Goal: Complete application form: Complete application form

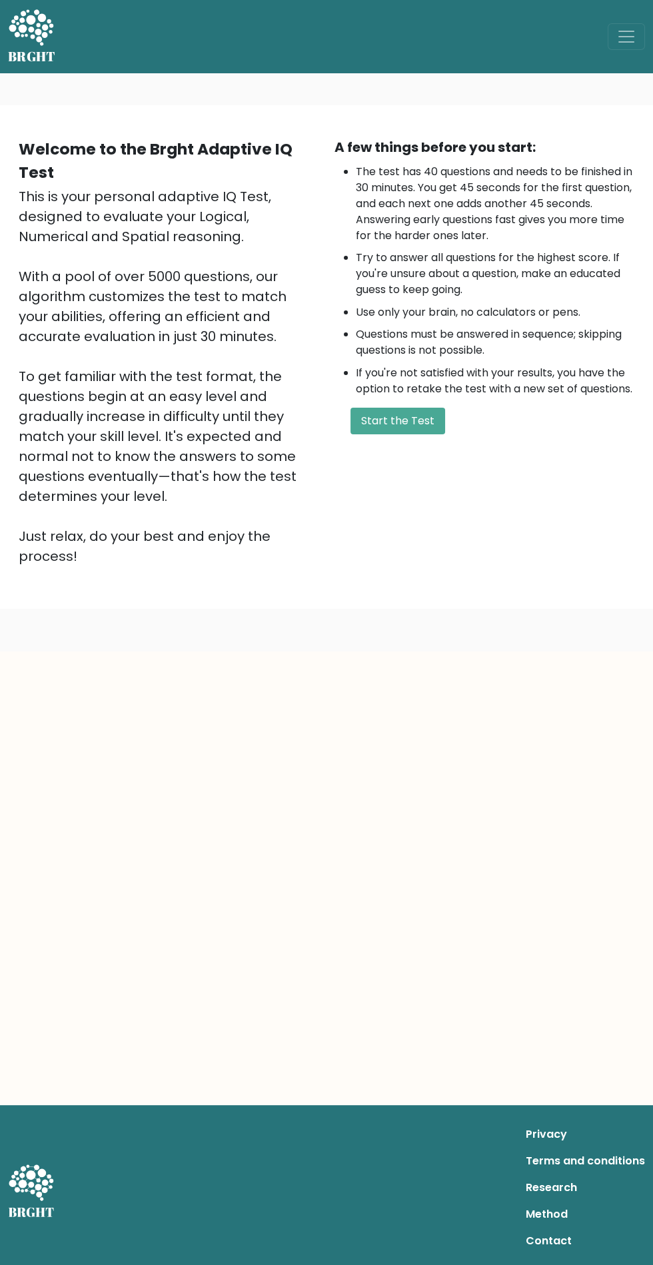
click at [424, 426] on button "Start the Test" at bounding box center [398, 421] width 95 height 27
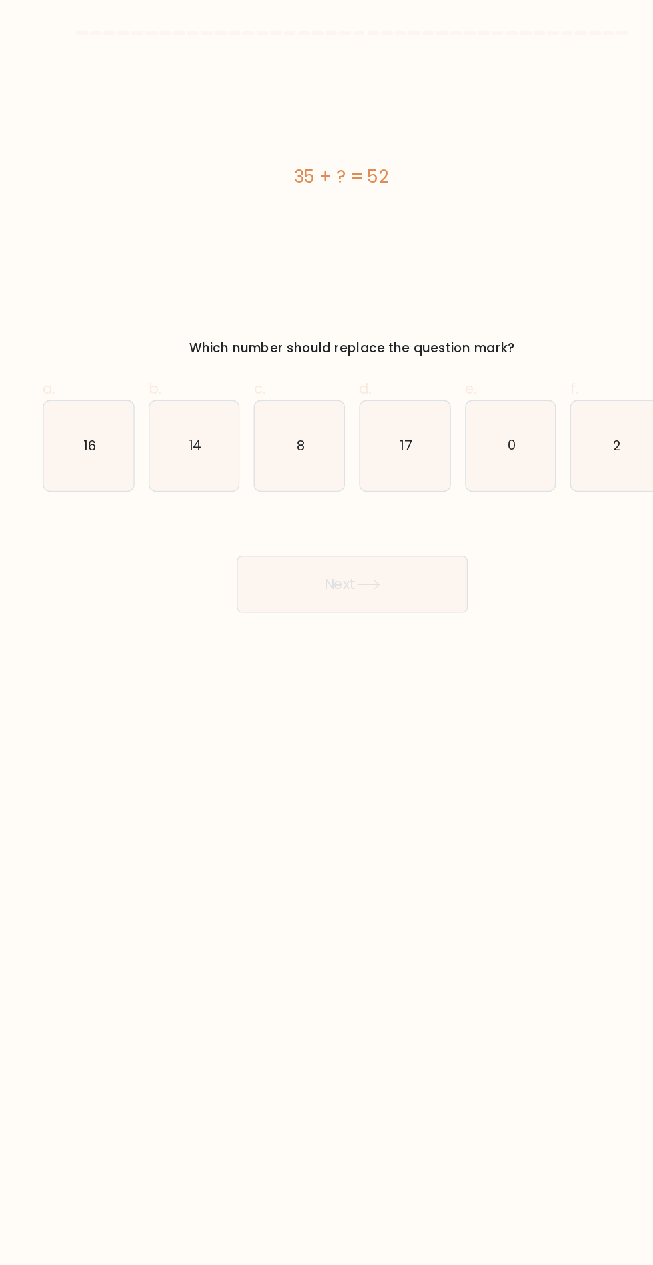
click at [378, 339] on icon "17" at bounding box center [366, 334] width 67 height 67
click at [327, 633] on input "d. 17" at bounding box center [327, 637] width 1 height 9
radio input "true"
click at [365, 357] on icon "17" at bounding box center [366, 334] width 66 height 66
click at [327, 633] on input "d. 17" at bounding box center [327, 637] width 1 height 9
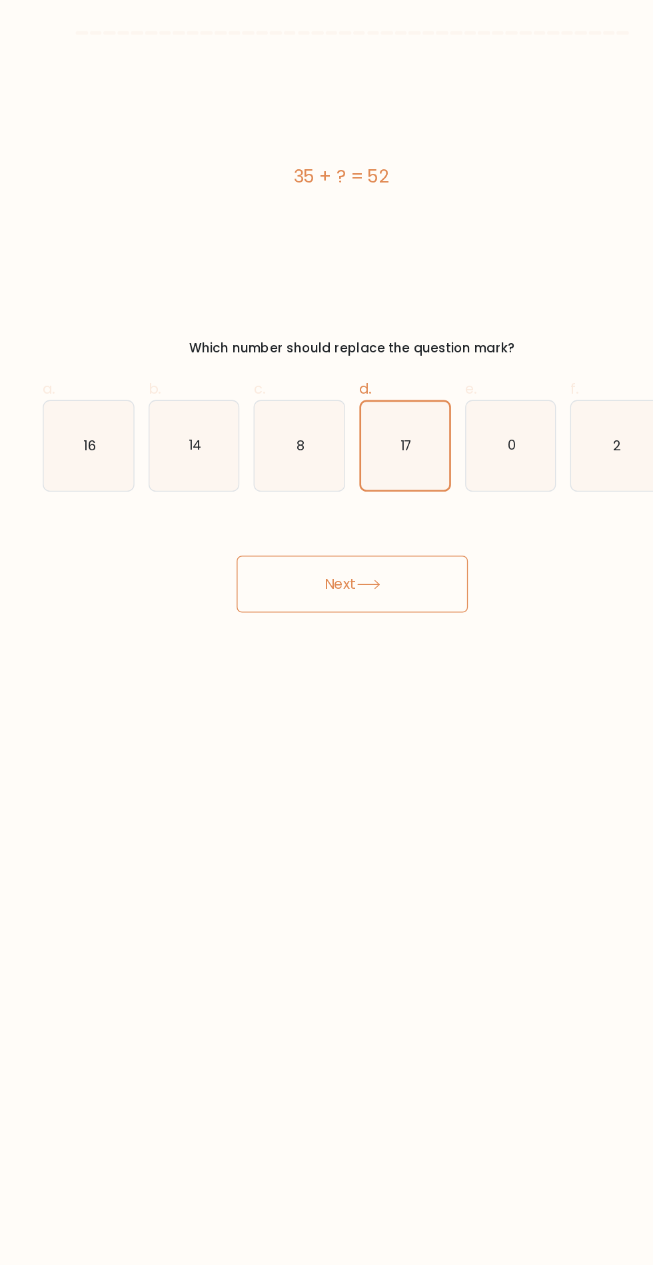
click at [371, 440] on button "Next" at bounding box center [326, 437] width 173 height 43
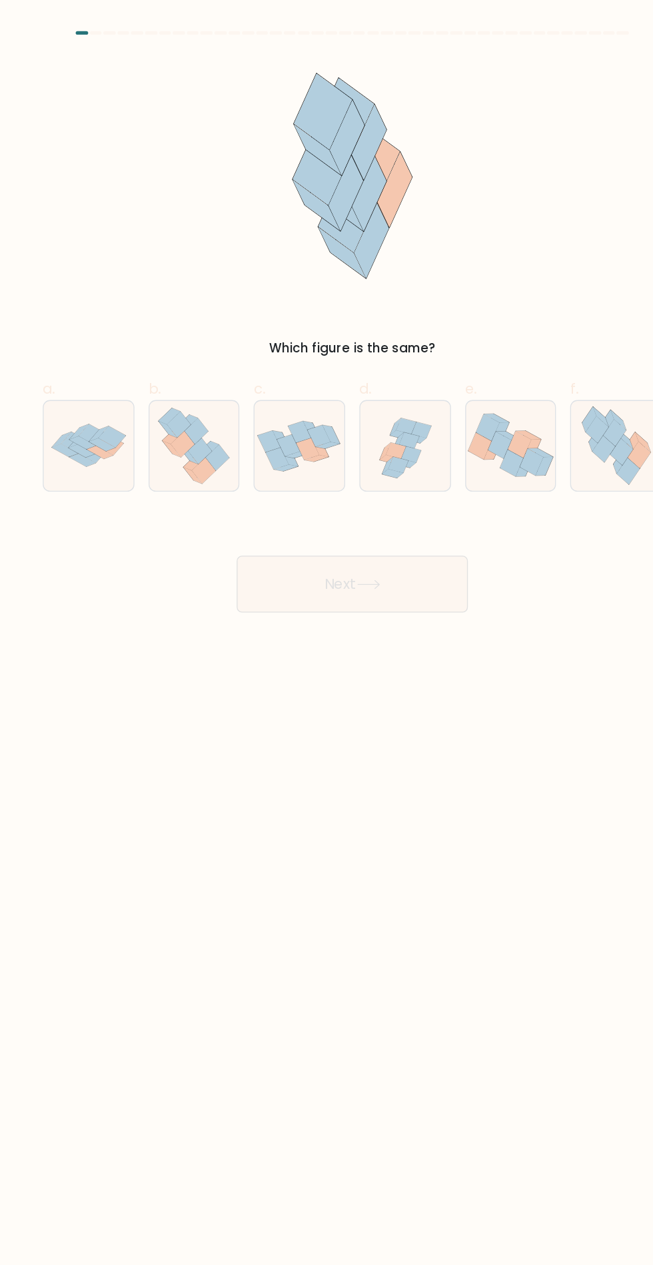
click at [343, 438] on icon at bounding box center [339, 438] width 16 height 6
click at [522, 356] on icon at bounding box center [524, 334] width 61 height 67
click at [327, 633] on input "f." at bounding box center [327, 637] width 1 height 9
radio input "true"
click at [365, 448] on button "Next" at bounding box center [326, 437] width 173 height 43
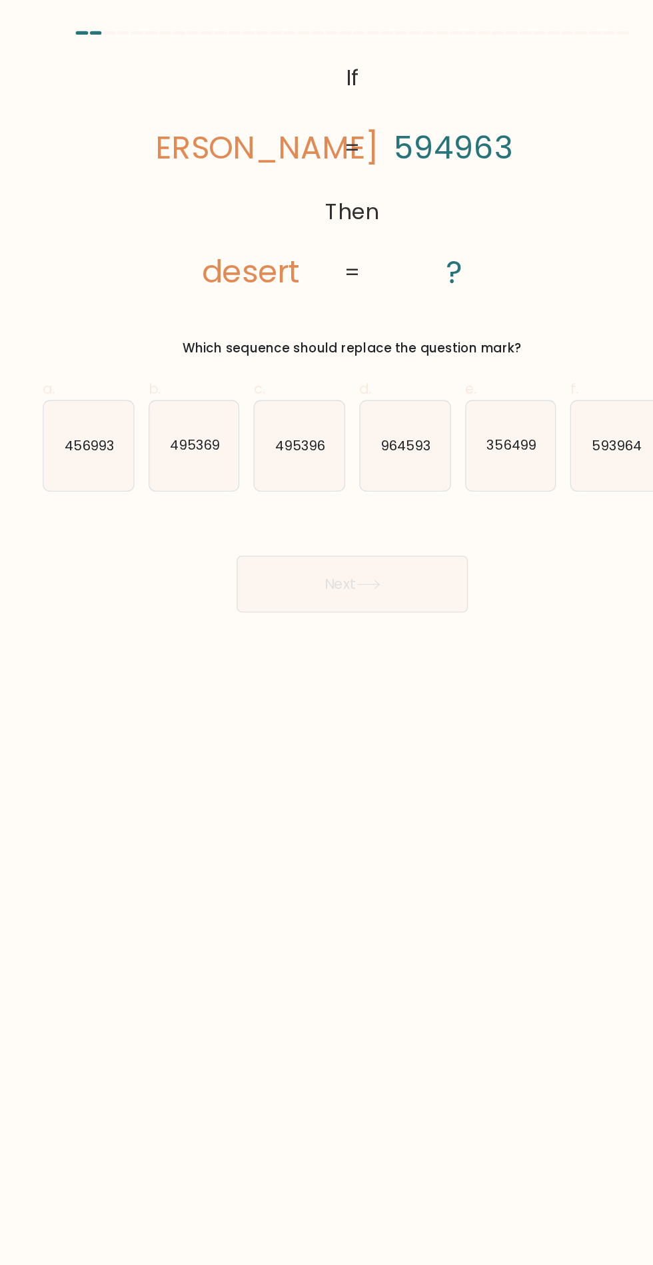
click at [521, 355] on icon "593964" at bounding box center [523, 334] width 67 height 67
click at [327, 633] on input "f. 593964" at bounding box center [327, 637] width 1 height 9
radio input "true"
click at [361, 434] on button "Next" at bounding box center [326, 437] width 173 height 43
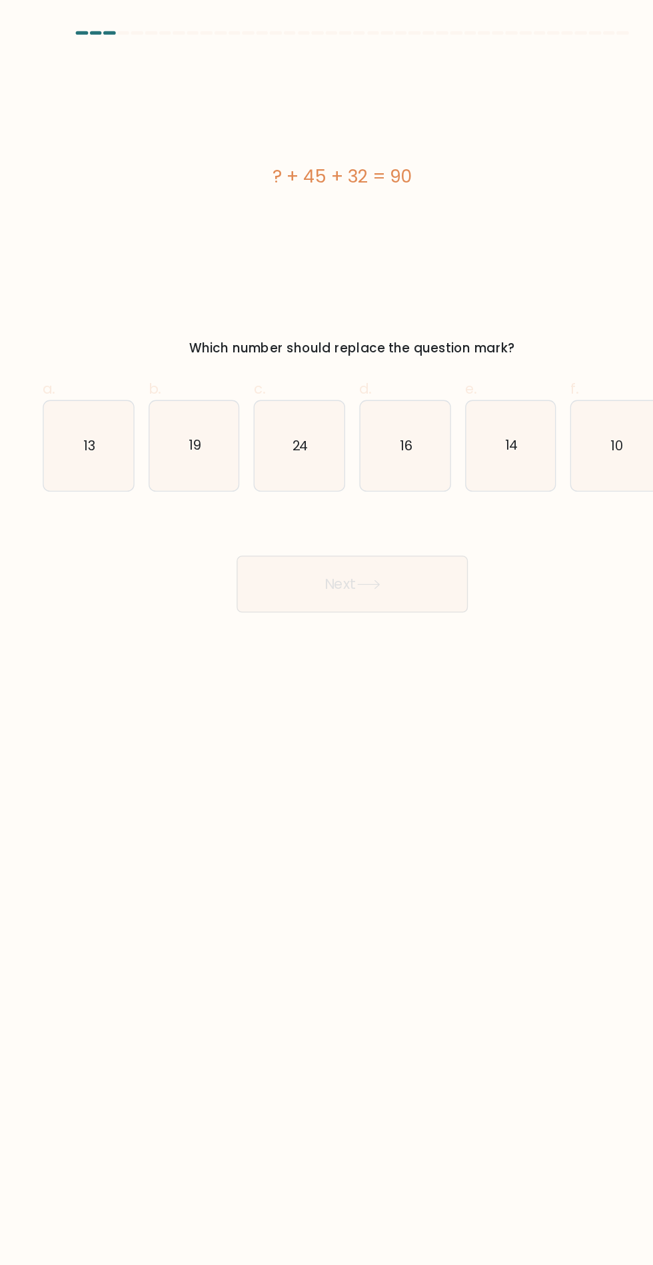
click at [134, 343] on icon "13" at bounding box center [128, 334] width 67 height 67
click at [327, 633] on input "a. 13" at bounding box center [327, 637] width 1 height 9
radio input "true"
click at [323, 426] on button "Next" at bounding box center [326, 437] width 173 height 43
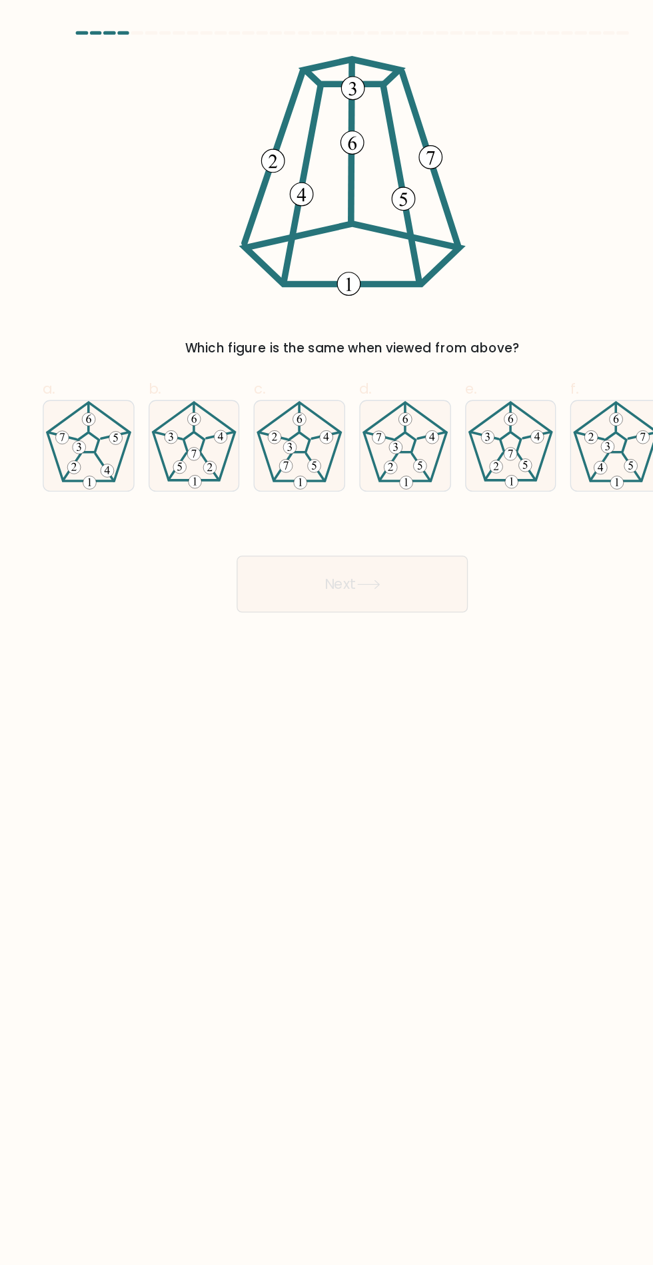
click at [552, 338] on icon at bounding box center [523, 334] width 67 height 67
click at [327, 633] on input "f." at bounding box center [327, 637] width 1 height 9
radio input "true"
click at [514, 343] on icon at bounding box center [524, 334] width 66 height 66
click at [327, 633] on input "f." at bounding box center [327, 637] width 1 height 9
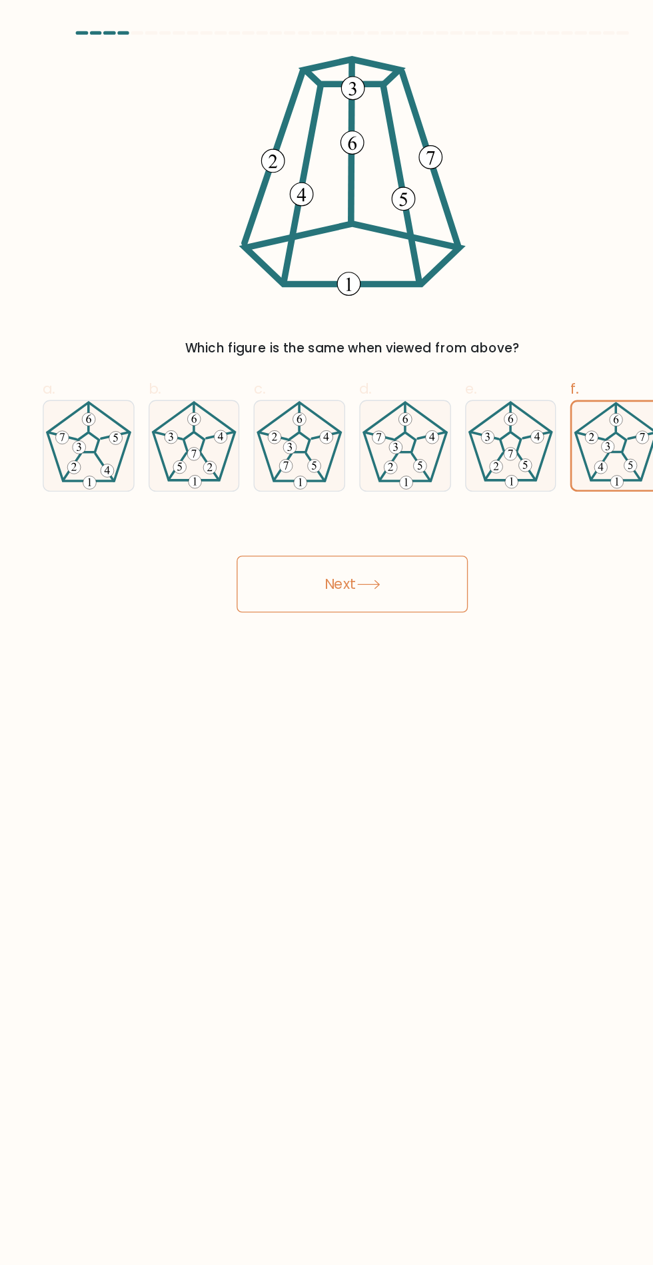
click at [346, 447] on button "Next" at bounding box center [326, 437] width 173 height 43
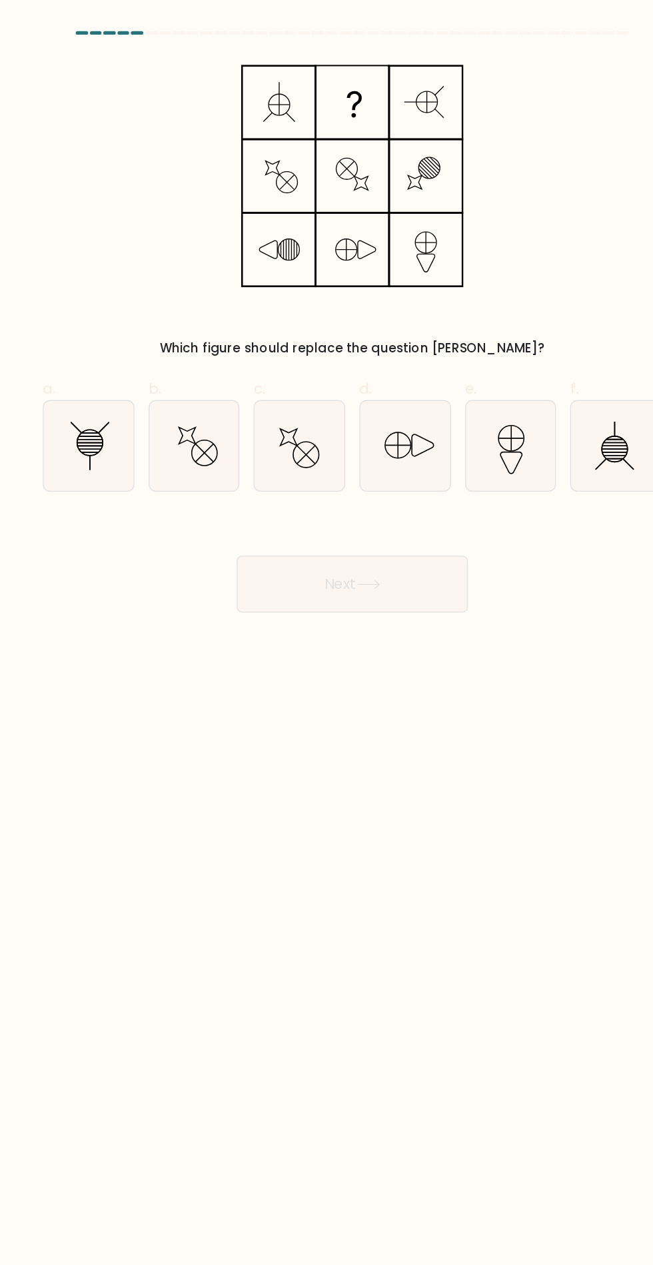
click at [137, 343] on icon at bounding box center [128, 334] width 67 height 67
click at [327, 633] on input "a." at bounding box center [327, 637] width 1 height 9
radio input "true"
click at [354, 450] on button "Next" at bounding box center [326, 437] width 173 height 43
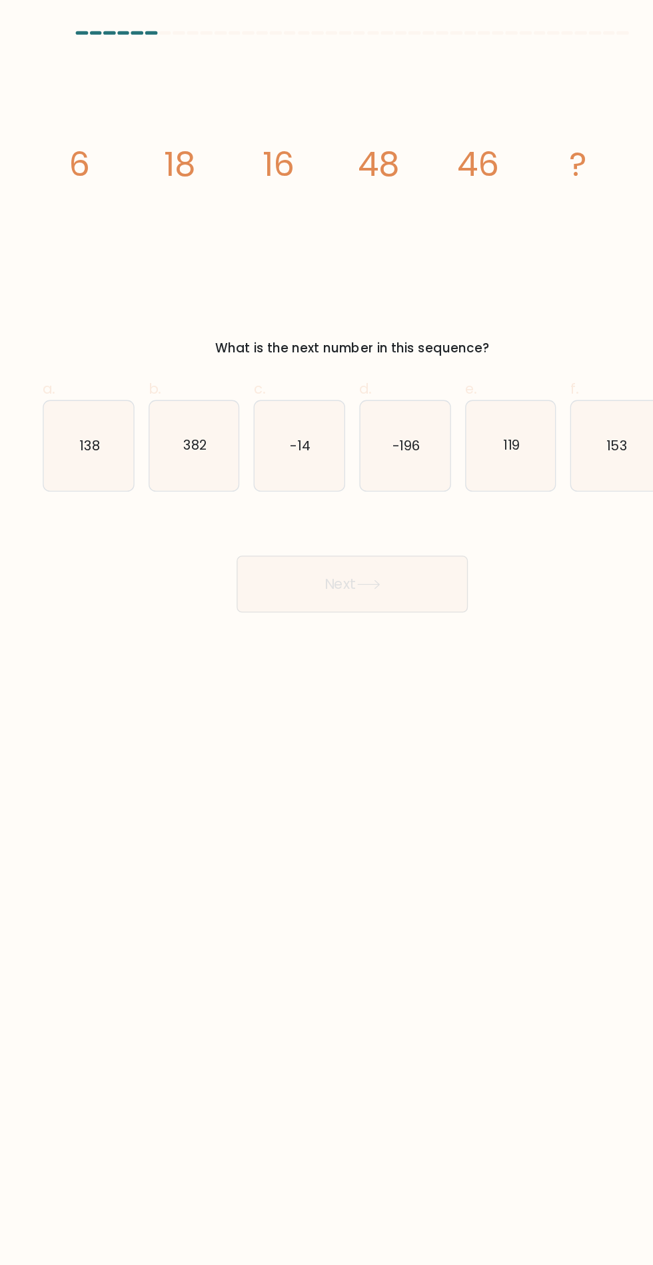
click at [239, 362] on icon "382" at bounding box center [208, 334] width 67 height 67
click at [327, 633] on input "b. 382" at bounding box center [327, 637] width 1 height 9
radio input "true"
click at [374, 321] on icon "-196" at bounding box center [366, 334] width 67 height 67
click at [327, 633] on input "d. -196" at bounding box center [327, 637] width 1 height 9
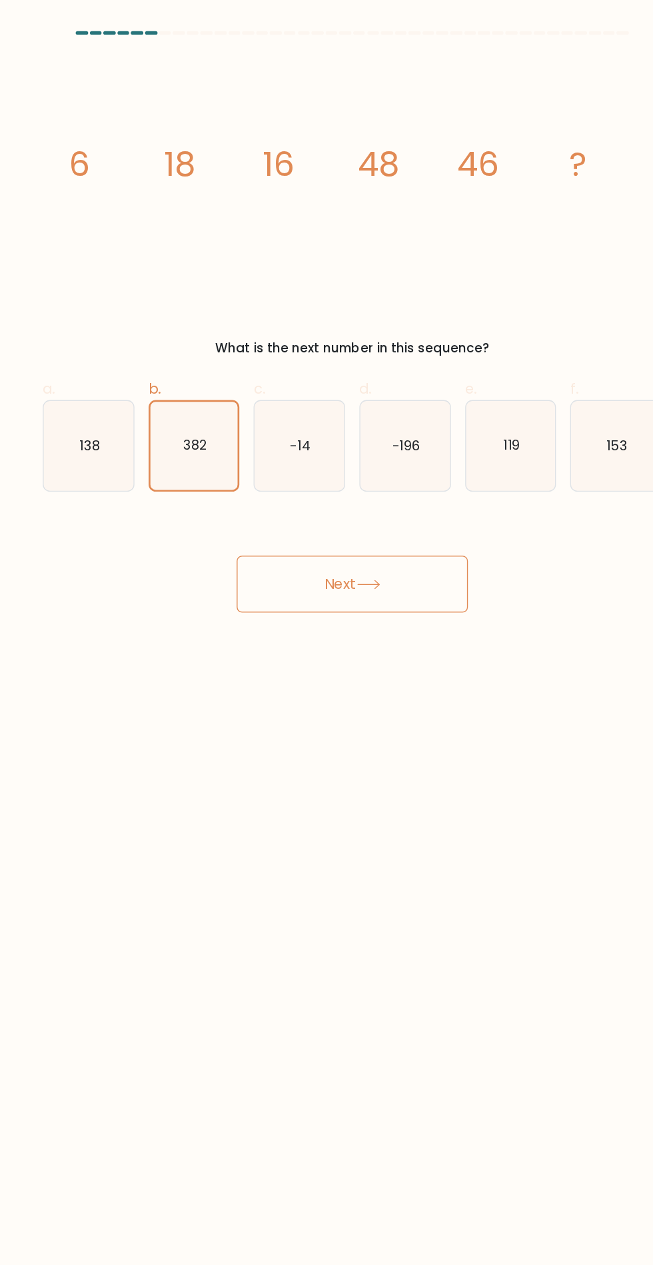
radio input "true"
click at [155, 335] on icon "138" at bounding box center [128, 334] width 67 height 67
click at [327, 633] on input "a. 138" at bounding box center [327, 637] width 1 height 9
radio input "true"
click at [360, 433] on button "Next" at bounding box center [326, 437] width 173 height 43
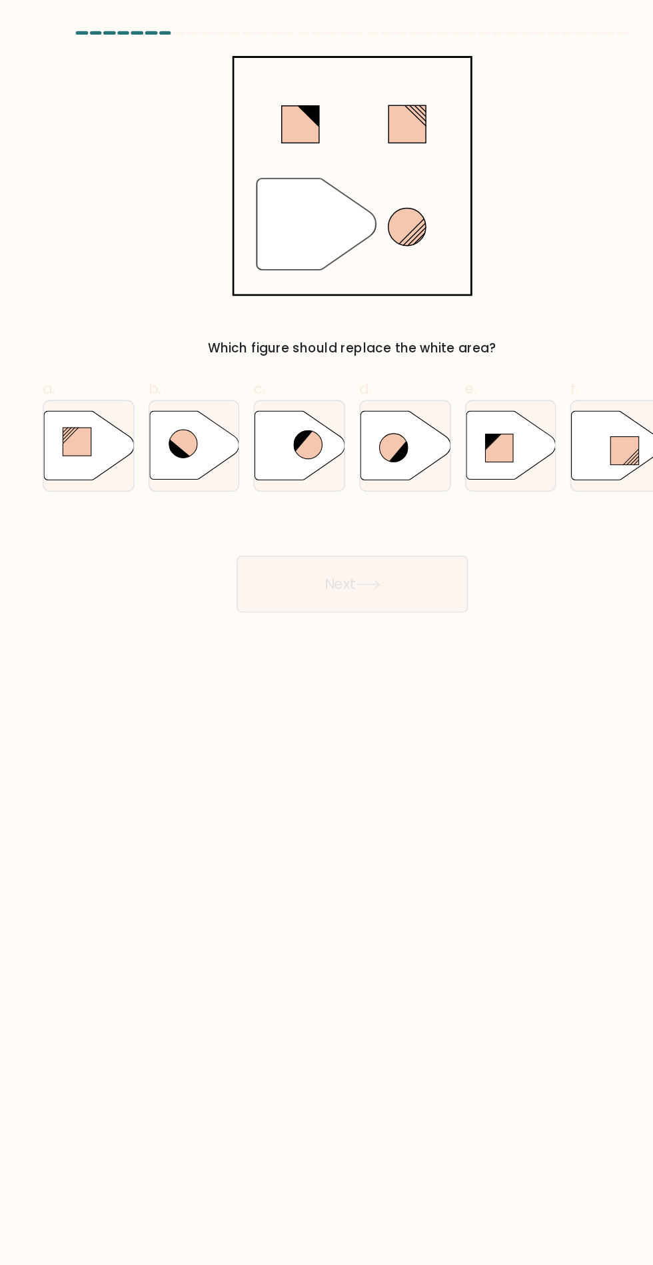
click at [337, 359] on icon at bounding box center [366, 333] width 67 height 51
click at [327, 633] on input "d." at bounding box center [327, 637] width 1 height 9
radio input "true"
click at [367, 428] on button "Next" at bounding box center [326, 437] width 173 height 43
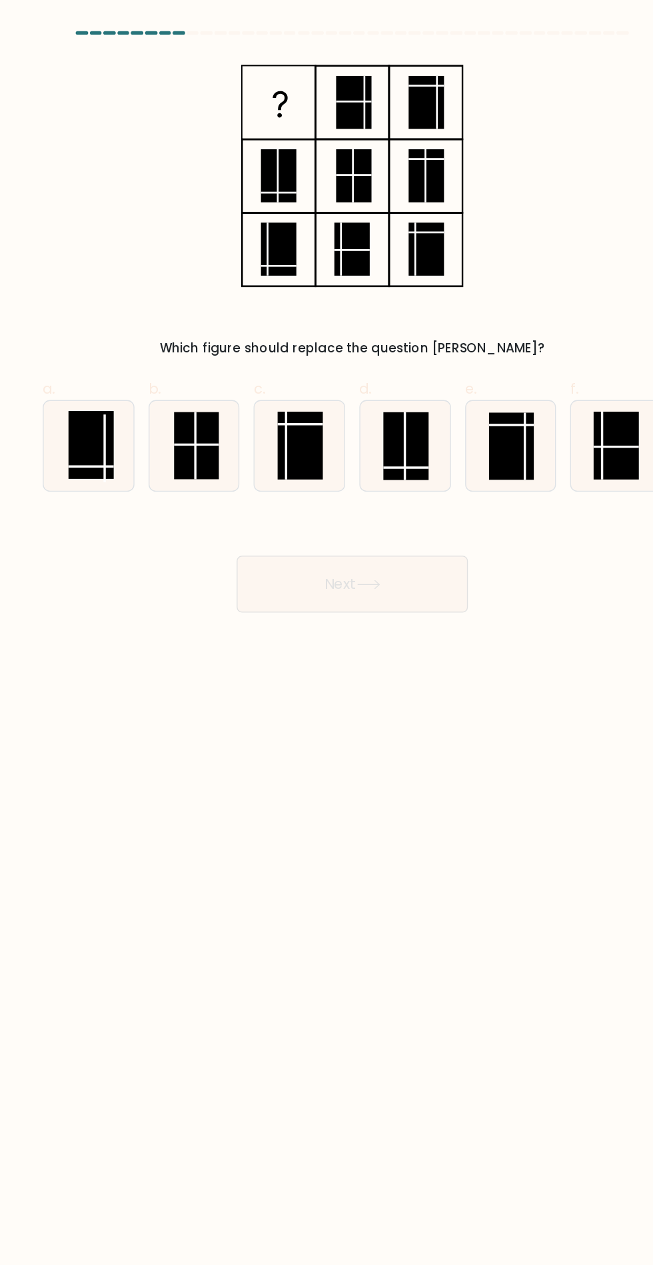
click at [130, 353] on rect at bounding box center [131, 333] width 34 height 51
click at [327, 633] on input "a." at bounding box center [327, 637] width 1 height 9
radio input "true"
click at [355, 426] on button "Next" at bounding box center [326, 437] width 173 height 43
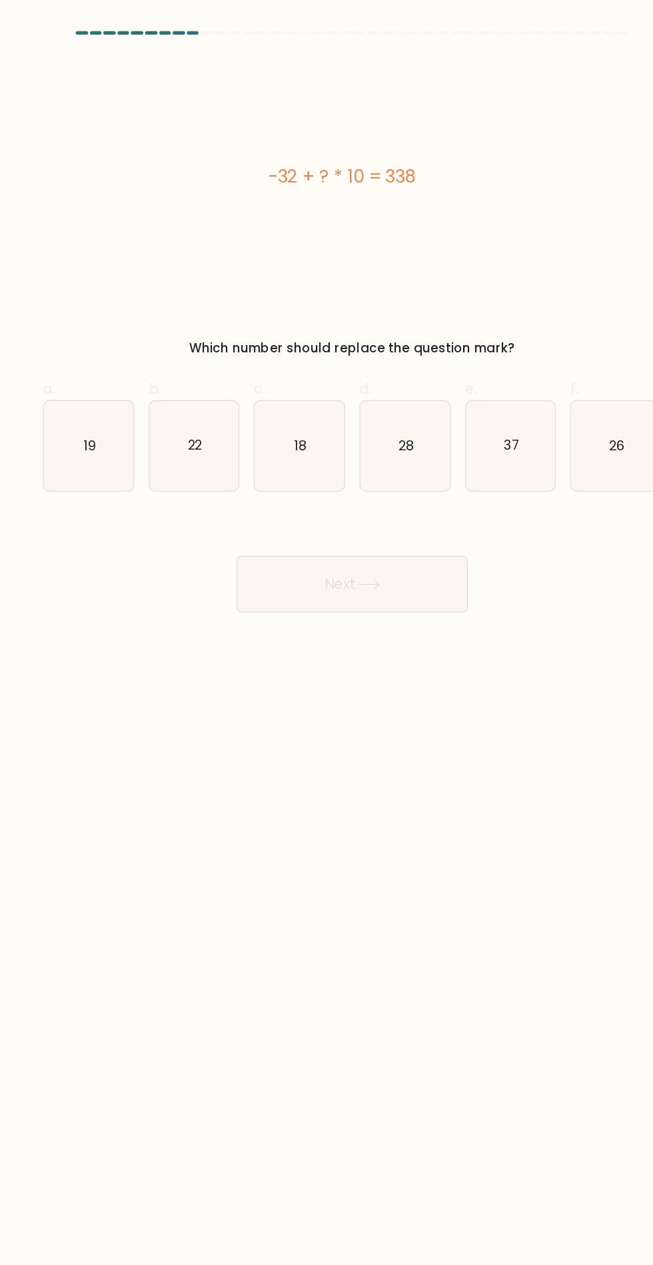
click at [444, 347] on icon "37" at bounding box center [445, 334] width 67 height 67
click at [327, 633] on input "e. 37" at bounding box center [327, 637] width 1 height 9
radio input "true"
click at [373, 448] on button "Next" at bounding box center [326, 437] width 173 height 43
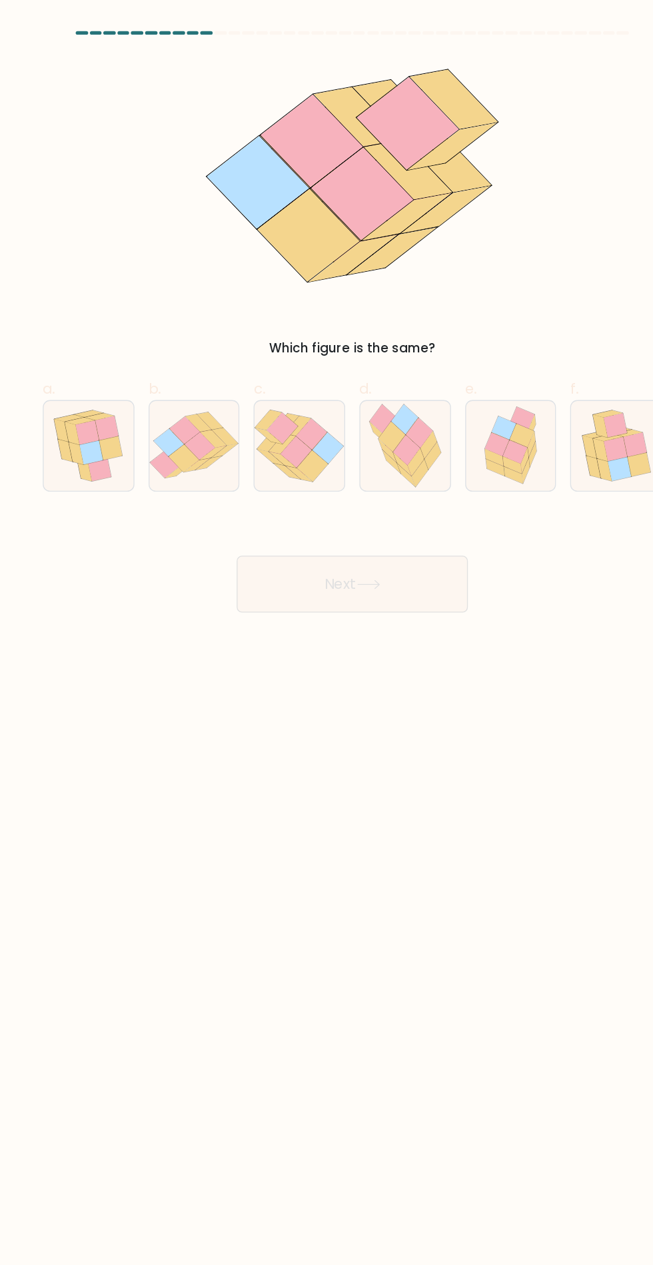
click at [455, 335] on icon at bounding box center [448, 340] width 19 height 18
click at [327, 633] on input "e." at bounding box center [327, 637] width 1 height 9
radio input "true"
click at [533, 332] on icon at bounding box center [537, 334] width 17 height 18
click at [327, 633] on input "f." at bounding box center [327, 637] width 1 height 9
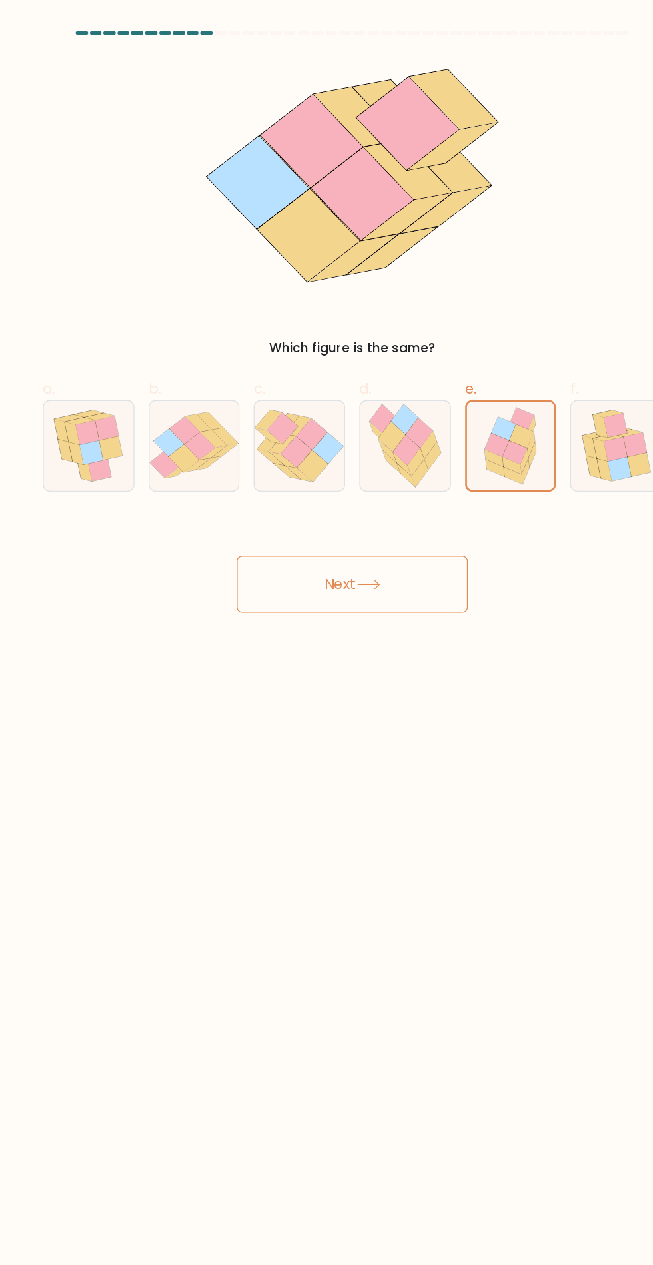
radio input "true"
click at [367, 448] on button "Next" at bounding box center [326, 437] width 173 height 43
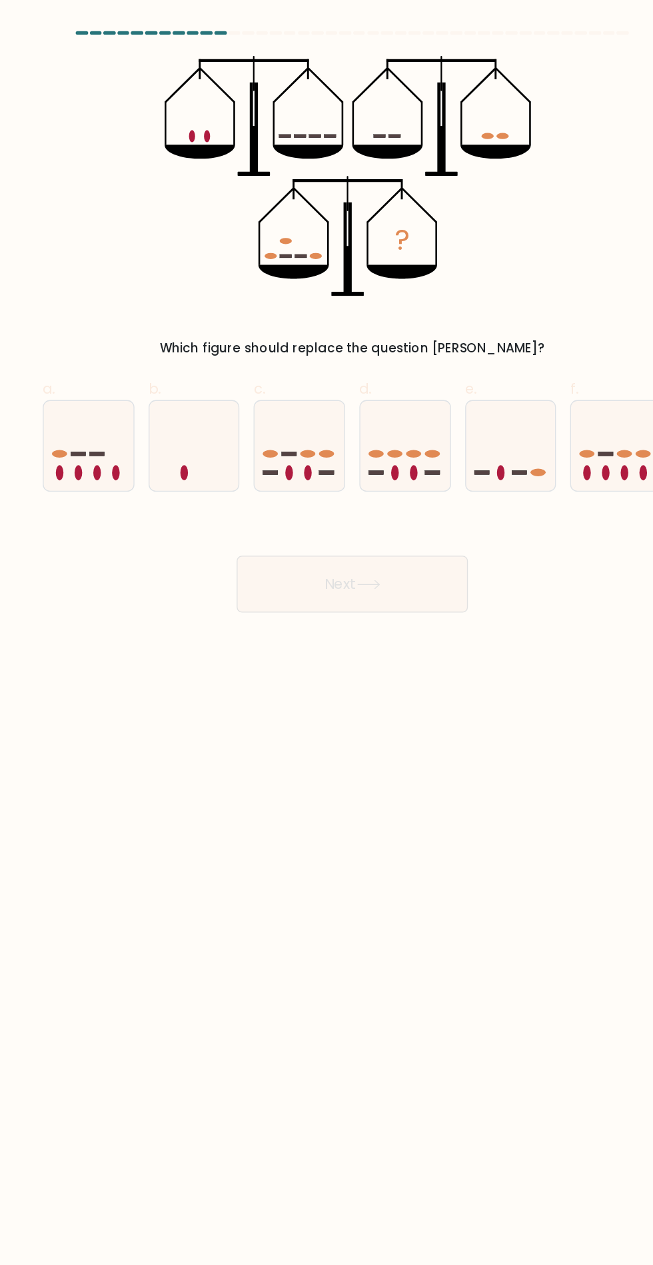
click at [449, 335] on icon at bounding box center [445, 334] width 67 height 55
click at [327, 633] on input "e." at bounding box center [327, 637] width 1 height 9
radio input "true"
click at [369, 419] on button "Next" at bounding box center [326, 437] width 173 height 43
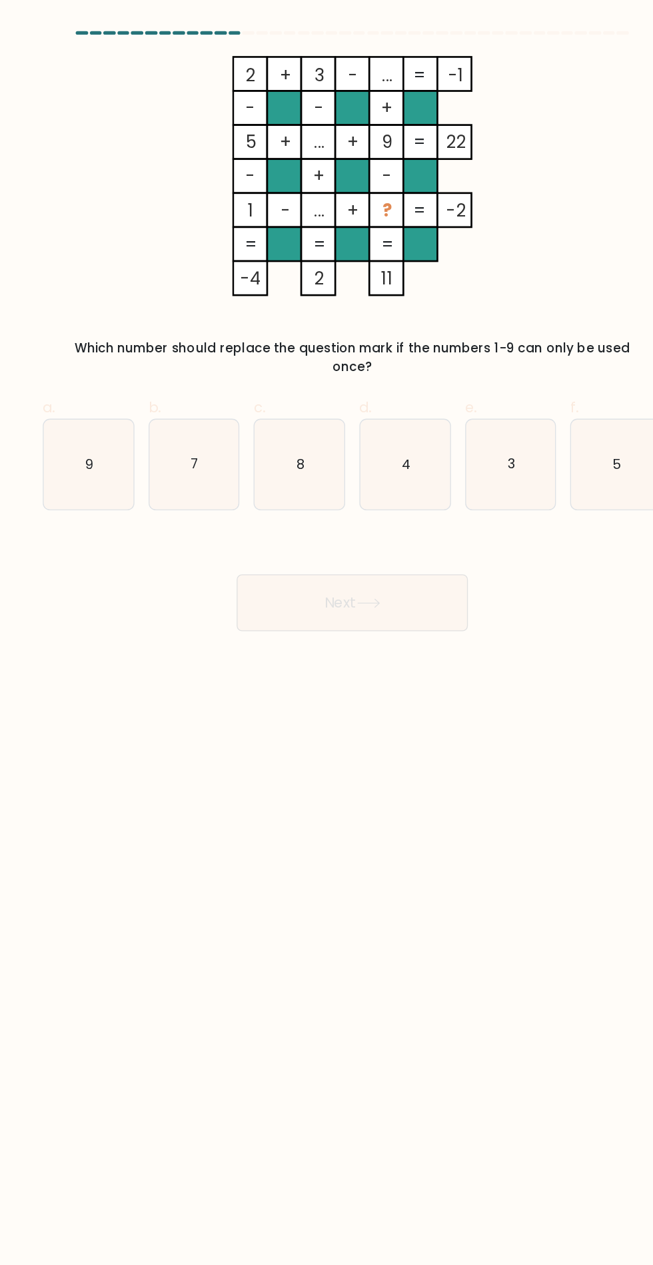
click at [301, 357] on icon "8" at bounding box center [286, 348] width 67 height 67
click at [327, 633] on input "c. 8" at bounding box center [327, 637] width 1 height 9
radio input "true"
click at [368, 430] on button "Next" at bounding box center [326, 451] width 173 height 43
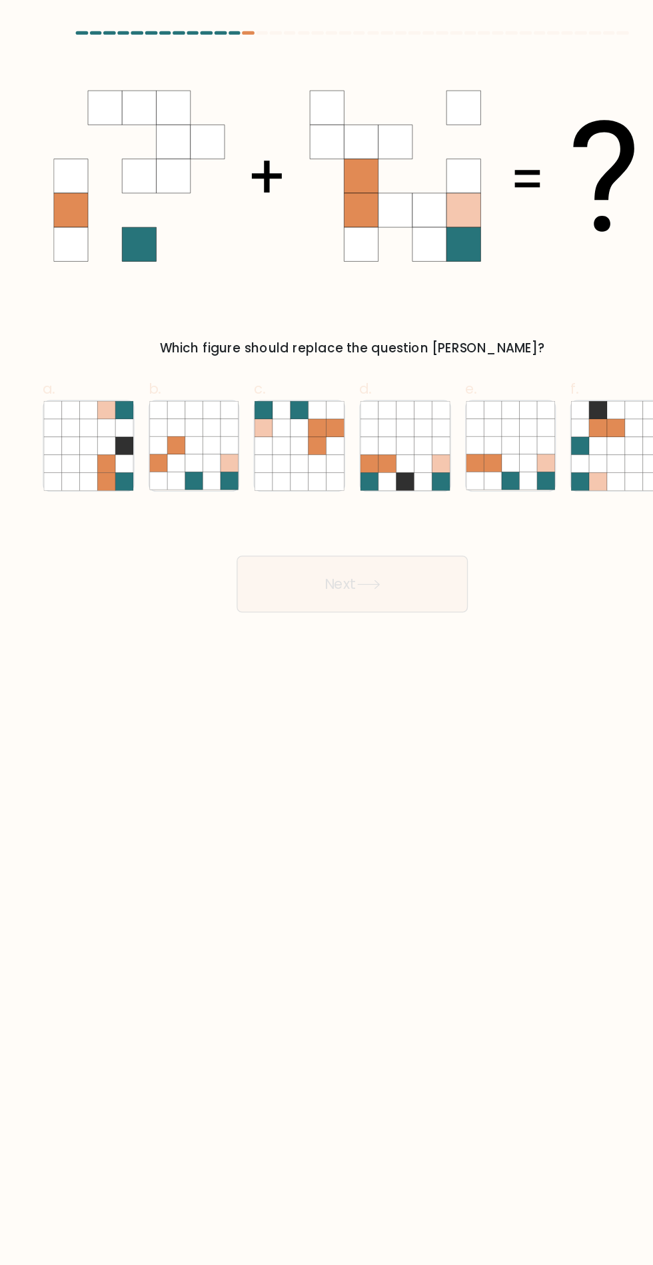
click at [313, 342] on icon at bounding box center [313, 347] width 13 height 13
click at [327, 633] on input "c." at bounding box center [327, 637] width 1 height 9
radio input "true"
click at [349, 431] on button "Next" at bounding box center [326, 437] width 173 height 43
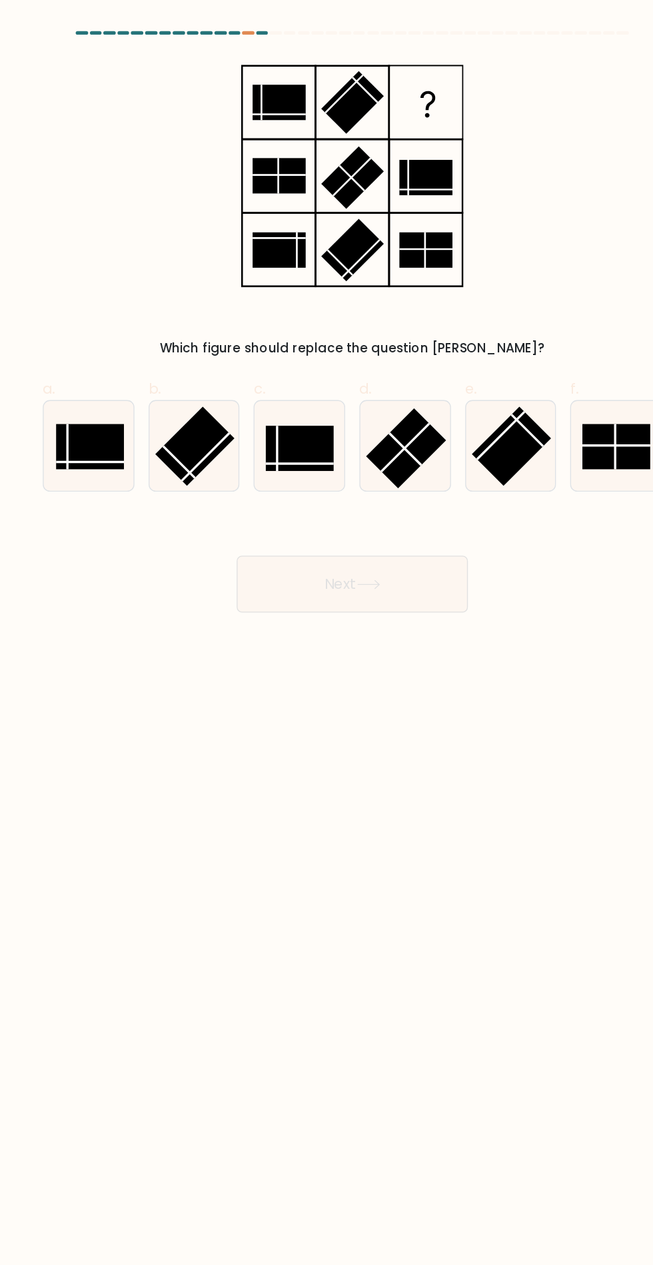
click at [527, 340] on rect at bounding box center [524, 335] width 51 height 34
click at [327, 633] on input "f." at bounding box center [327, 637] width 1 height 9
radio input "true"
click at [361, 426] on button "Next" at bounding box center [326, 437] width 173 height 43
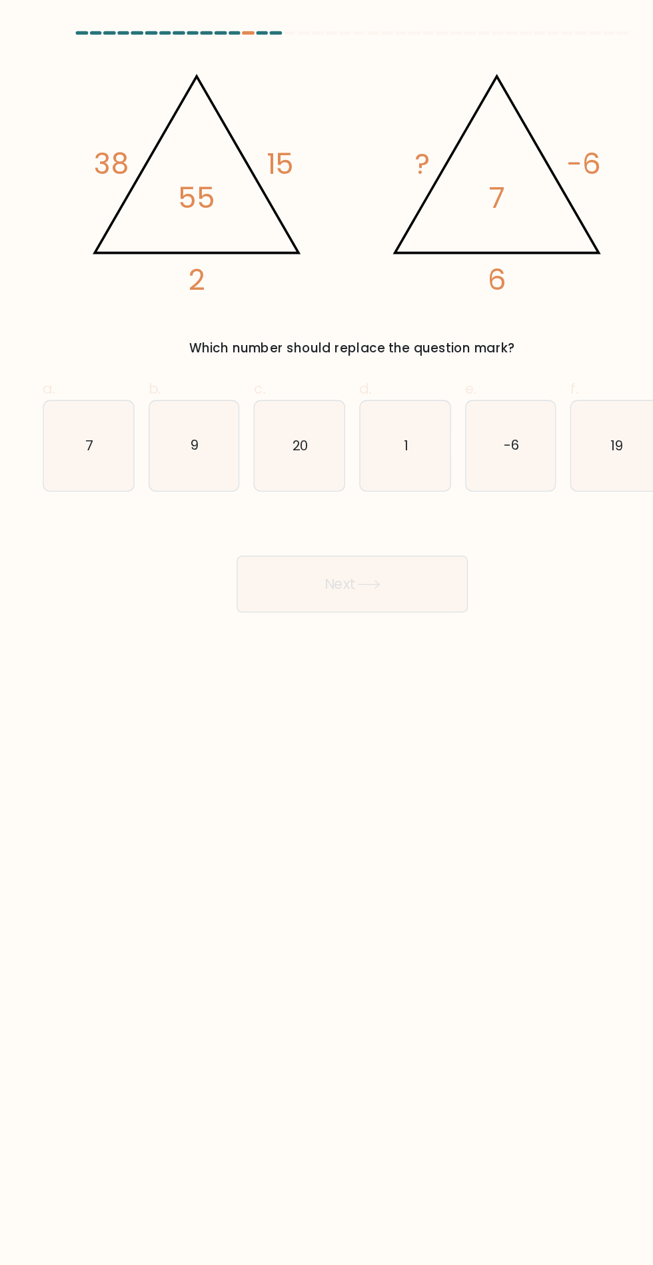
click at [365, 349] on icon "1" at bounding box center [366, 334] width 67 height 67
click at [327, 633] on input "d. 1" at bounding box center [327, 637] width 1 height 9
radio input "true"
click at [391, 454] on button "Next" at bounding box center [326, 437] width 173 height 43
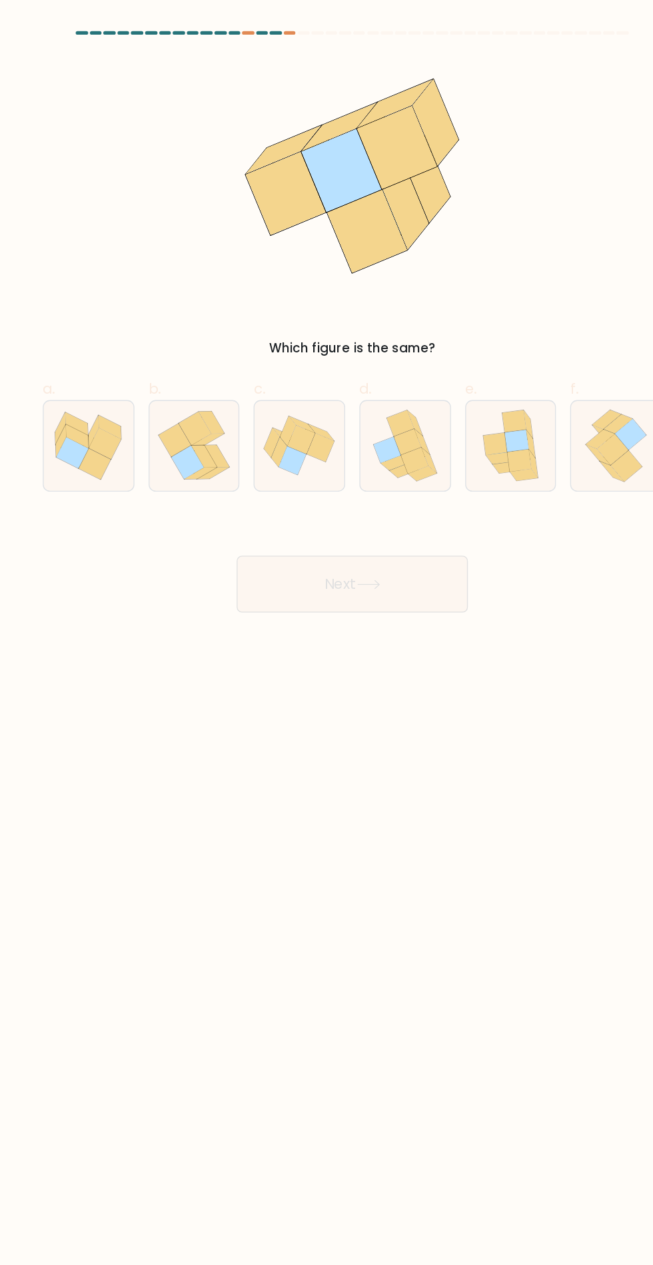
click at [458, 332] on icon at bounding box center [460, 333] width 7 height 21
click at [327, 633] on input "e." at bounding box center [327, 637] width 1 height 9
radio input "true"
click at [387, 439] on button "Next" at bounding box center [326, 437] width 173 height 43
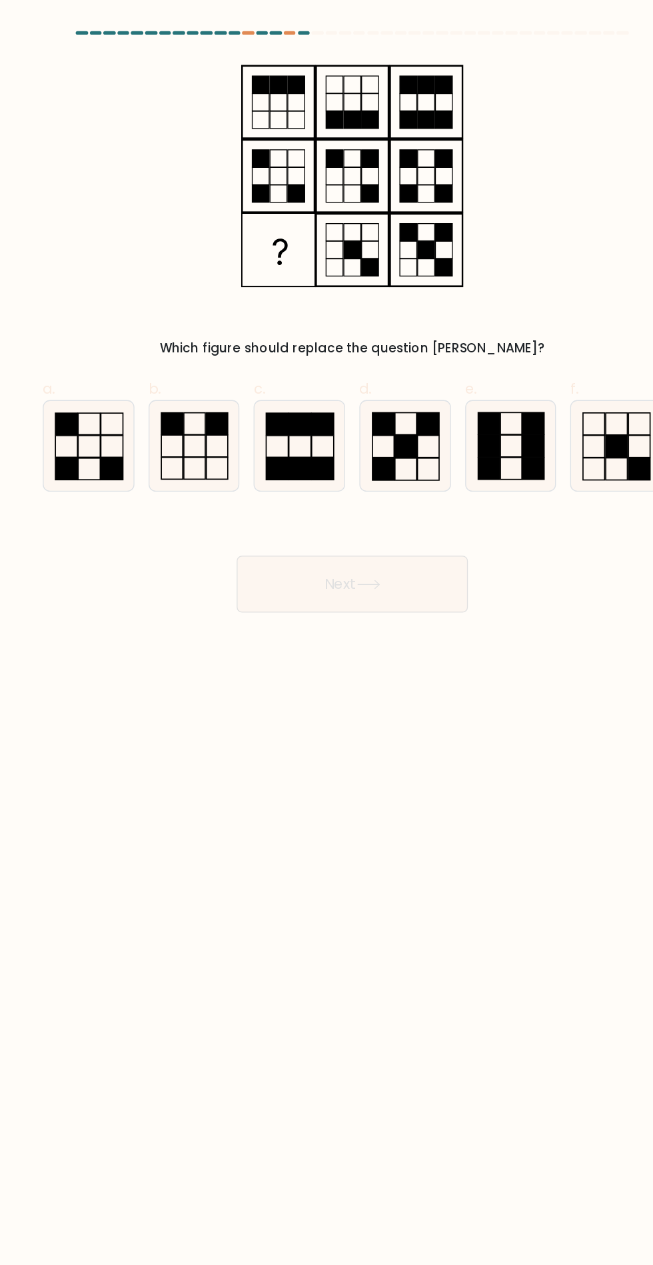
click at [219, 354] on icon at bounding box center [208, 334] width 67 height 67
click at [327, 633] on input "b." at bounding box center [327, 637] width 1 height 9
radio input "true"
click at [379, 420] on button "Next" at bounding box center [326, 437] width 173 height 43
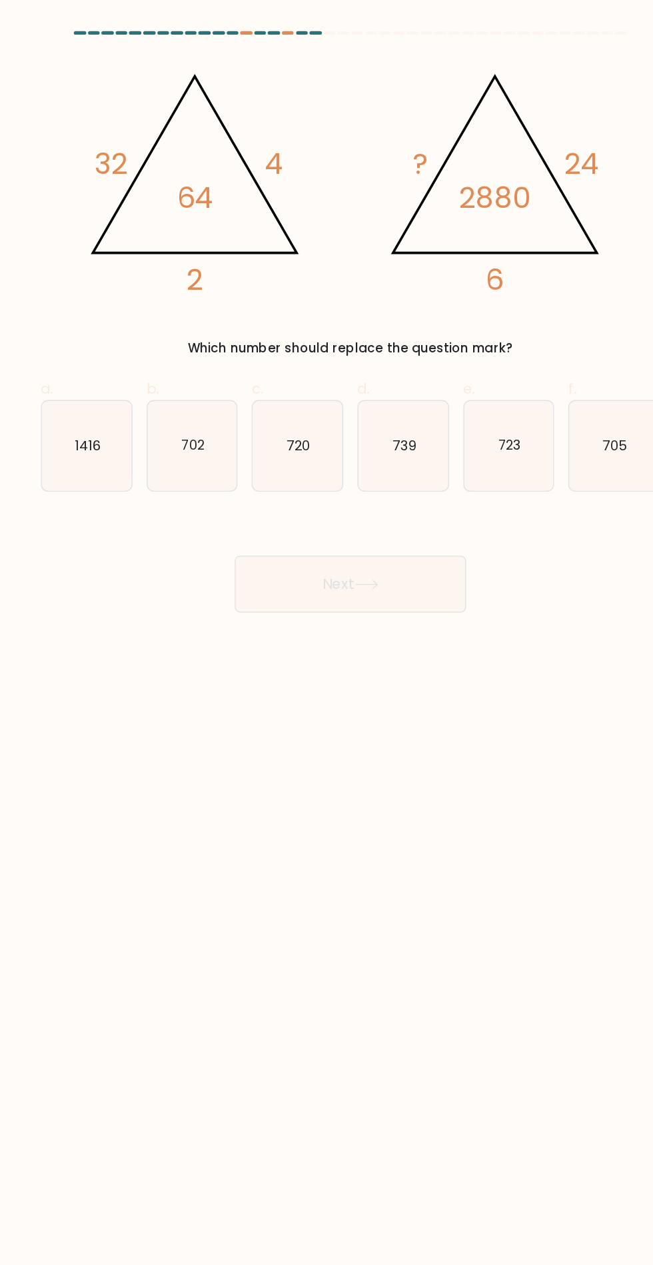
click at [275, 363] on icon "720" at bounding box center [286, 334] width 67 height 67
click at [327, 633] on input "c. 720" at bounding box center [327, 637] width 1 height 9
radio input "true"
click at [363, 440] on button "Next" at bounding box center [326, 437] width 173 height 43
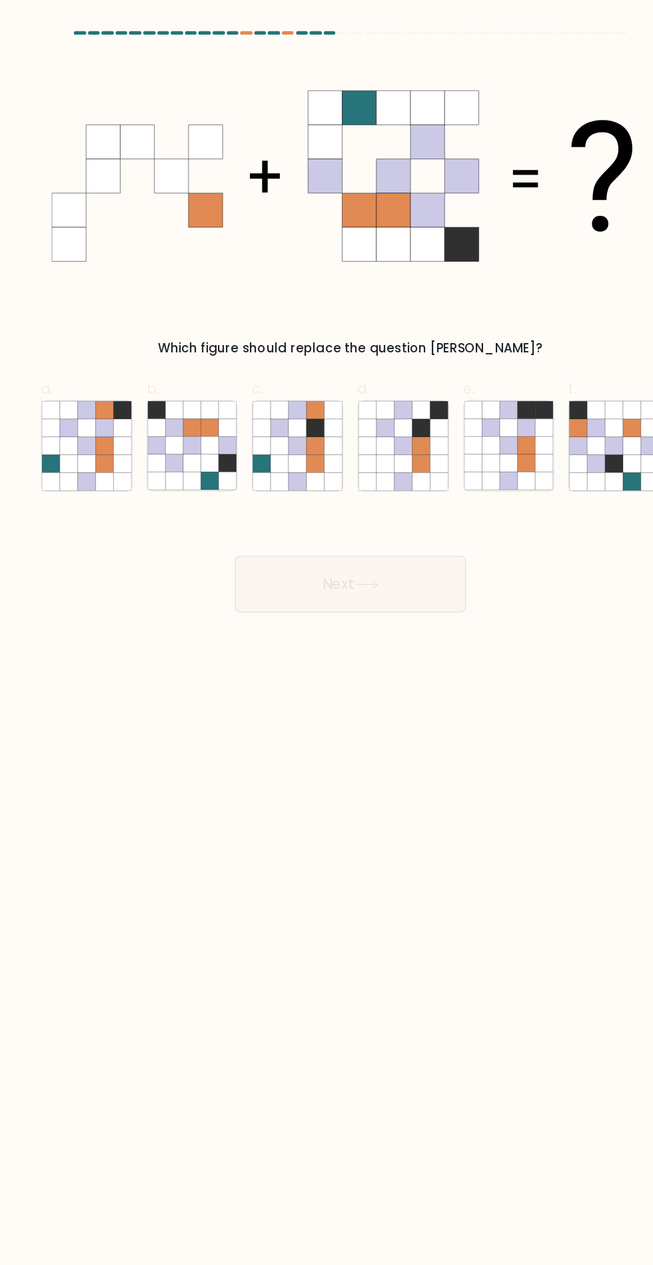
click at [116, 328] on icon at bounding box center [115, 333] width 13 height 13
click at [327, 633] on input "a." at bounding box center [327, 637] width 1 height 9
radio input "true"
click at [143, 315] on icon at bounding box center [141, 321] width 13 height 13
click at [327, 633] on input "a." at bounding box center [327, 637] width 1 height 9
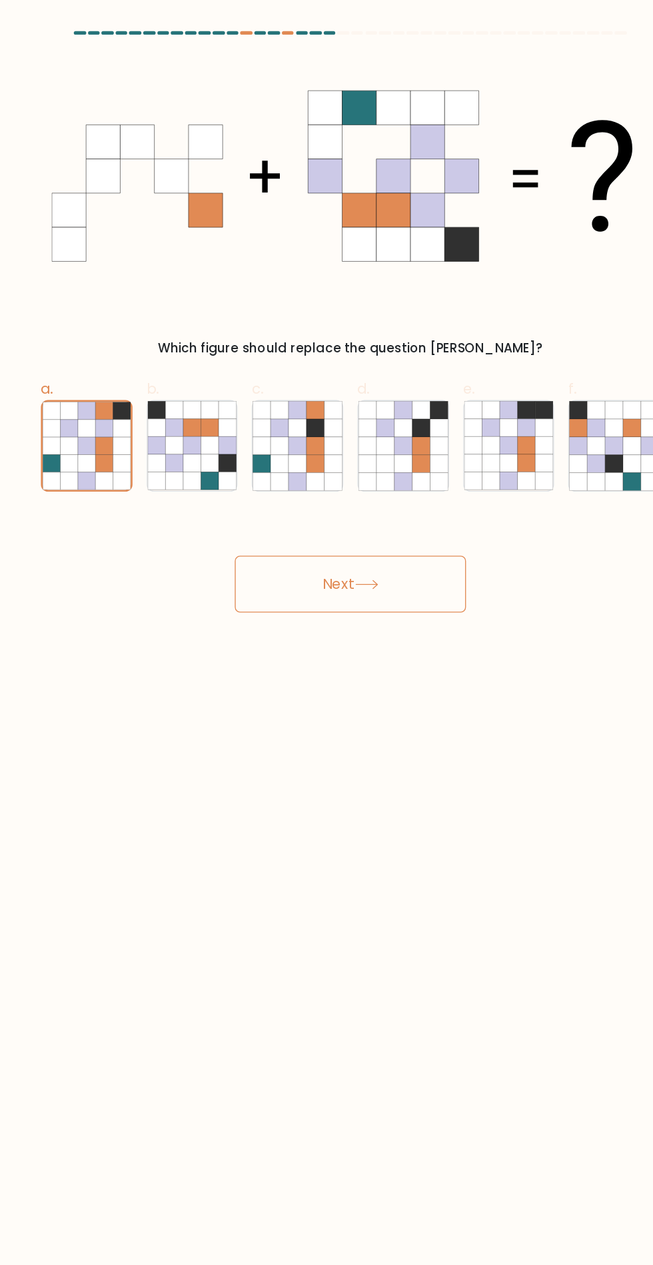
click at [351, 432] on button "Next" at bounding box center [326, 437] width 173 height 43
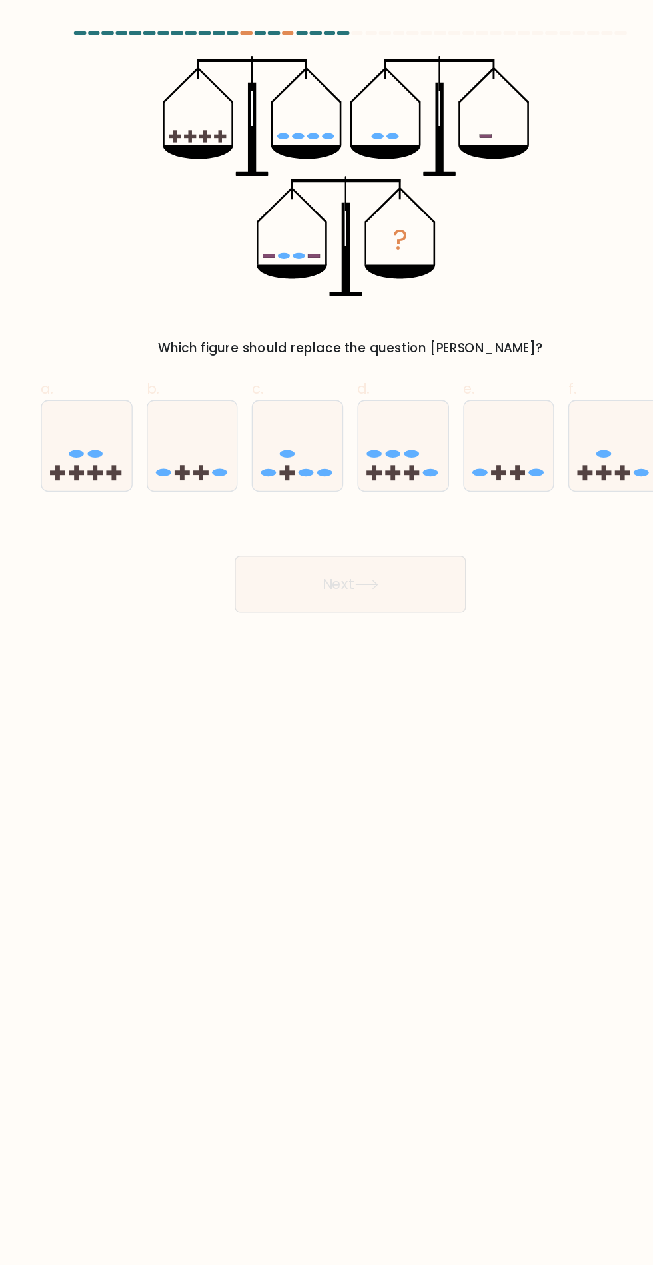
click at [476, 333] on icon at bounding box center [445, 334] width 67 height 55
click at [327, 633] on input "e." at bounding box center [327, 637] width 1 height 9
radio input "true"
click at [122, 315] on icon at bounding box center [128, 334] width 67 height 55
click at [327, 633] on input "a." at bounding box center [327, 637] width 1 height 9
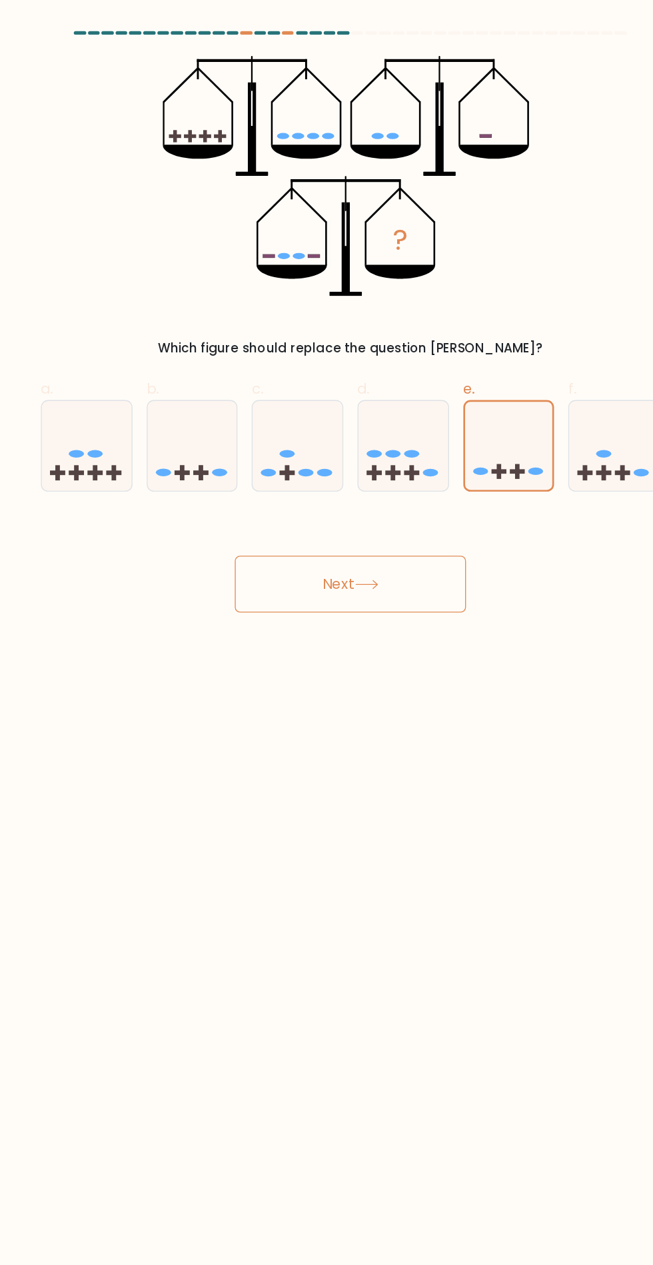
radio input "true"
click at [130, 337] on icon at bounding box center [129, 334] width 66 height 55
click at [327, 633] on input "a." at bounding box center [327, 637] width 1 height 9
click at [329, 424] on button "Next" at bounding box center [326, 437] width 173 height 43
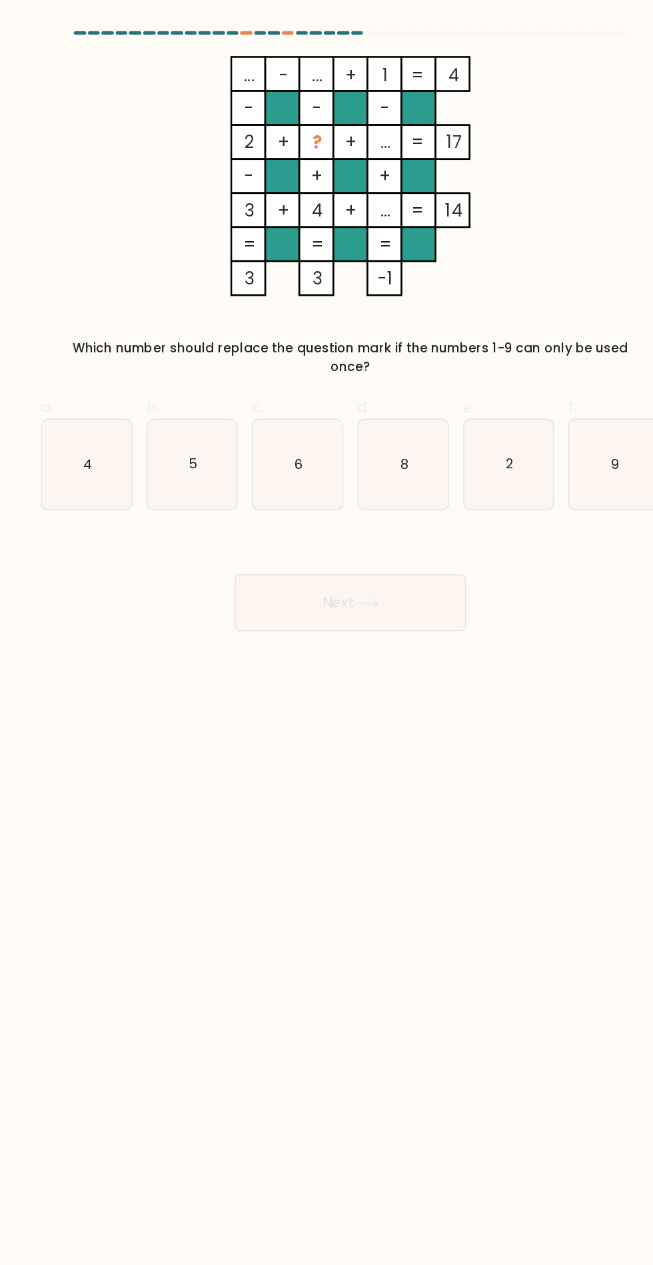
click at [188, 351] on icon "5" at bounding box center [208, 348] width 67 height 67
click at [327, 633] on input "b. 5" at bounding box center [327, 637] width 1 height 9
radio input "true"
click at [377, 448] on button "Next" at bounding box center [326, 451] width 173 height 43
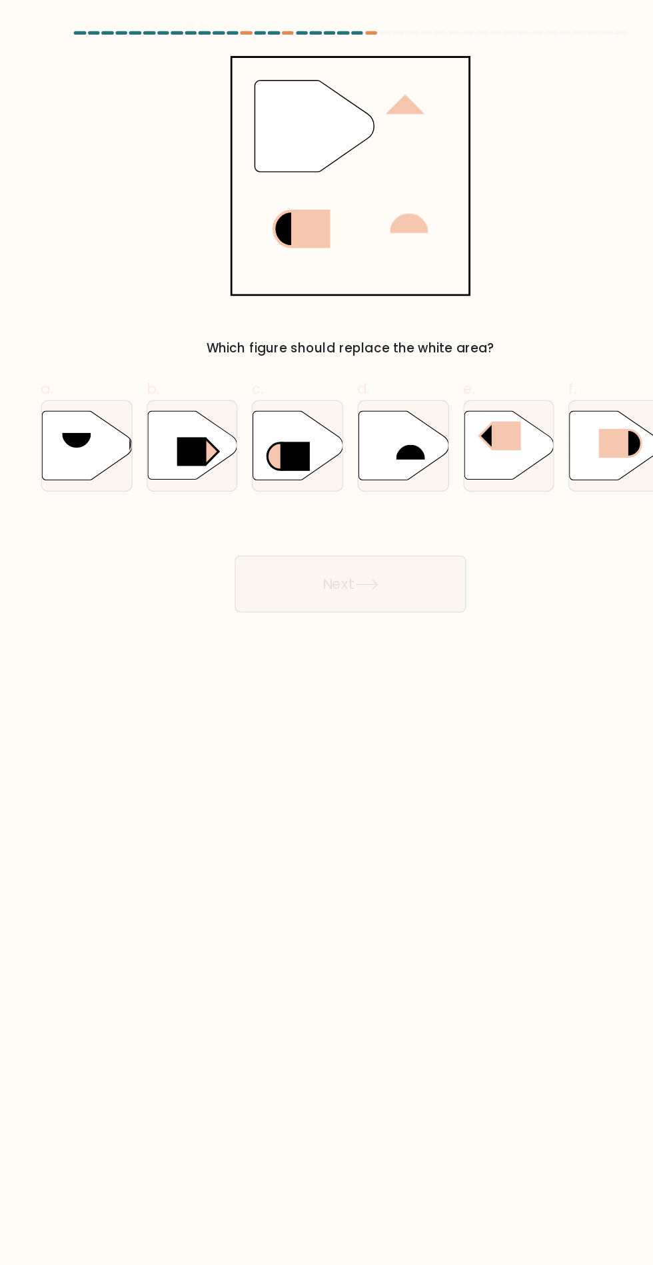
click at [453, 323] on rect at bounding box center [443, 326] width 22 height 21
click at [327, 633] on input "e." at bounding box center [327, 637] width 1 height 9
radio input "true"
click at [359, 432] on button "Next" at bounding box center [326, 437] width 173 height 43
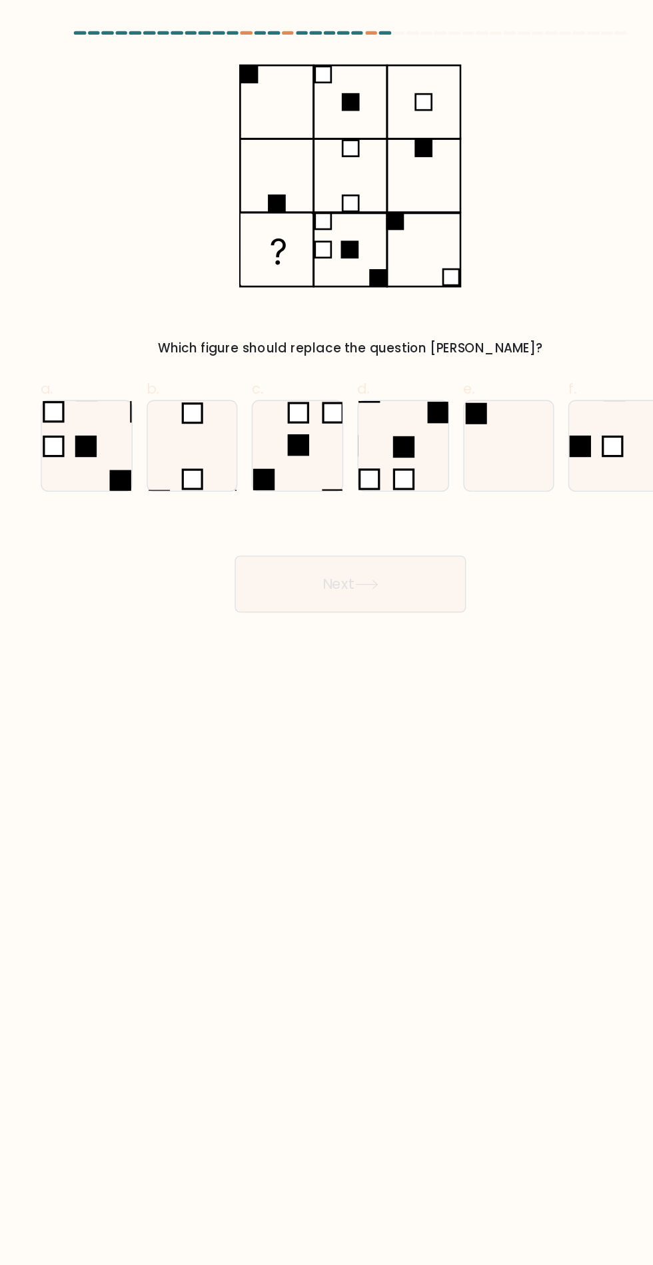
click at [510, 349] on icon at bounding box center [523, 334] width 67 height 67
click at [327, 633] on input "f." at bounding box center [327, 637] width 1 height 9
radio input "true"
click at [372, 431] on button "Next" at bounding box center [326, 437] width 173 height 43
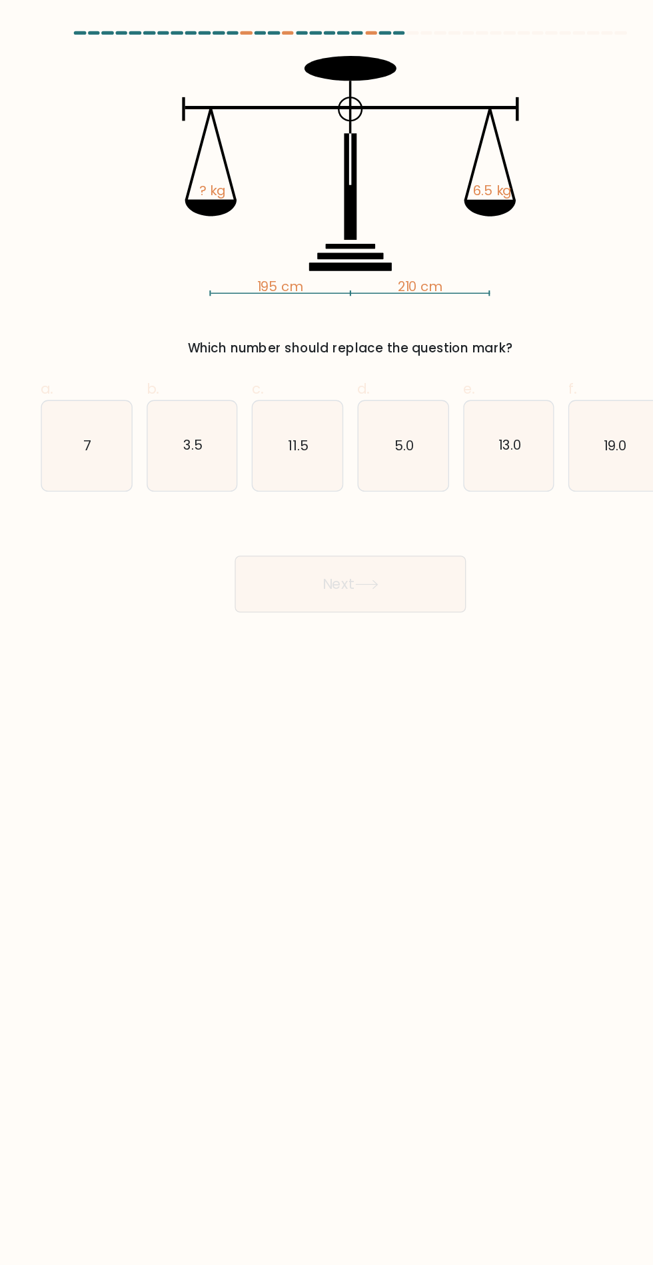
click at [393, 344] on icon "5.0" at bounding box center [366, 334] width 67 height 67
click at [327, 633] on input "d. 5.0" at bounding box center [327, 637] width 1 height 9
radio input "true"
click at [108, 347] on icon "7" at bounding box center [128, 334] width 67 height 67
click at [327, 633] on input "a. 7" at bounding box center [327, 637] width 1 height 9
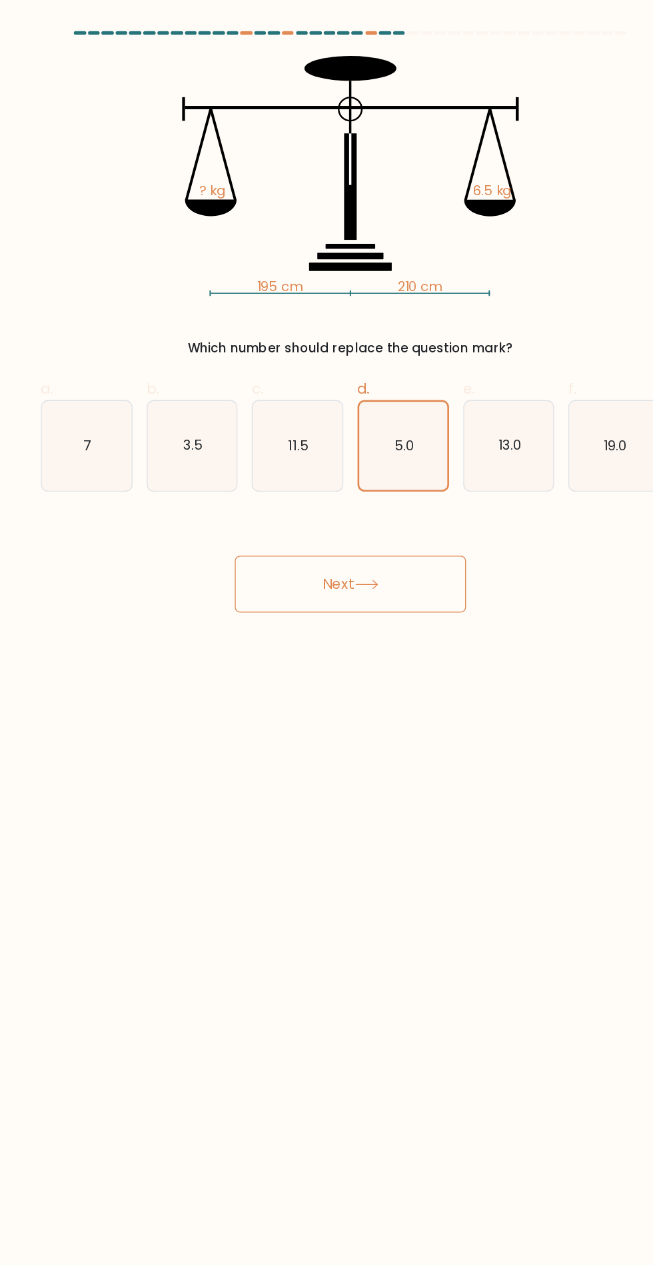
radio input "true"
click at [356, 423] on button "Next" at bounding box center [326, 437] width 173 height 43
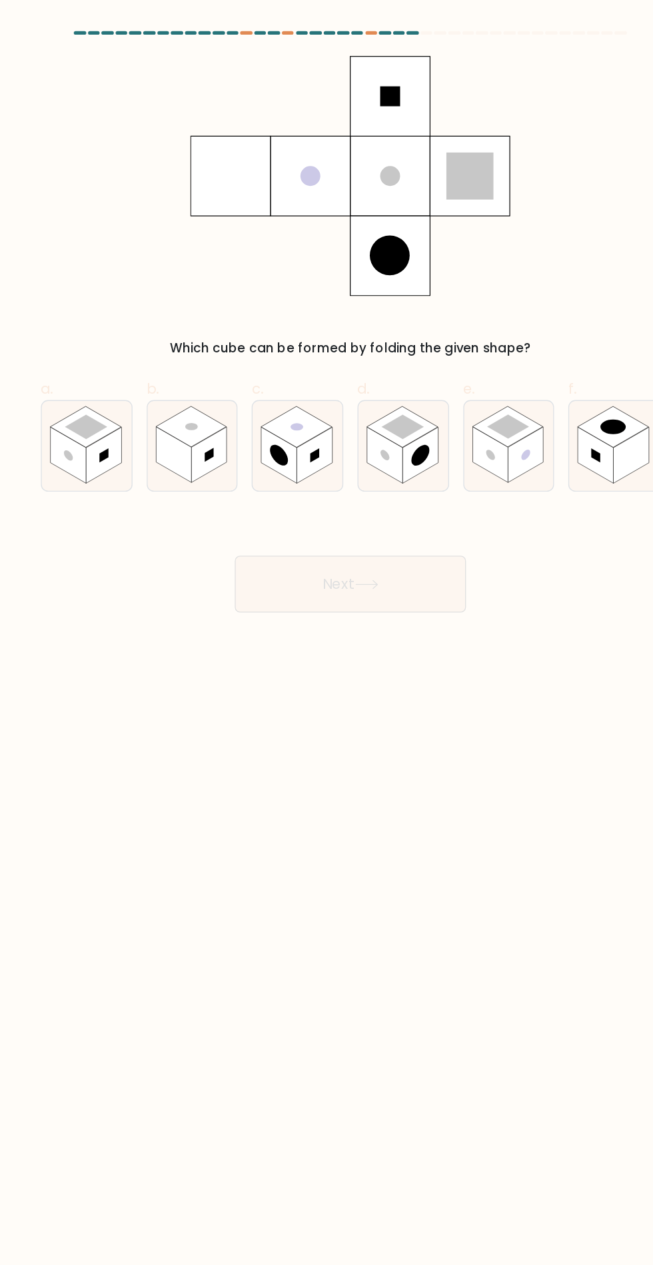
click at [198, 327] on rect at bounding box center [207, 320] width 53 height 31
click at [327, 633] on input "b." at bounding box center [327, 637] width 1 height 9
radio input "true"
click at [363, 421] on button "Next" at bounding box center [326, 437] width 173 height 43
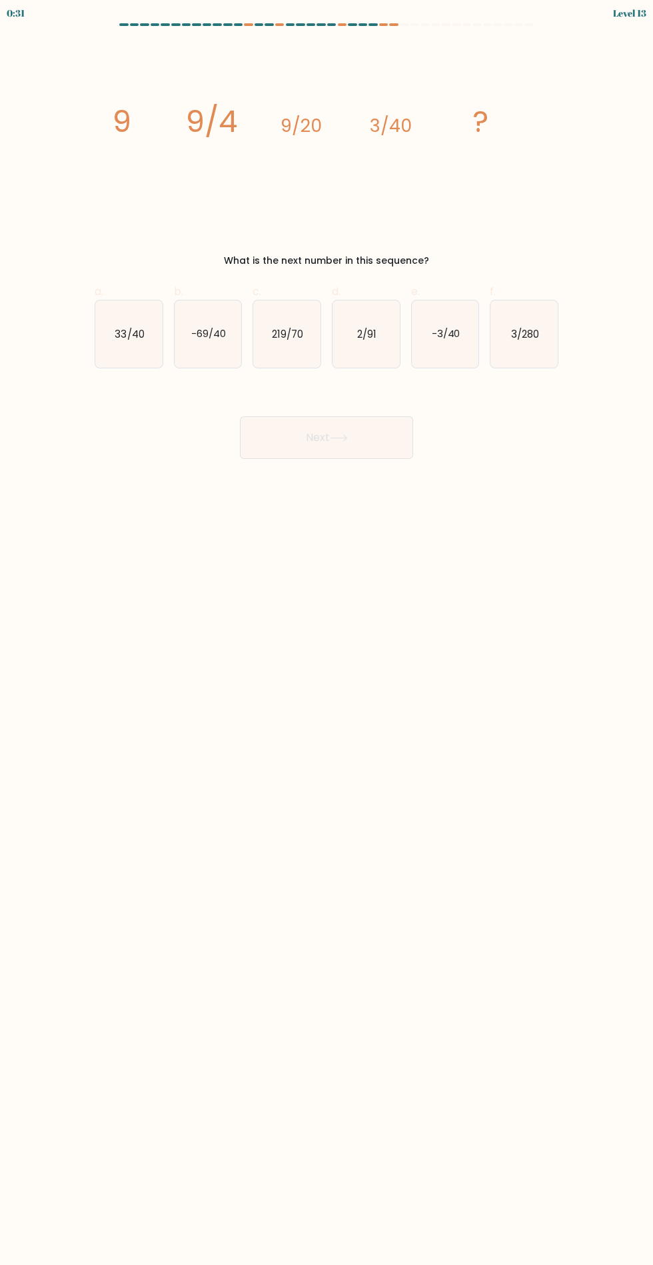
click at [263, 335] on icon "219/70" at bounding box center [286, 334] width 67 height 67
click at [327, 633] on input "c. 219/70" at bounding box center [327, 637] width 1 height 9
radio input "true"
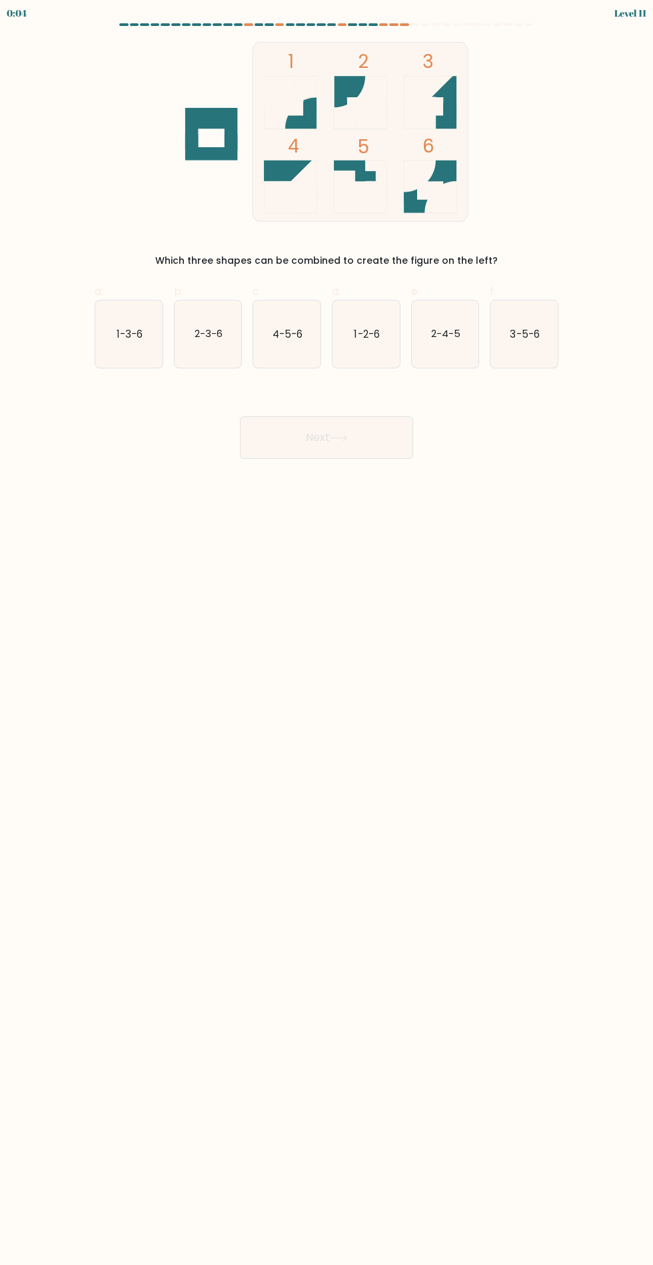
click at [107, 331] on icon "1-3-6" at bounding box center [128, 334] width 67 height 67
click at [327, 633] on input "a. 1-3-6" at bounding box center [327, 637] width 1 height 9
radio input "true"
click at [290, 444] on button "Next" at bounding box center [326, 437] width 173 height 43
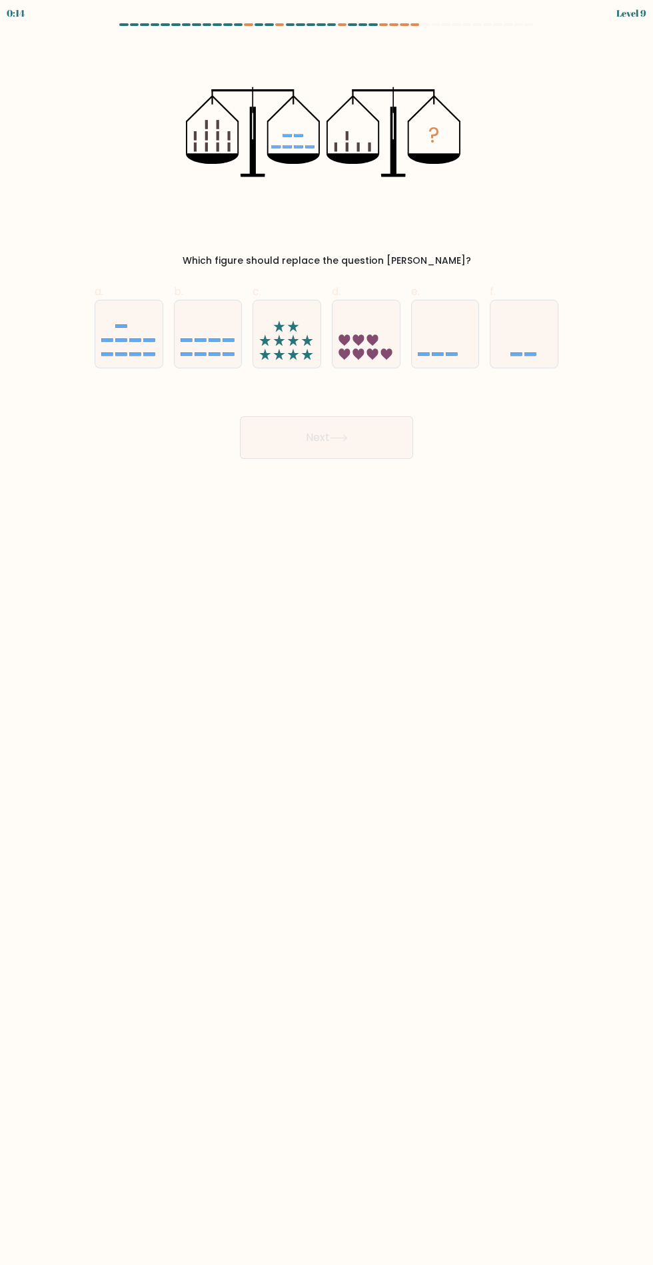
click at [450, 356] on rect at bounding box center [451, 354] width 11 height 3
click at [327, 633] on input "e." at bounding box center [327, 637] width 1 height 9
radio input "true"
click at [331, 438] on button "Next" at bounding box center [326, 437] width 173 height 43
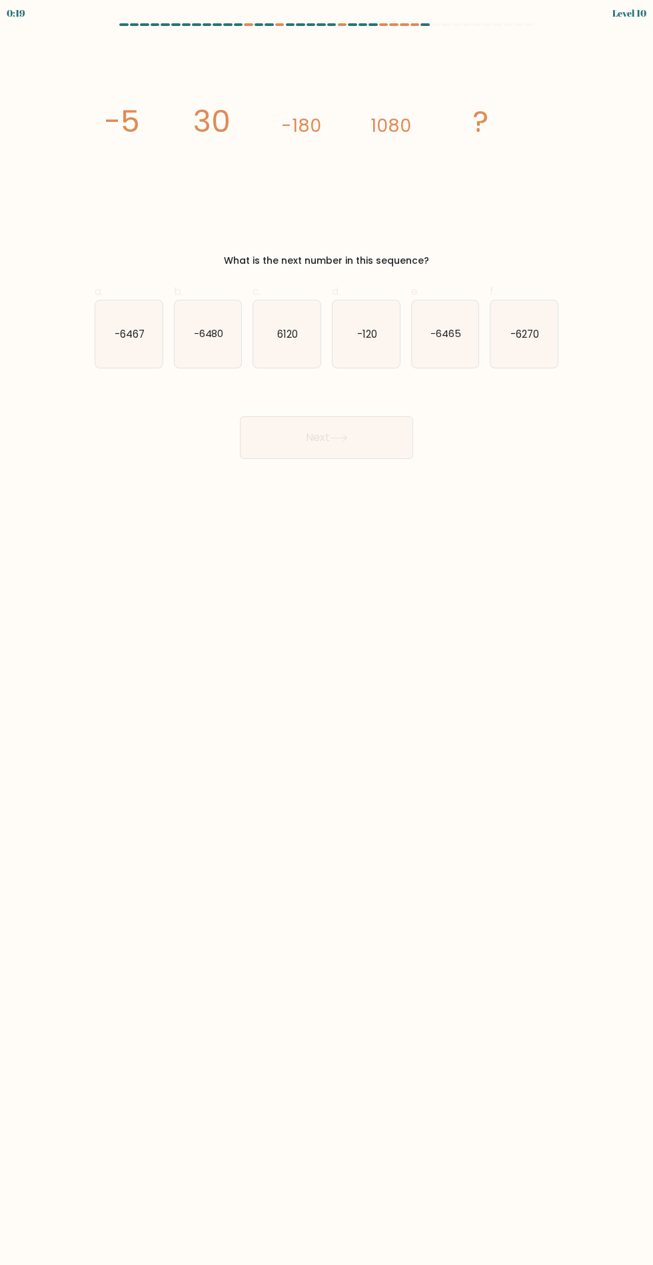
click at [181, 321] on icon "-6480" at bounding box center [208, 334] width 67 height 67
click at [327, 633] on input "b. -6480" at bounding box center [327, 637] width 1 height 9
radio input "true"
click at [383, 435] on button "Next" at bounding box center [326, 437] width 173 height 43
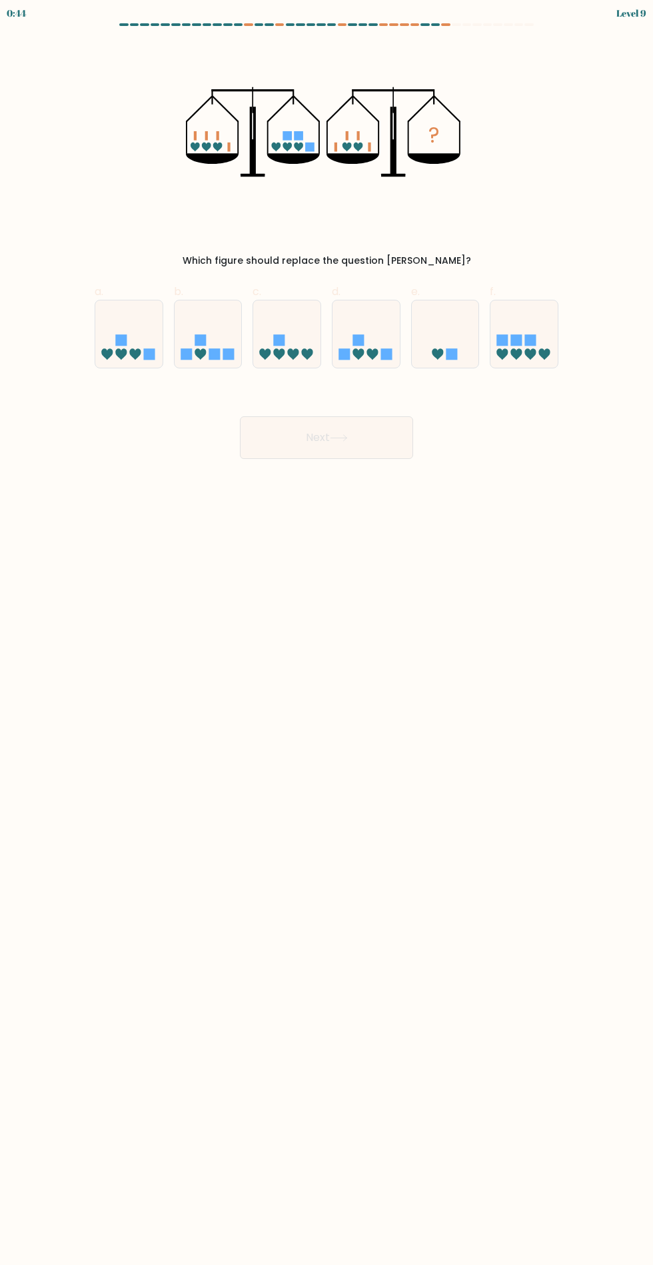
click at [574, 523] on body "0:44 Level 9" at bounding box center [326, 632] width 653 height 1265
click at [203, 355] on icon at bounding box center [200, 354] width 11 height 11
click at [327, 633] on input "b." at bounding box center [327, 637] width 1 height 9
radio input "true"
click at [377, 429] on button "Next" at bounding box center [326, 437] width 173 height 43
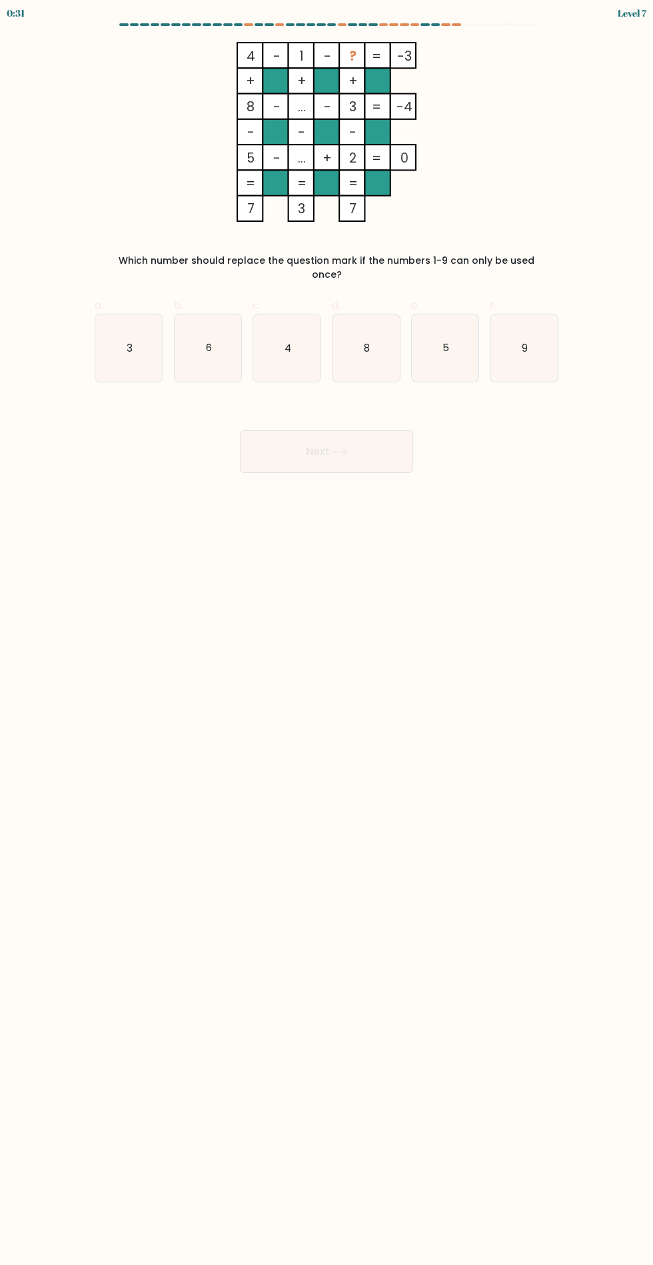
click at [141, 341] on icon "3" at bounding box center [128, 348] width 67 height 67
click at [327, 633] on input "a. 3" at bounding box center [327, 637] width 1 height 9
radio input "true"
click at [365, 432] on button "Next" at bounding box center [326, 451] width 173 height 43
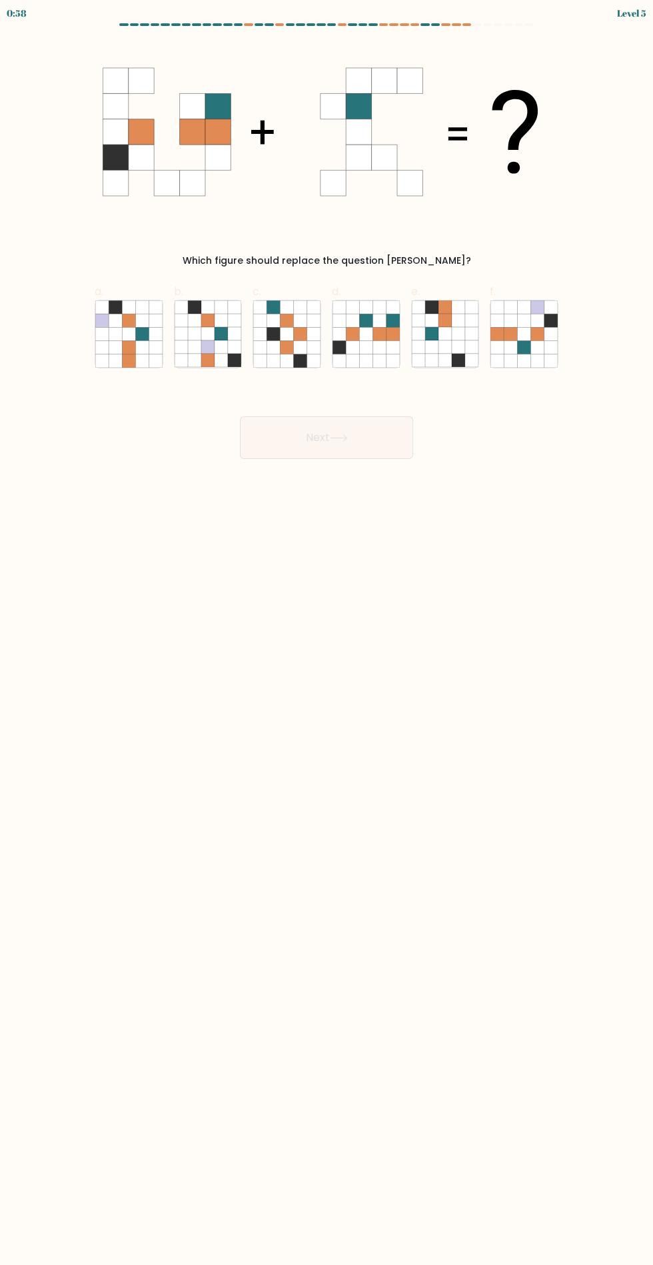
click at [384, 329] on icon at bounding box center [379, 333] width 13 height 13
click at [327, 633] on input "d." at bounding box center [327, 637] width 1 height 9
radio input "true"
click at [361, 436] on button "Next" at bounding box center [326, 437] width 173 height 43
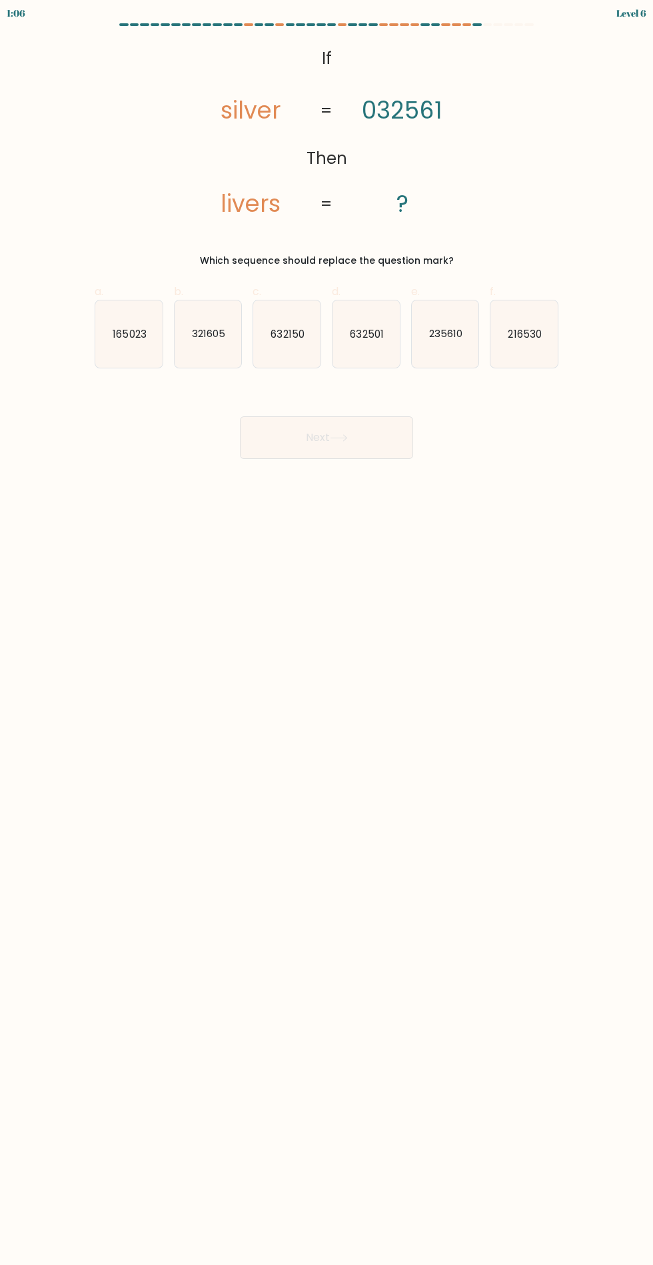
click at [442, 354] on icon "235610" at bounding box center [445, 334] width 67 height 67
click at [327, 633] on input "e. 235610" at bounding box center [327, 637] width 1 height 9
radio input "true"
click at [378, 454] on button "Next" at bounding box center [326, 437] width 173 height 43
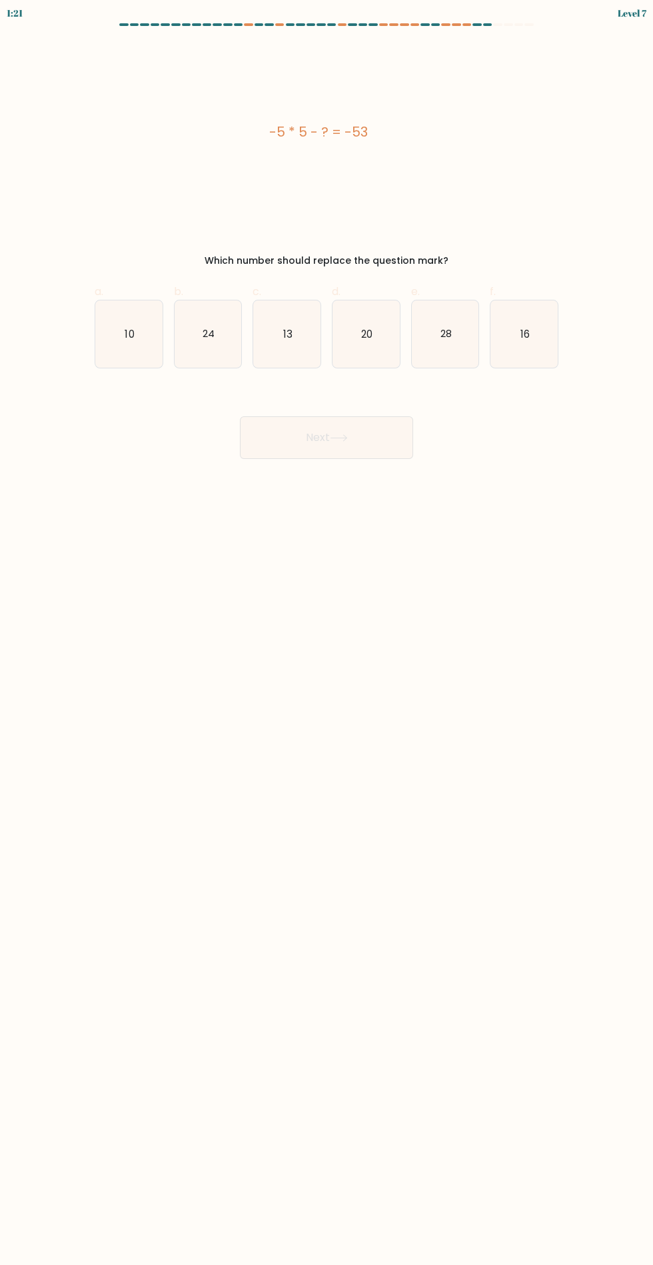
click at [450, 353] on icon "28" at bounding box center [445, 334] width 67 height 67
click at [327, 633] on input "e. 28" at bounding box center [327, 637] width 1 height 9
radio input "true"
click at [305, 328] on icon "13" at bounding box center [286, 334] width 67 height 67
click at [327, 633] on input "c. 13" at bounding box center [327, 637] width 1 height 9
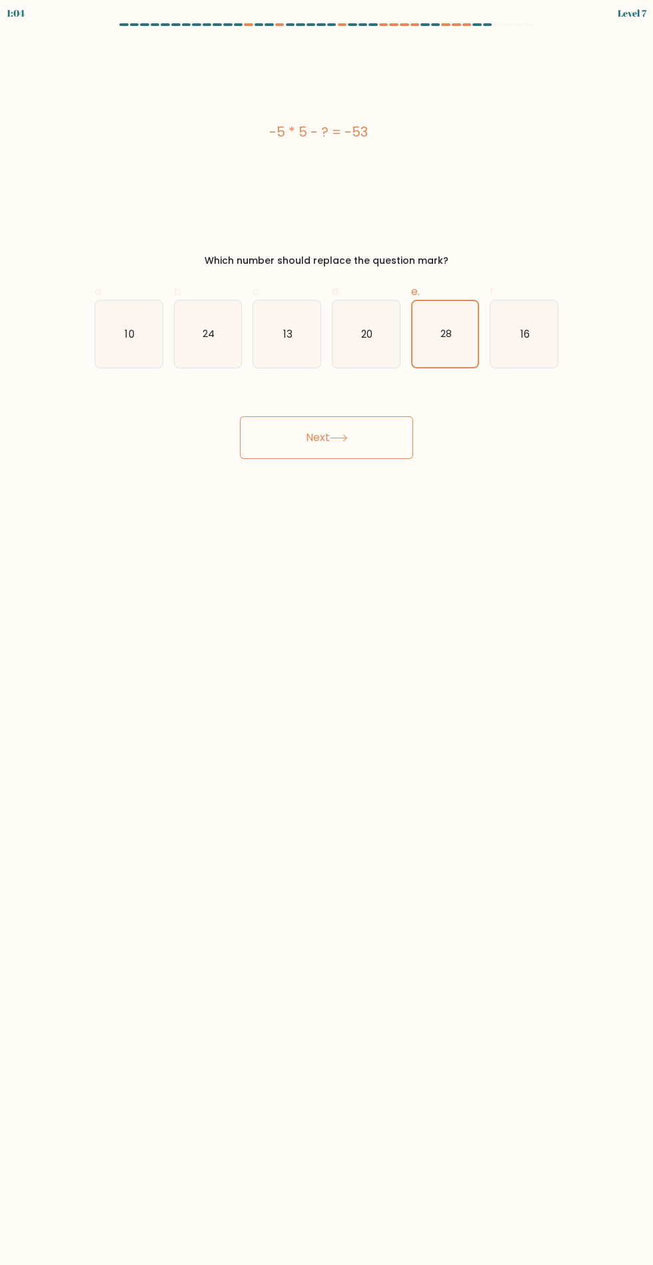
radio input "true"
click at [381, 344] on icon "20" at bounding box center [366, 334] width 67 height 67
click at [327, 633] on input "d. 20" at bounding box center [327, 637] width 1 height 9
radio input "true"
click at [443, 347] on icon "28" at bounding box center [445, 334] width 67 height 67
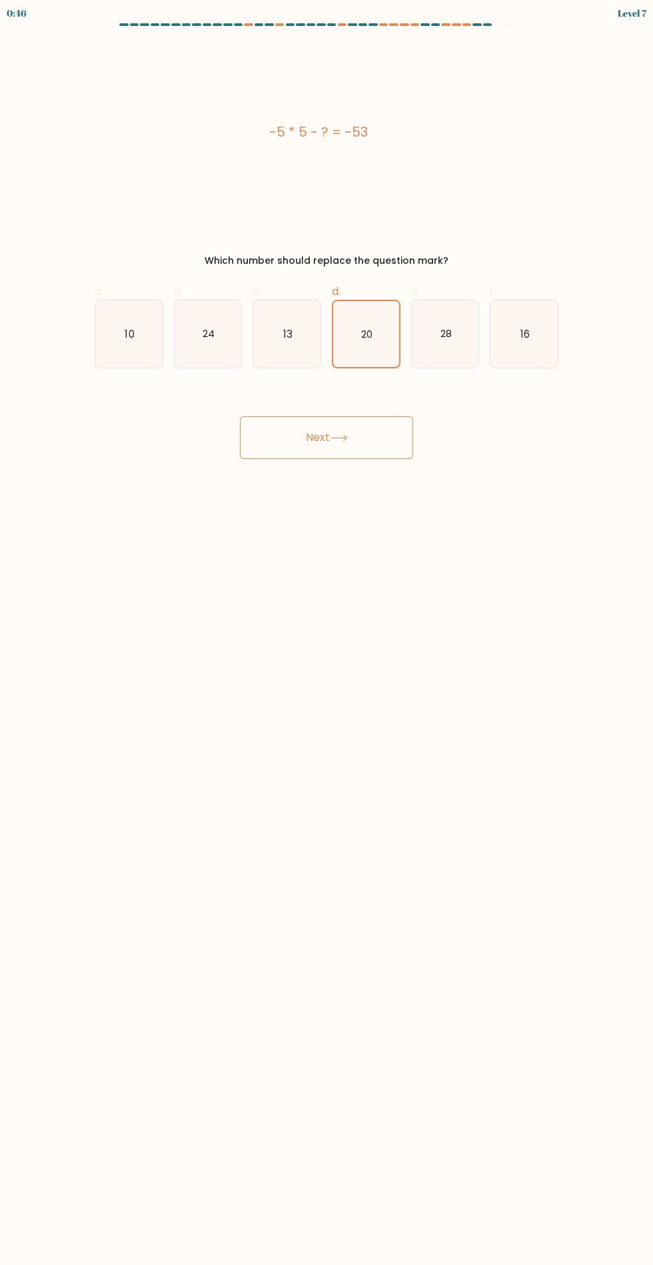
click at [327, 633] on input "e. 28" at bounding box center [327, 637] width 1 height 9
radio input "true"
click at [308, 342] on icon "13" at bounding box center [286, 334] width 67 height 67
click at [327, 633] on input "c. 13" at bounding box center [327, 637] width 1 height 9
radio input "true"
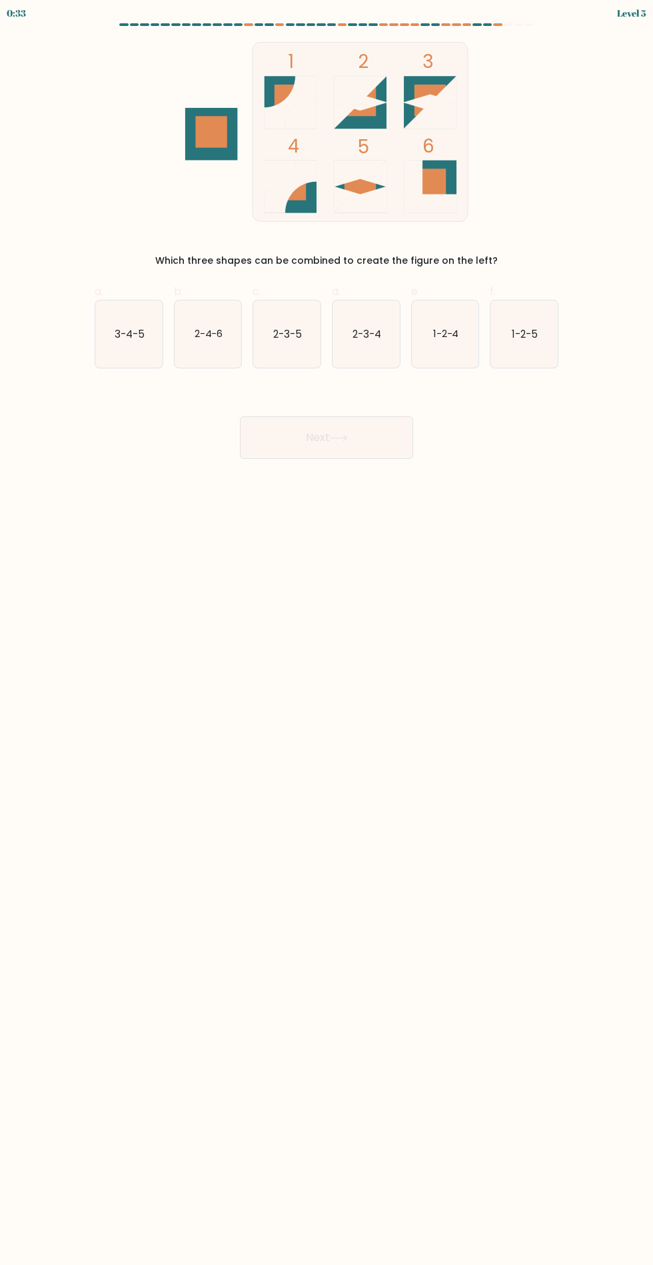
click at [283, 322] on icon "2-3-5" at bounding box center [286, 334] width 67 height 67
click at [327, 633] on input "c. 2-3-5" at bounding box center [327, 637] width 1 height 9
radio input "true"
click at [297, 430] on button "Next" at bounding box center [326, 437] width 173 height 43
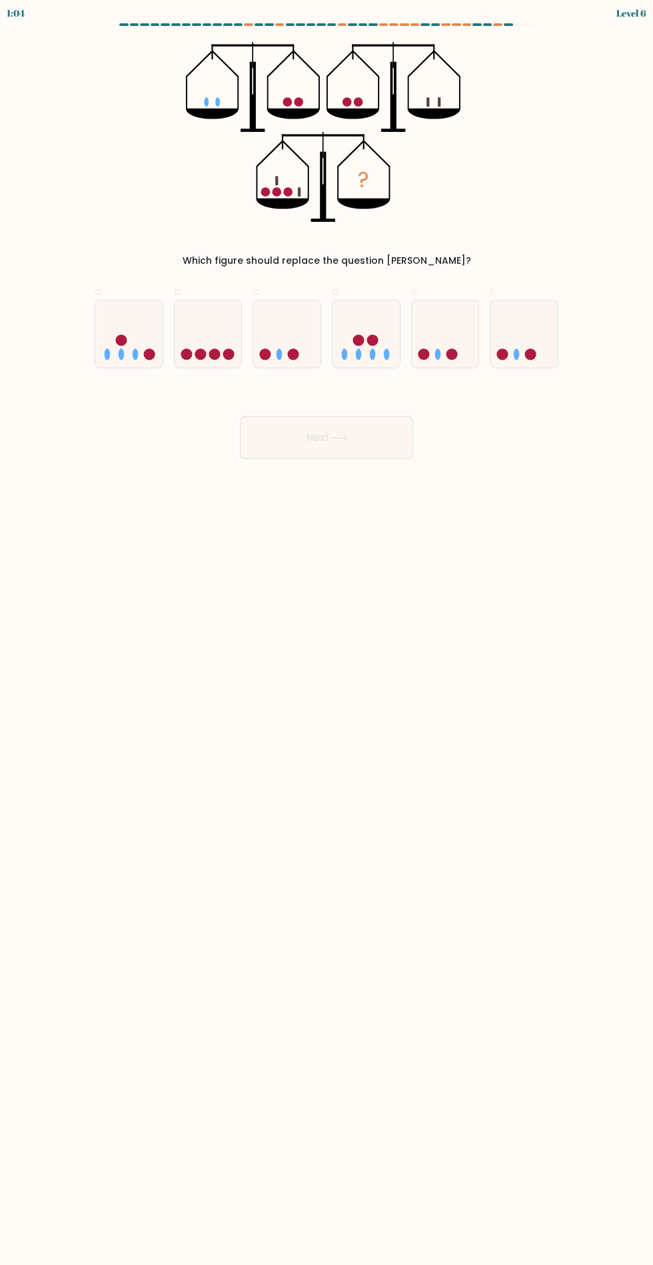
click at [107, 354] on ellipse at bounding box center [108, 354] width 6 height 11
click at [327, 633] on input "a." at bounding box center [327, 637] width 1 height 9
radio input "true"
click at [311, 436] on button "Next" at bounding box center [326, 437] width 173 height 43
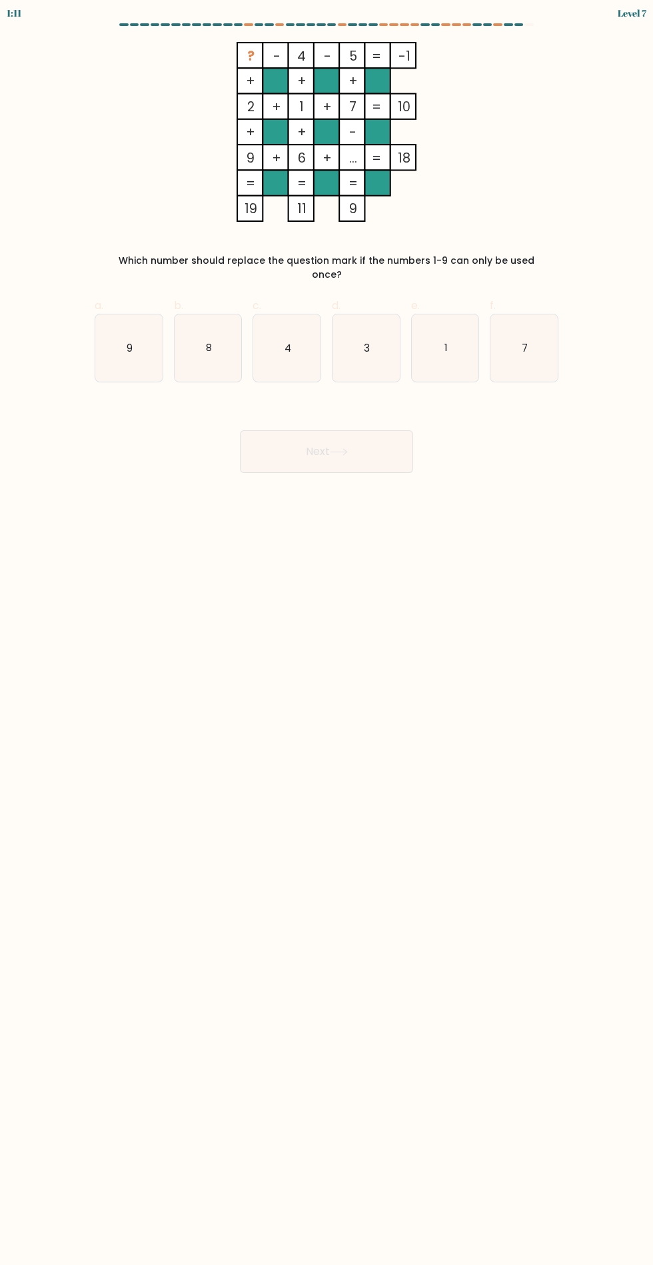
click at [155, 323] on icon "9" at bounding box center [128, 348] width 67 height 67
click at [327, 633] on input "a. 9" at bounding box center [327, 637] width 1 height 9
radio input "true"
click at [191, 319] on icon "8" at bounding box center [208, 348] width 67 height 67
click at [327, 633] on input "b. 8" at bounding box center [327, 637] width 1 height 9
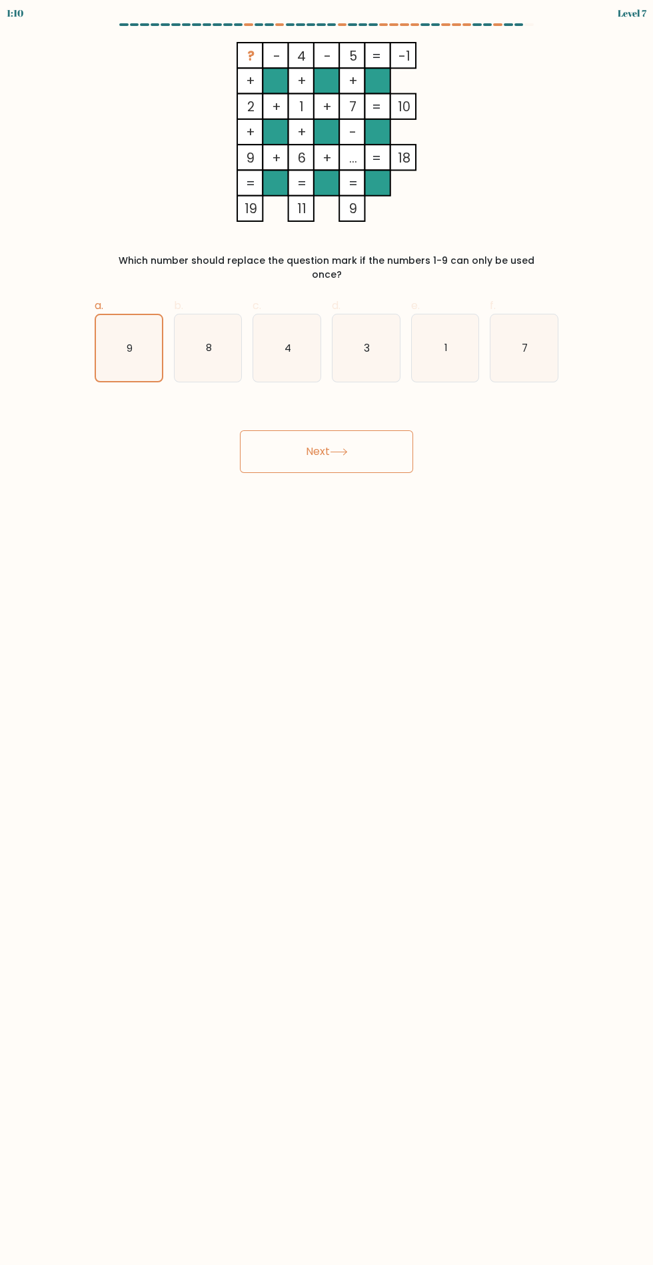
radio input "true"
click at [215, 322] on icon "8" at bounding box center [208, 348] width 66 height 66
click at [327, 633] on input "b. 8" at bounding box center [327, 637] width 1 height 9
click at [289, 430] on button "Next" at bounding box center [326, 451] width 173 height 43
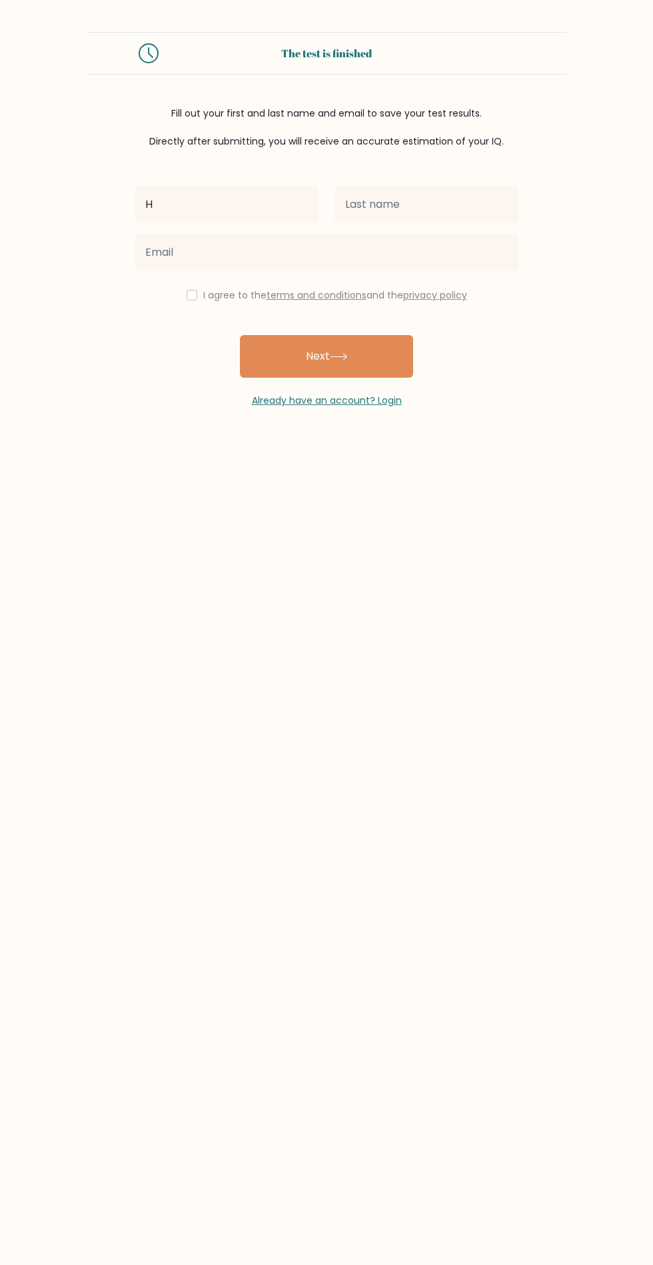
type input "H"
click at [448, 206] on input "text" at bounding box center [427, 204] width 184 height 37
type input "Zh"
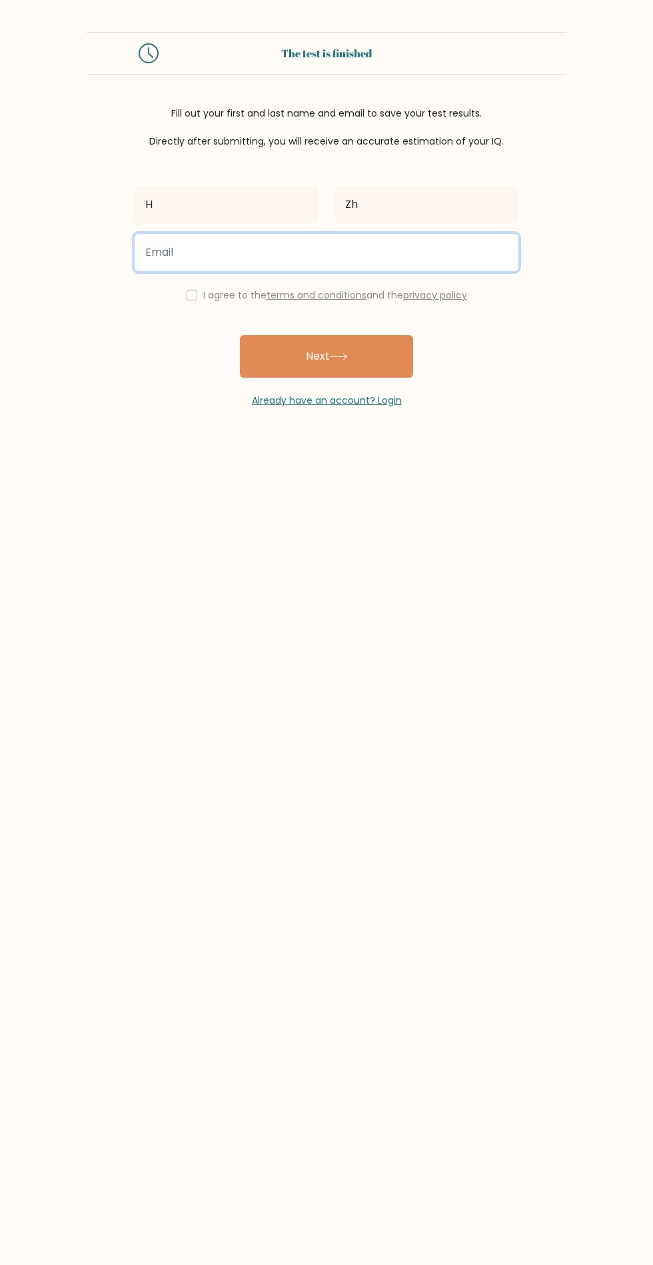
click at [371, 254] on input "email" at bounding box center [327, 252] width 384 height 37
type input "[EMAIL_ADDRESS][DOMAIN_NAME]"
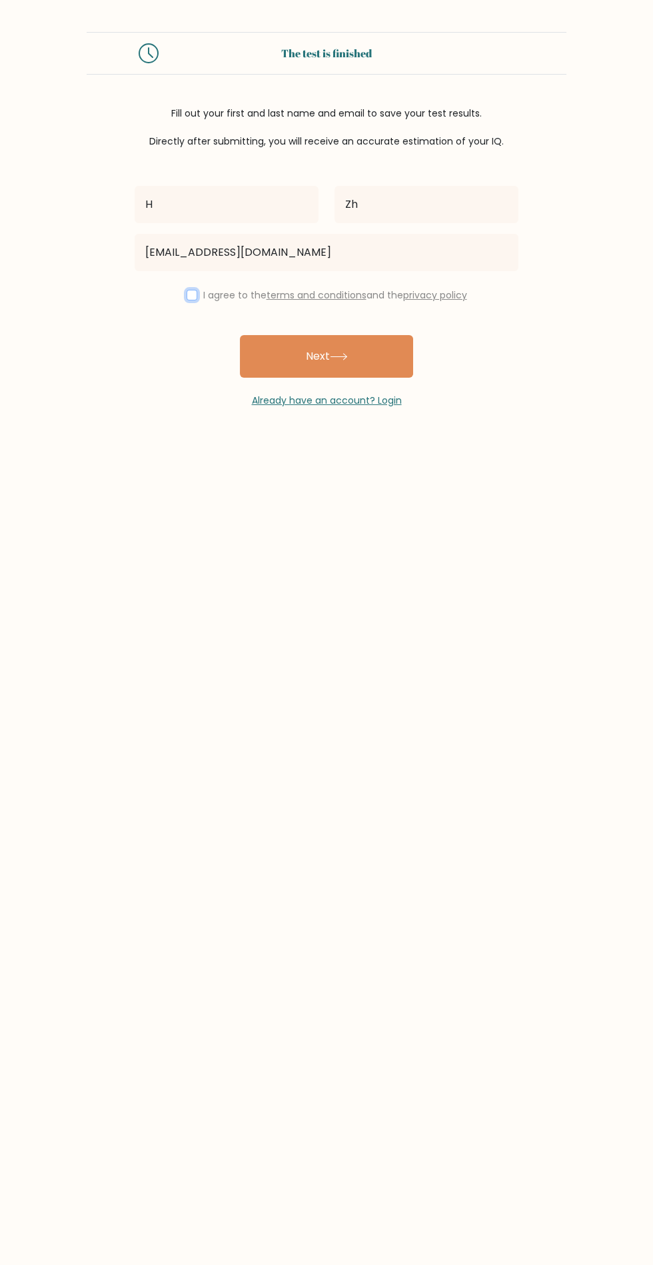
click at [189, 295] on input "checkbox" at bounding box center [192, 295] width 11 height 11
checkbox input "true"
click at [329, 353] on button "Next" at bounding box center [326, 356] width 173 height 43
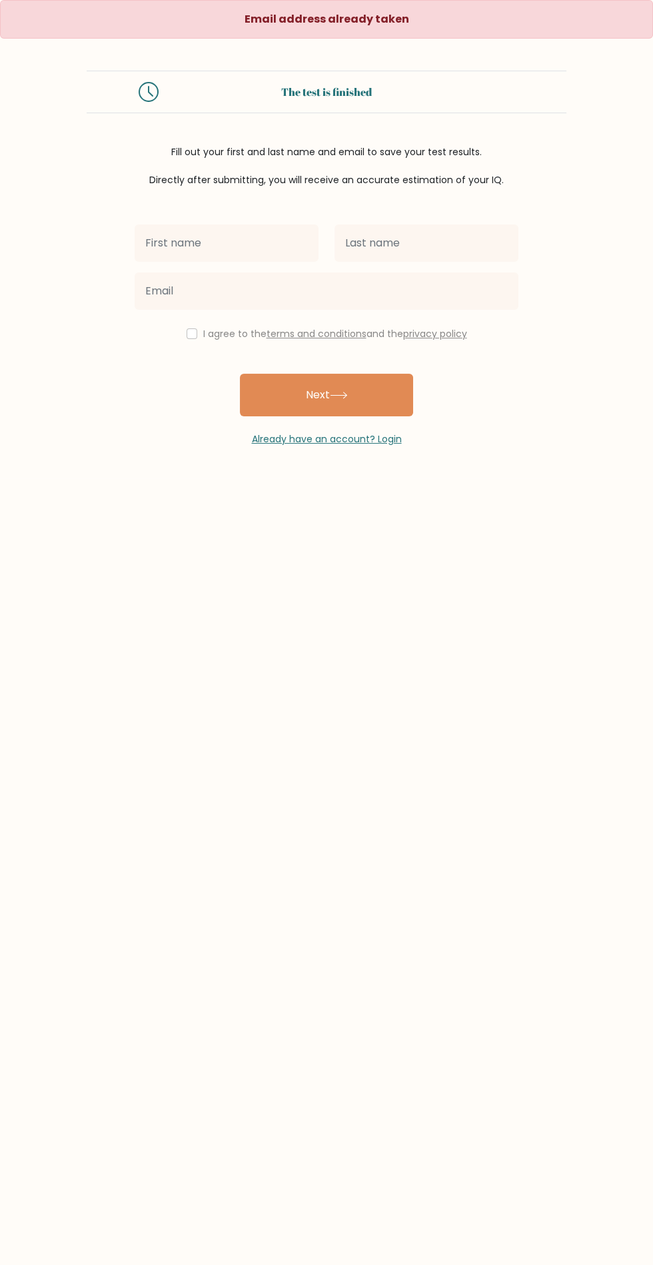
click at [270, 247] on input "text" at bounding box center [227, 243] width 184 height 37
type input "[PERSON_NAME]"
click at [429, 249] on input "text" at bounding box center [427, 243] width 184 height 37
type input "X"
click at [215, 243] on input "[PERSON_NAME]" at bounding box center [227, 243] width 184 height 37
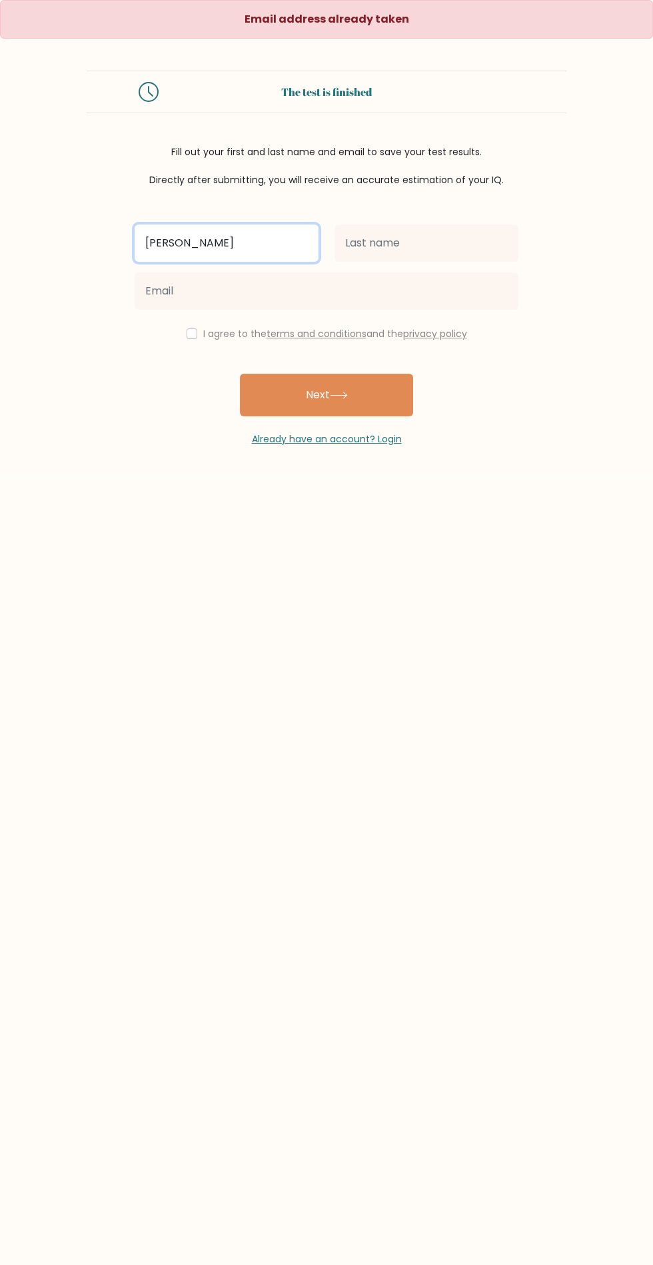
click at [202, 244] on input "[PERSON_NAME]" at bounding box center [227, 243] width 184 height 37
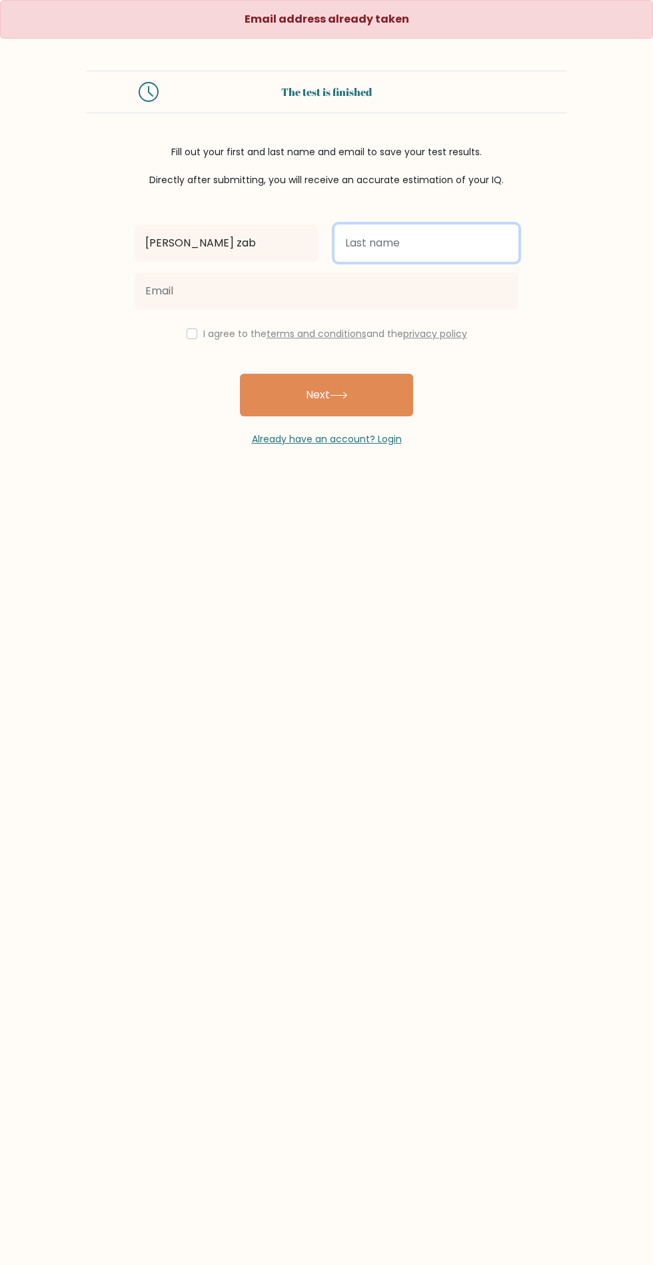
click at [391, 243] on input "text" at bounding box center [427, 243] width 184 height 37
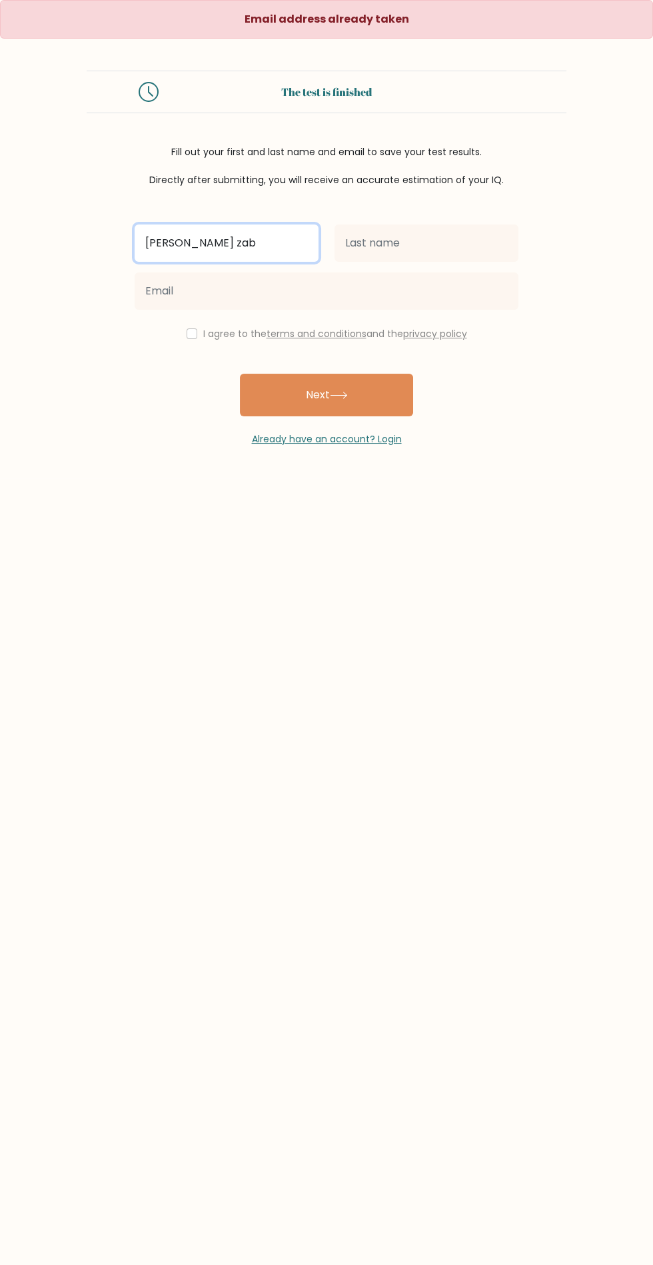
click at [262, 235] on input "Hein zab" at bounding box center [227, 243] width 184 height 37
click at [229, 249] on input "Hein zab" at bounding box center [227, 243] width 184 height 37
type input "[PERSON_NAME]"
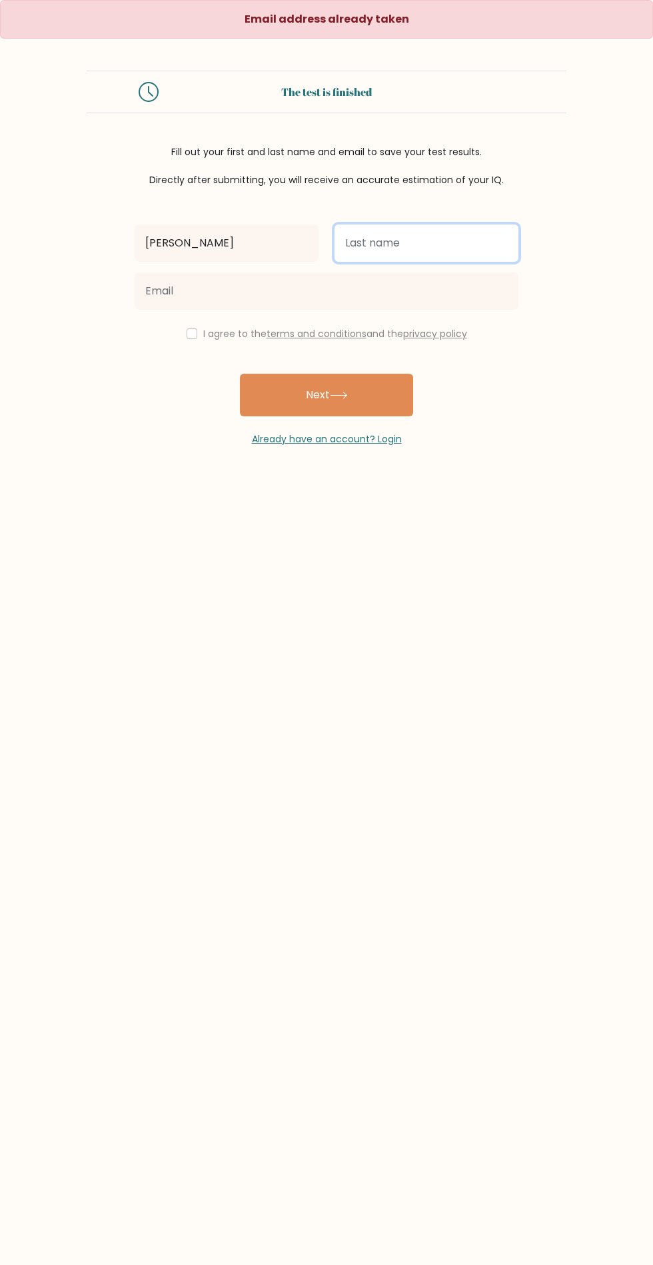
click at [412, 248] on input "text" at bounding box center [427, 243] width 184 height 37
type input "Htut"
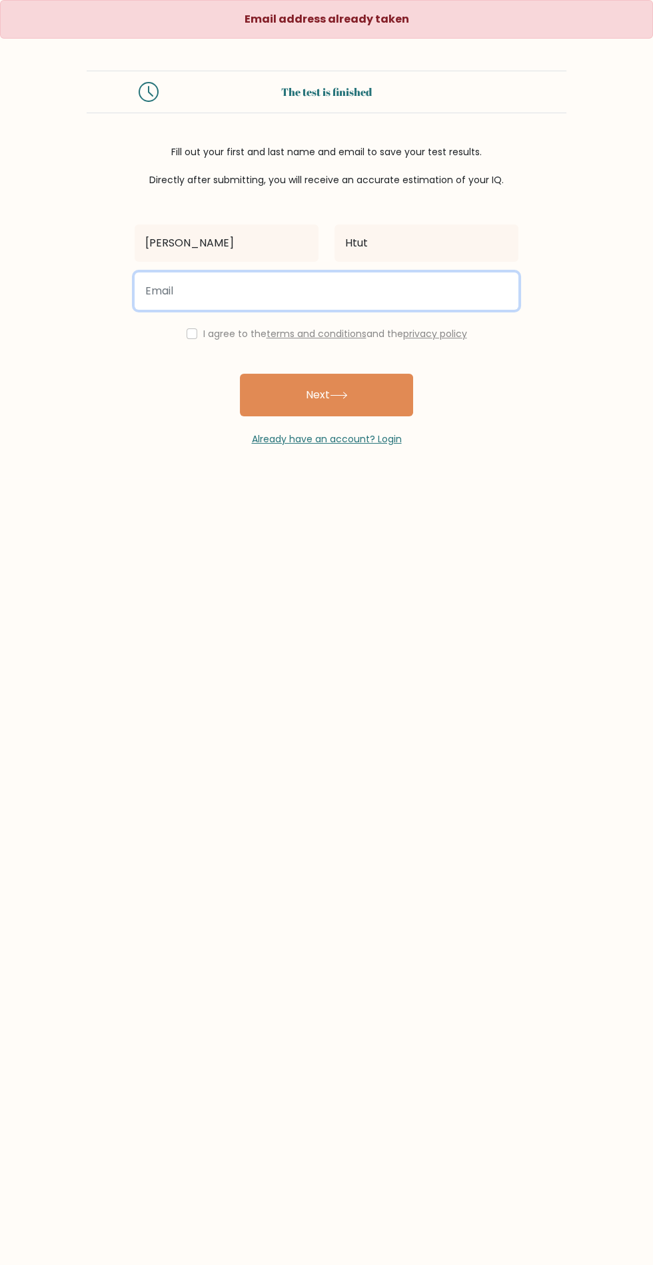
click at [358, 288] on input "email" at bounding box center [327, 291] width 384 height 37
type input "[EMAIL_ADDRESS][DOMAIN_NAME]"
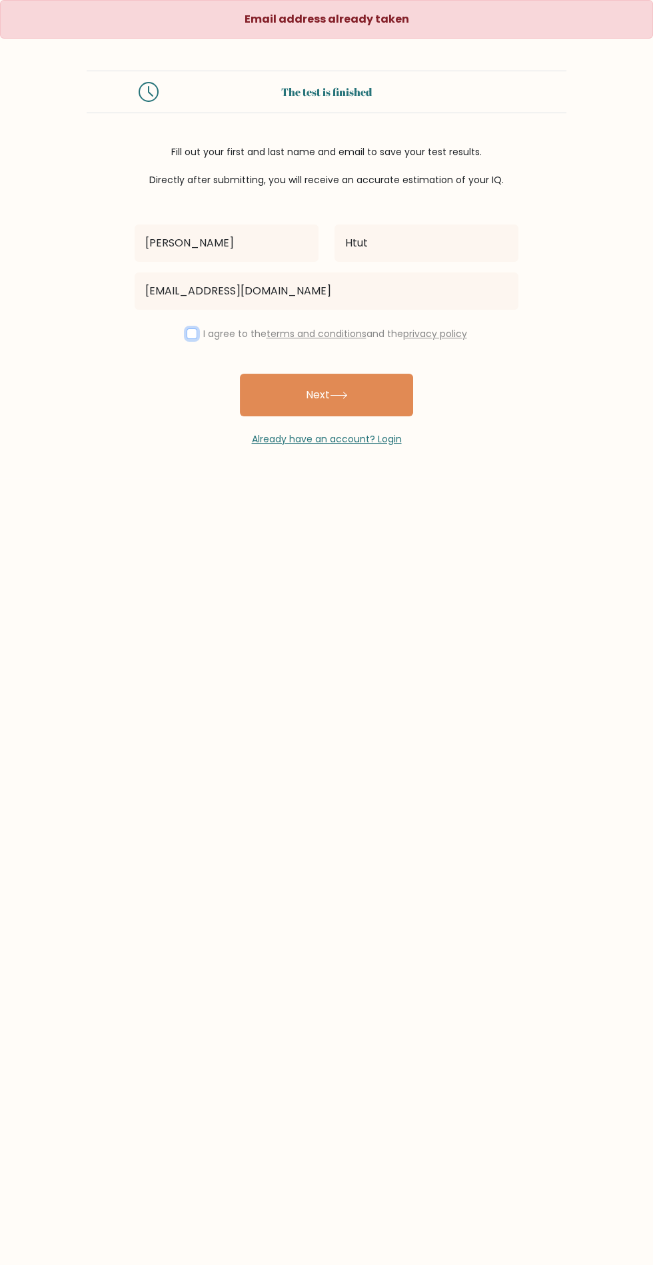
click at [189, 333] on input "checkbox" at bounding box center [192, 334] width 11 height 11
checkbox input "true"
click at [323, 406] on button "Next" at bounding box center [326, 395] width 173 height 43
click at [282, 244] on input "text" at bounding box center [227, 243] width 184 height 37
type input "[PERSON_NAME]"
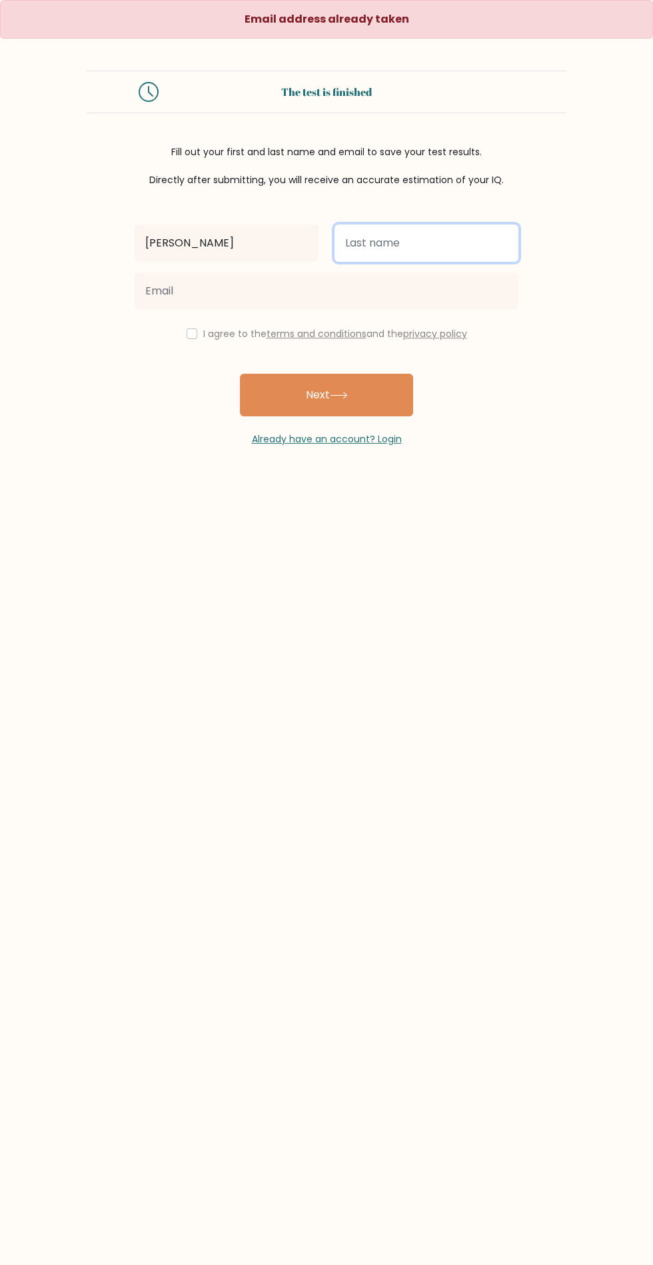
click at [428, 246] on input "text" at bounding box center [427, 243] width 184 height 37
type input "Htut"
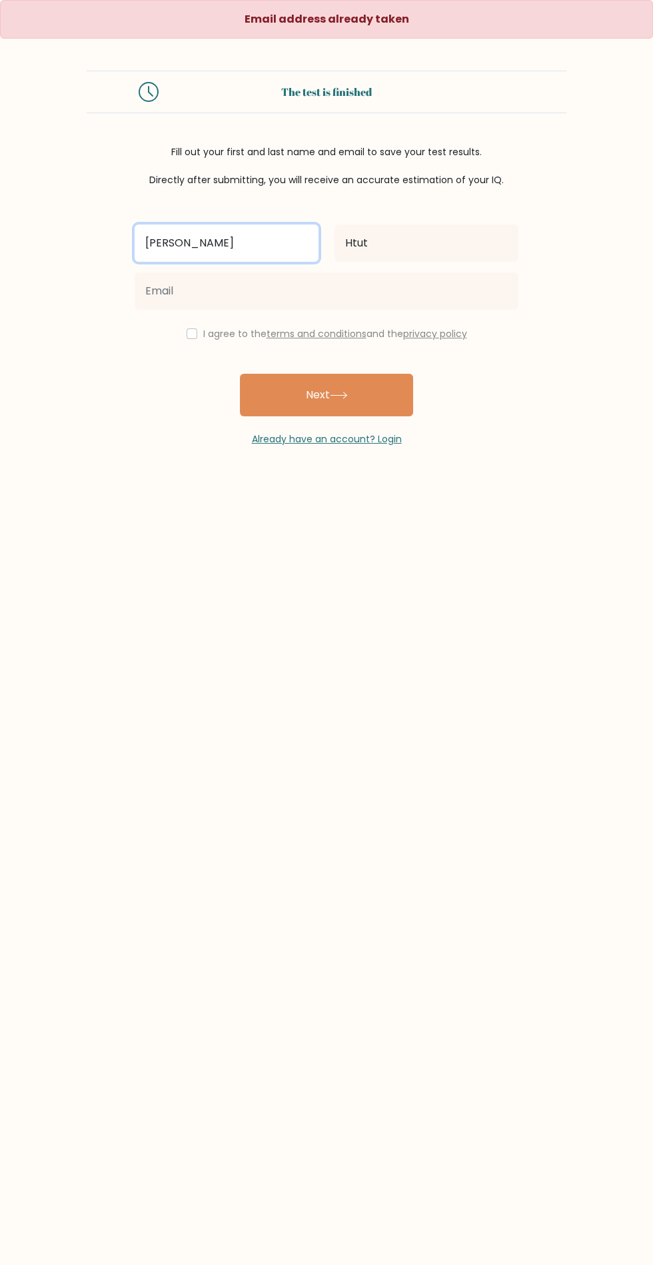
click at [241, 235] on input "[PERSON_NAME]" at bounding box center [227, 243] width 184 height 37
type input "HZ"
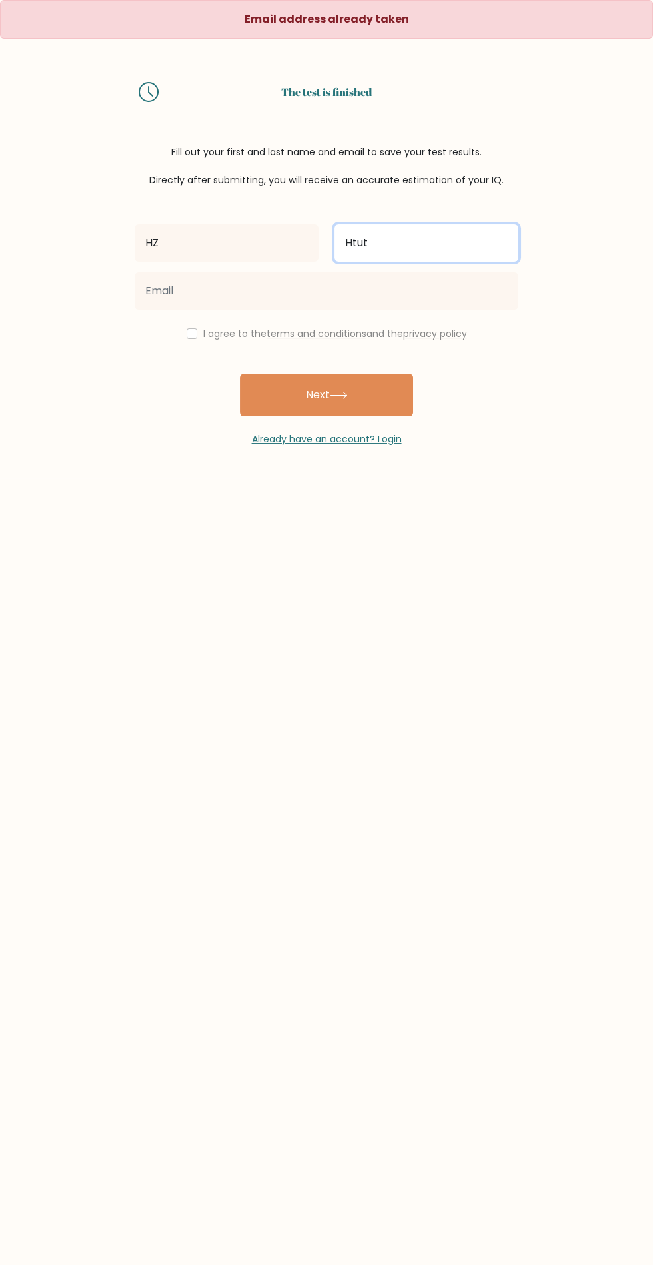
click at [393, 247] on input "Htut" at bounding box center [427, 243] width 184 height 37
type input "H"
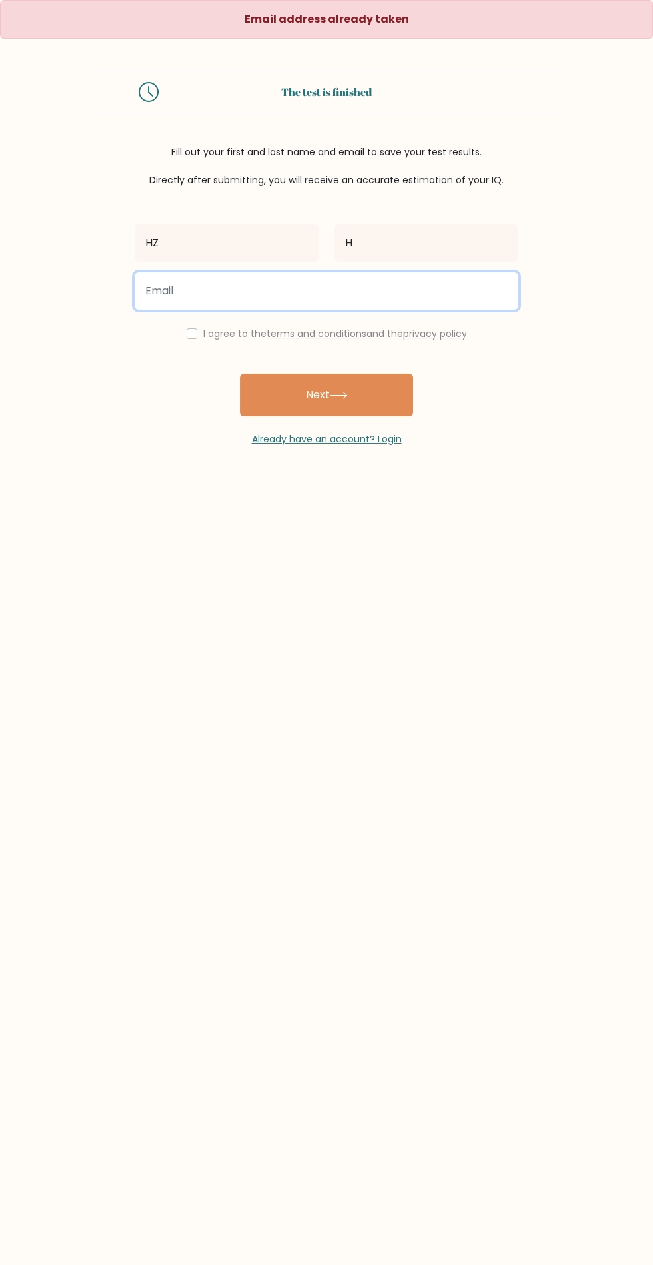
click at [357, 290] on input "email" at bounding box center [327, 291] width 384 height 37
type input "[EMAIL_ADDRESS][DOMAIN_NAME]"
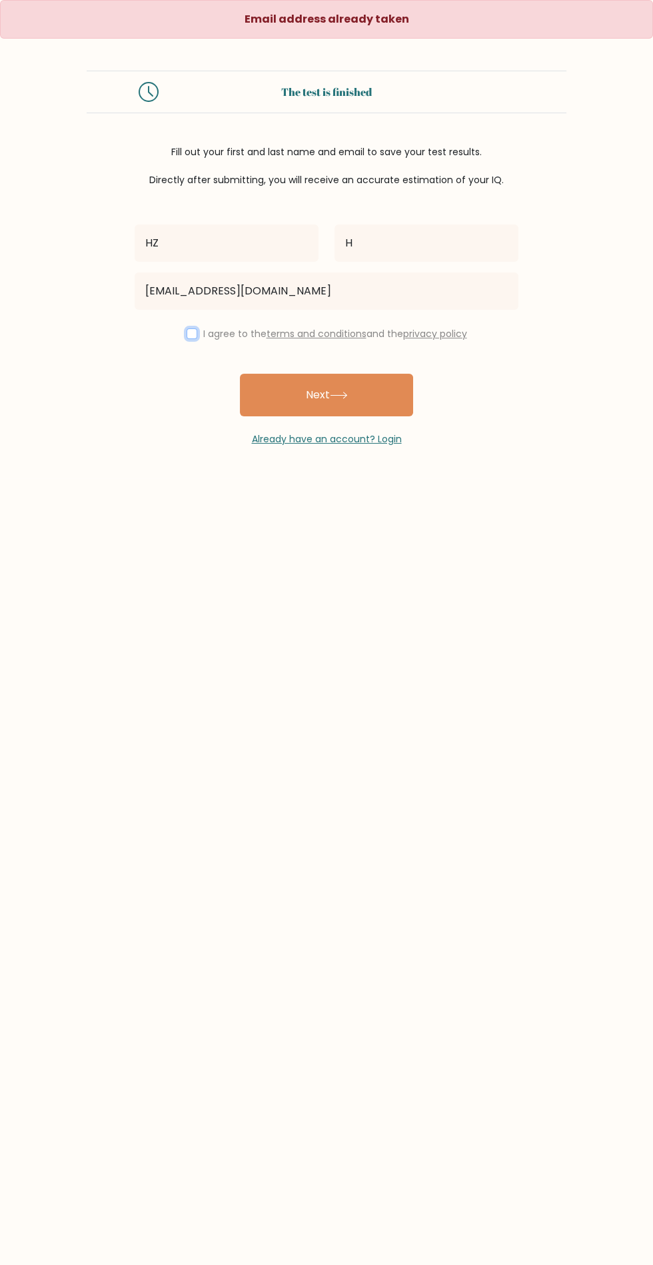
click at [189, 335] on input "checkbox" at bounding box center [192, 334] width 11 height 11
checkbox input "true"
click at [331, 389] on button "Next" at bounding box center [326, 395] width 173 height 43
click at [361, 438] on link "Already have an account? Login" at bounding box center [327, 438] width 150 height 13
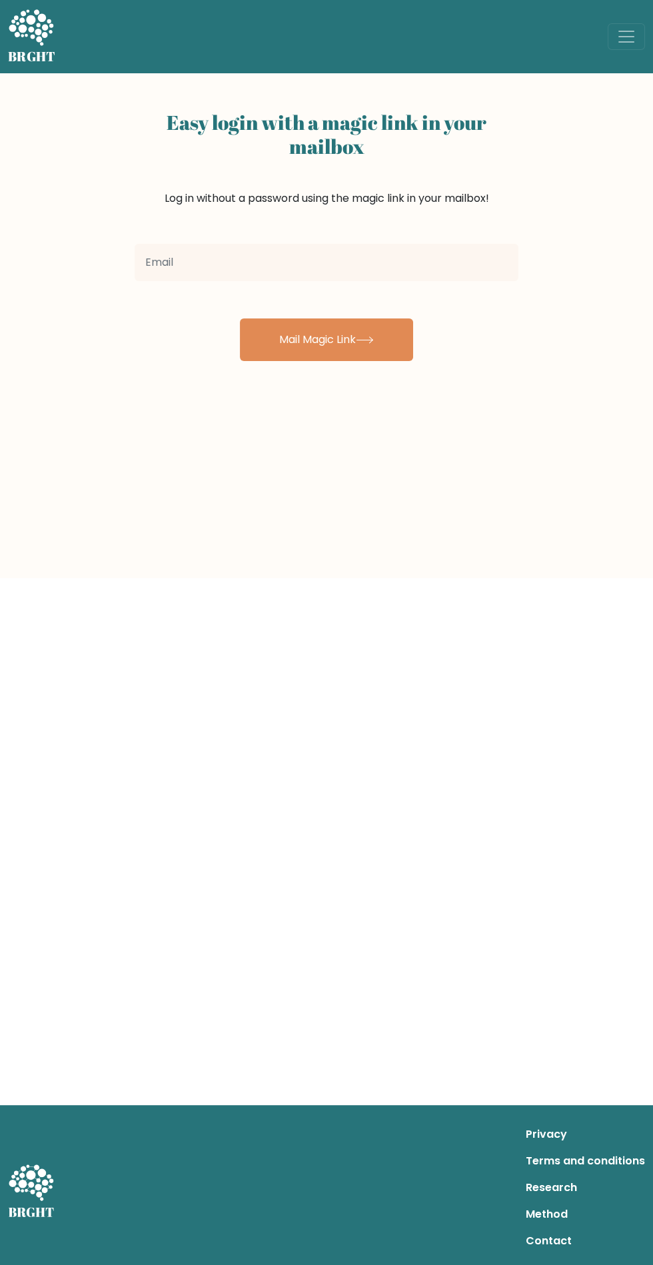
click at [412, 264] on input "email" at bounding box center [327, 262] width 384 height 37
type input "heinzanhtut143@gmail.com"
click at [371, 340] on icon at bounding box center [365, 340] width 16 height 6
click at [185, 255] on input "email" at bounding box center [327, 262] width 384 height 37
type input "[EMAIL_ADDRESS][DOMAIN_NAME]"
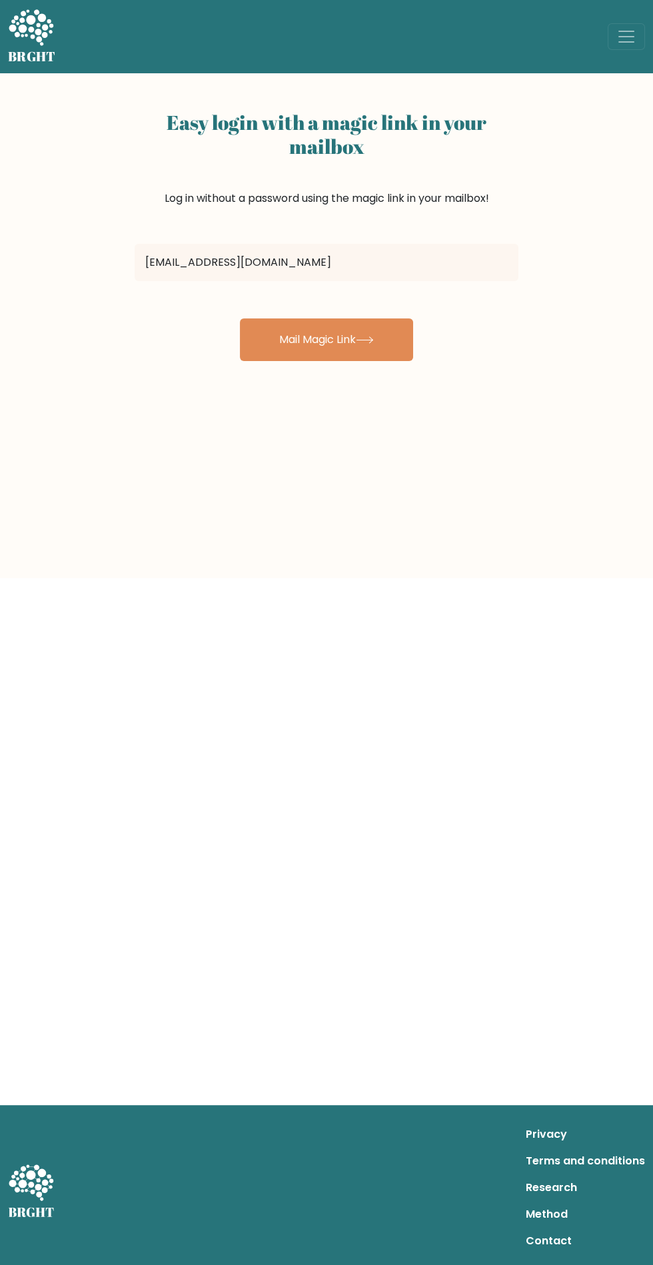
click at [371, 340] on icon at bounding box center [365, 340] width 16 height 6
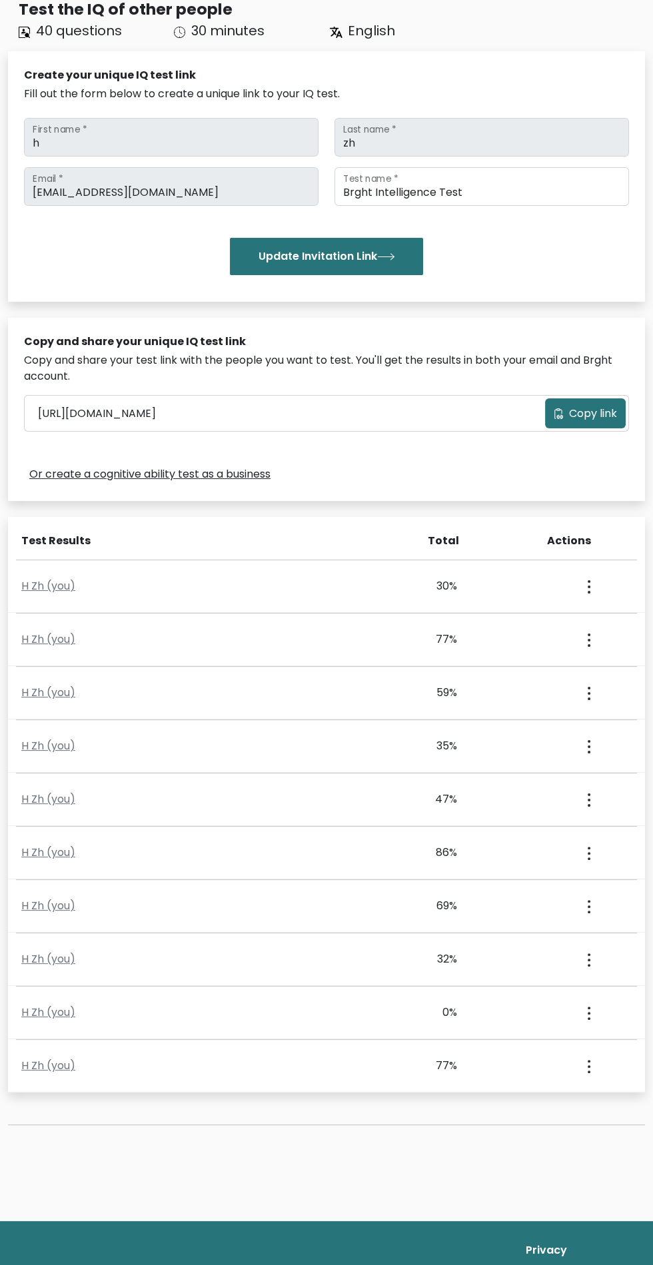
scroll to position [117, 0]
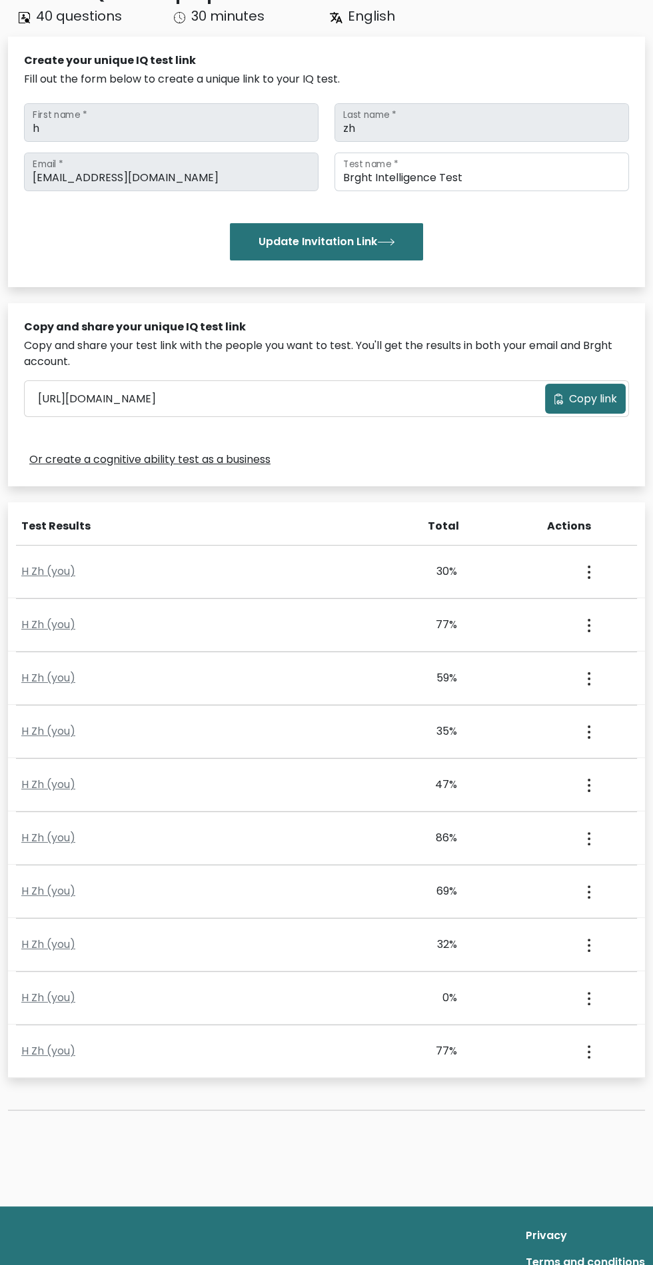
click at [105, 1037] on div "H Zh (you) 77% 91% 88% 19% March 27, 2024 View Profile" at bounding box center [326, 1052] width 637 height 53
click at [588, 1046] on circle "button" at bounding box center [589, 1047] width 3 height 3
click at [588, 1046] on icon "button" at bounding box center [589, 1052] width 3 height 13
click at [558, 1081] on link "View Profile" at bounding box center [538, 1090] width 105 height 21
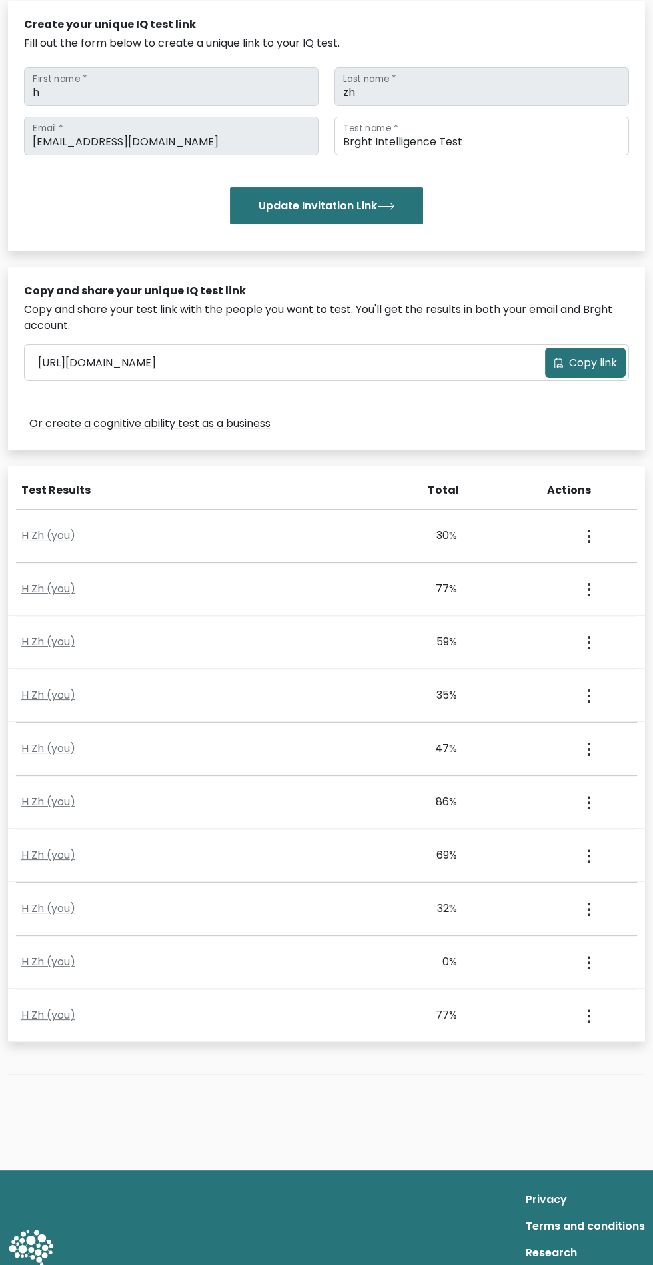
scroll to position [209, 0]
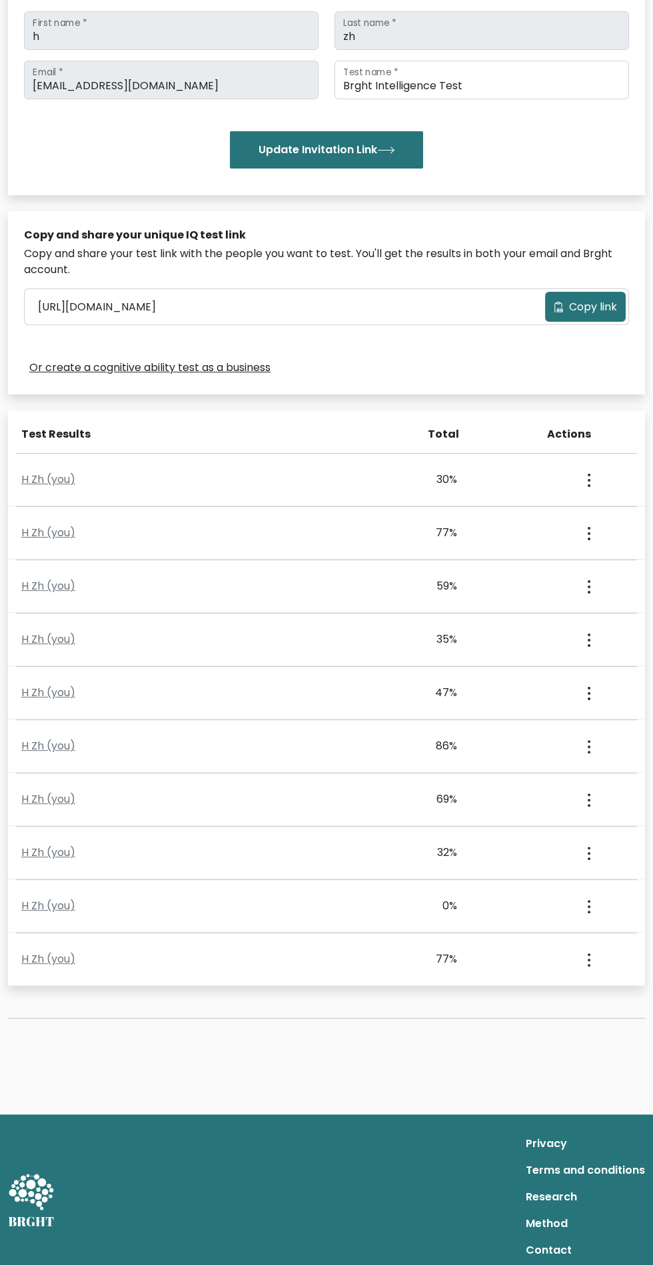
click at [382, 476] on div "30%" at bounding box center [457, 480] width 157 height 16
click at [440, 475] on div "30%" at bounding box center [422, 480] width 71 height 16
click at [588, 479] on circle "button" at bounding box center [589, 480] width 3 height 3
click at [547, 529] on ul "View Profile" at bounding box center [539, 518] width 107 height 33
click at [588, 484] on circle "button" at bounding box center [589, 485] width 3 height 3
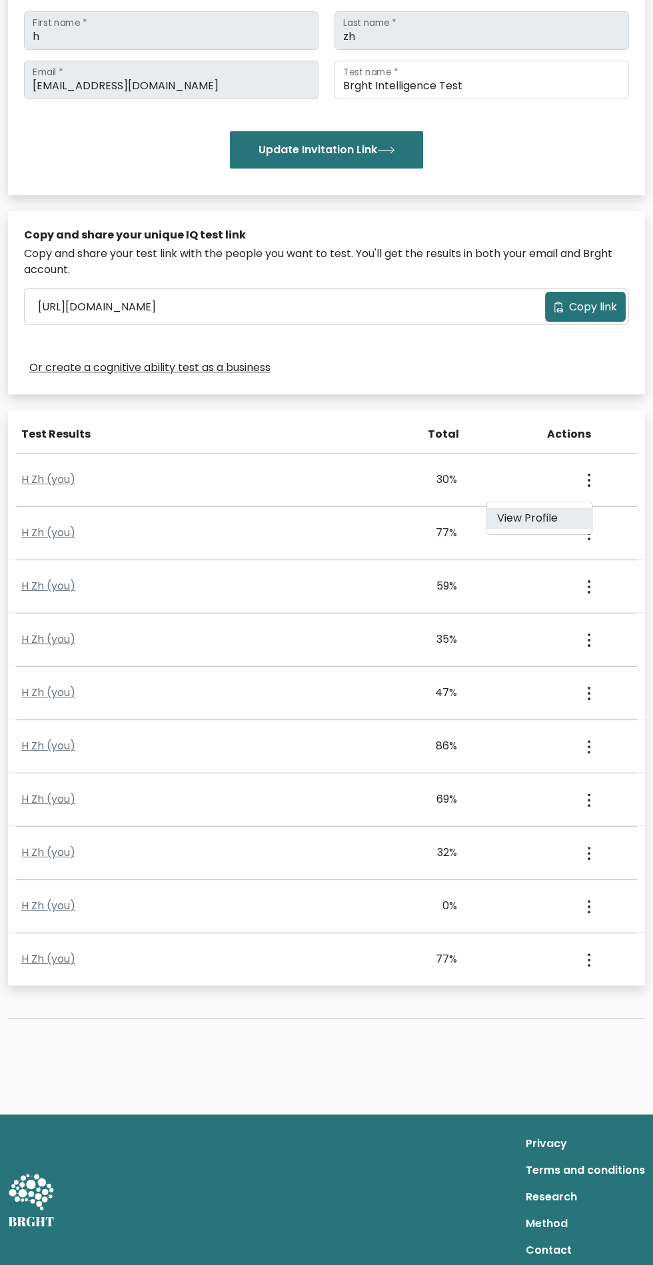
click at [522, 527] on link "View Profile" at bounding box center [538, 518] width 105 height 21
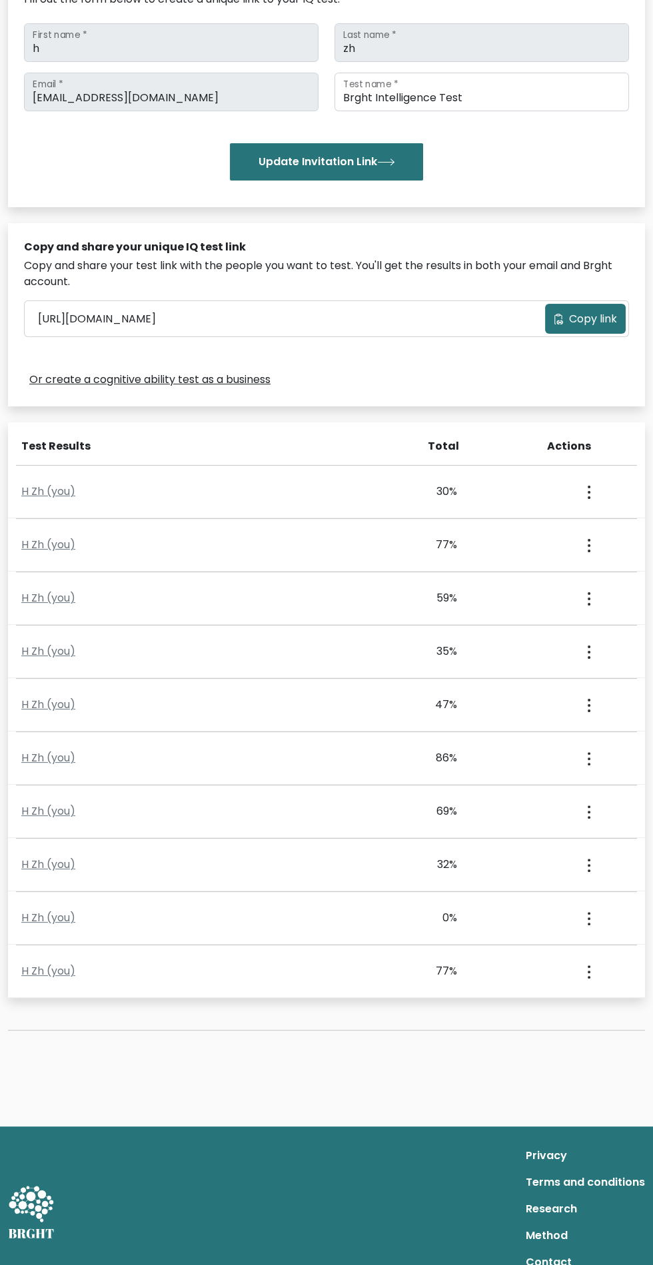
scroll to position [0, 0]
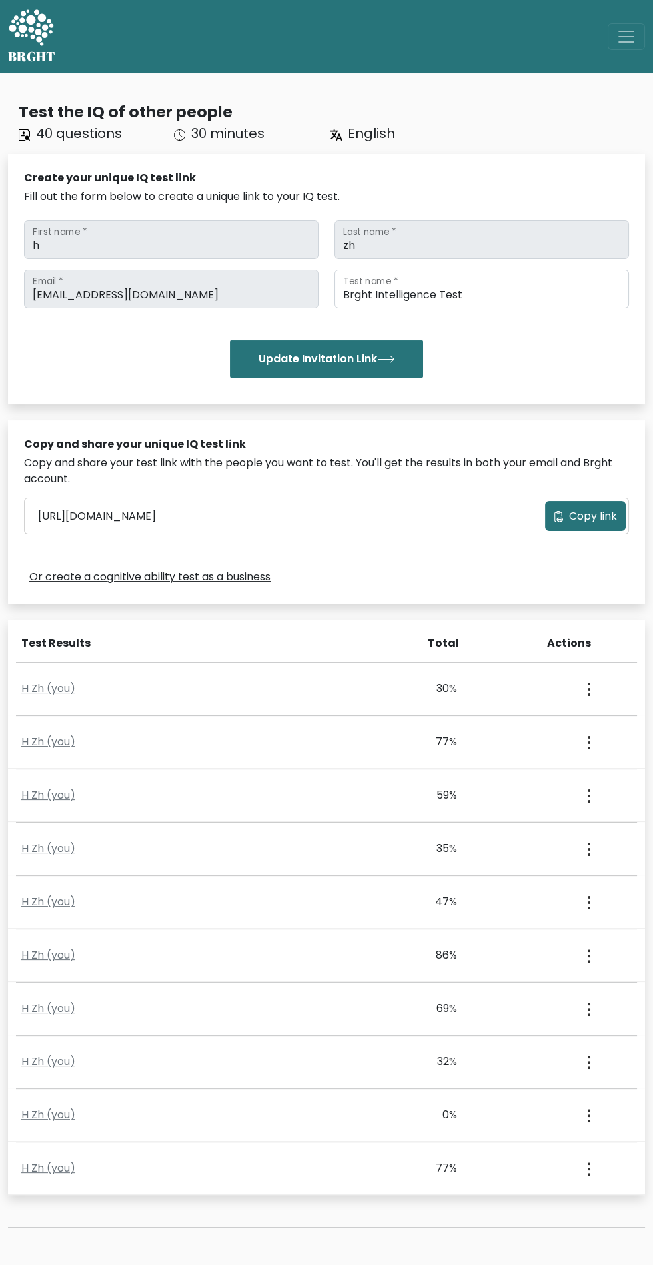
click at [296, 377] on button "Update Invitation Link" at bounding box center [326, 359] width 193 height 37
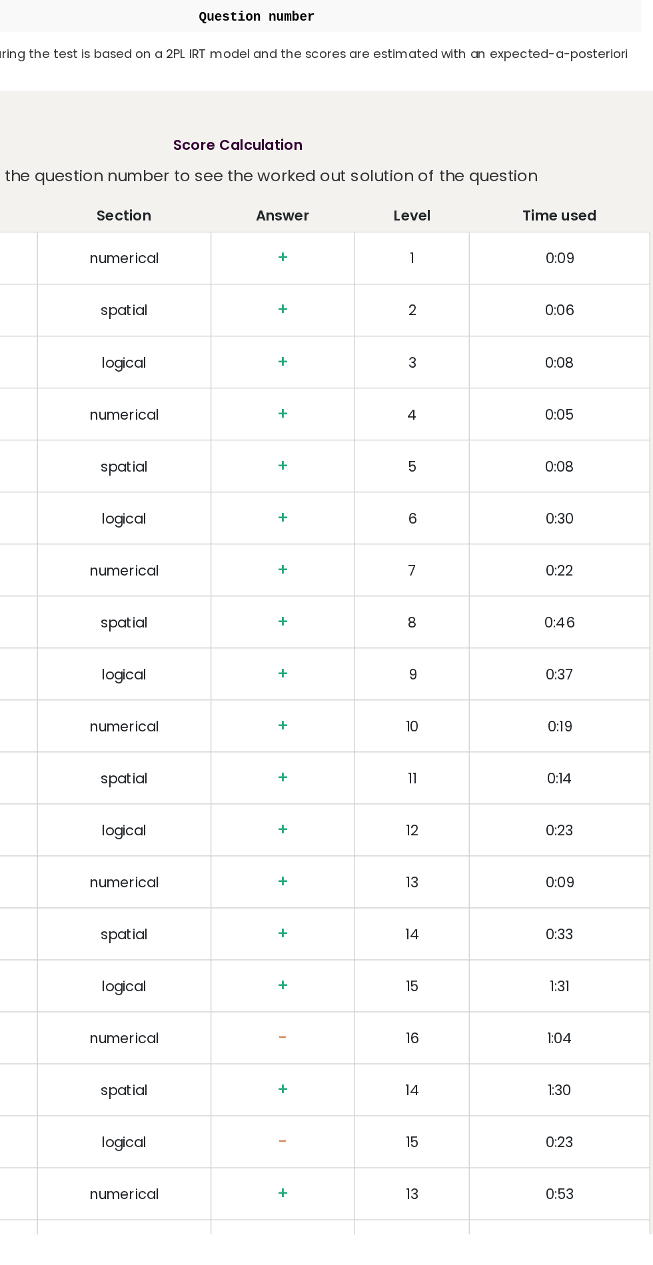
scroll to position [1853, 0]
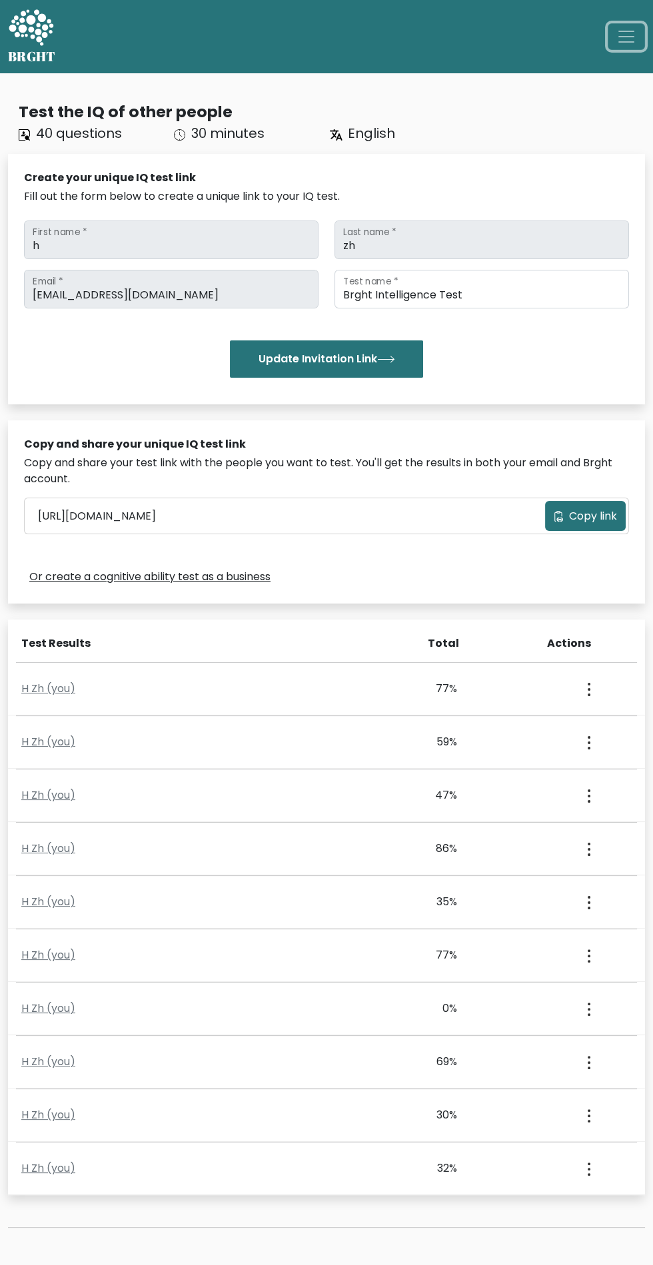
click at [617, 33] on span "Toggle navigation" at bounding box center [626, 37] width 20 height 20
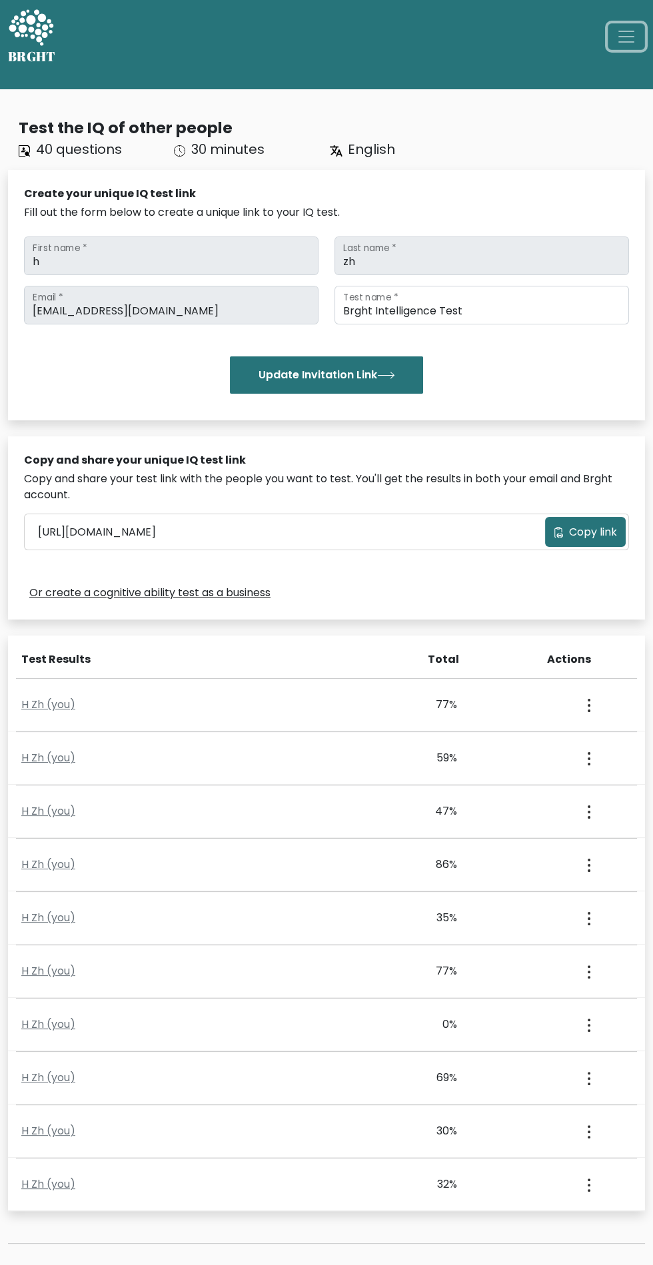
click at [635, 31] on span "Toggle navigation" at bounding box center [626, 37] width 20 height 20
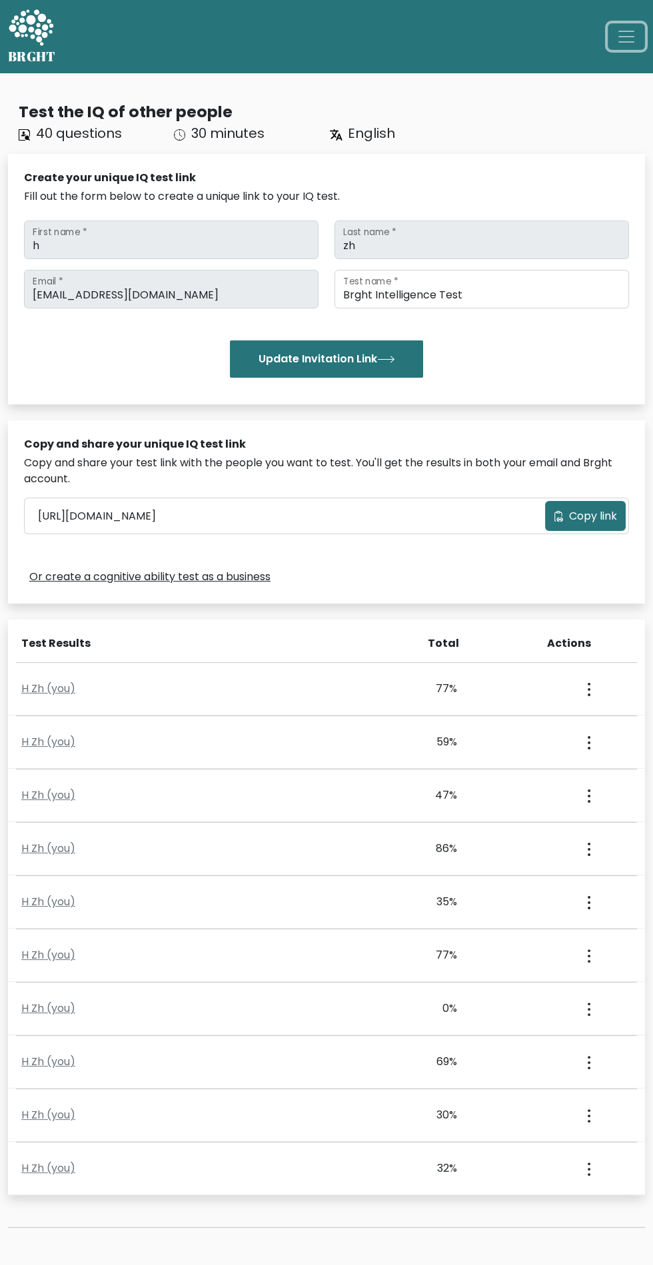
click at [643, 41] on button "Toggle navigation" at bounding box center [626, 36] width 37 height 27
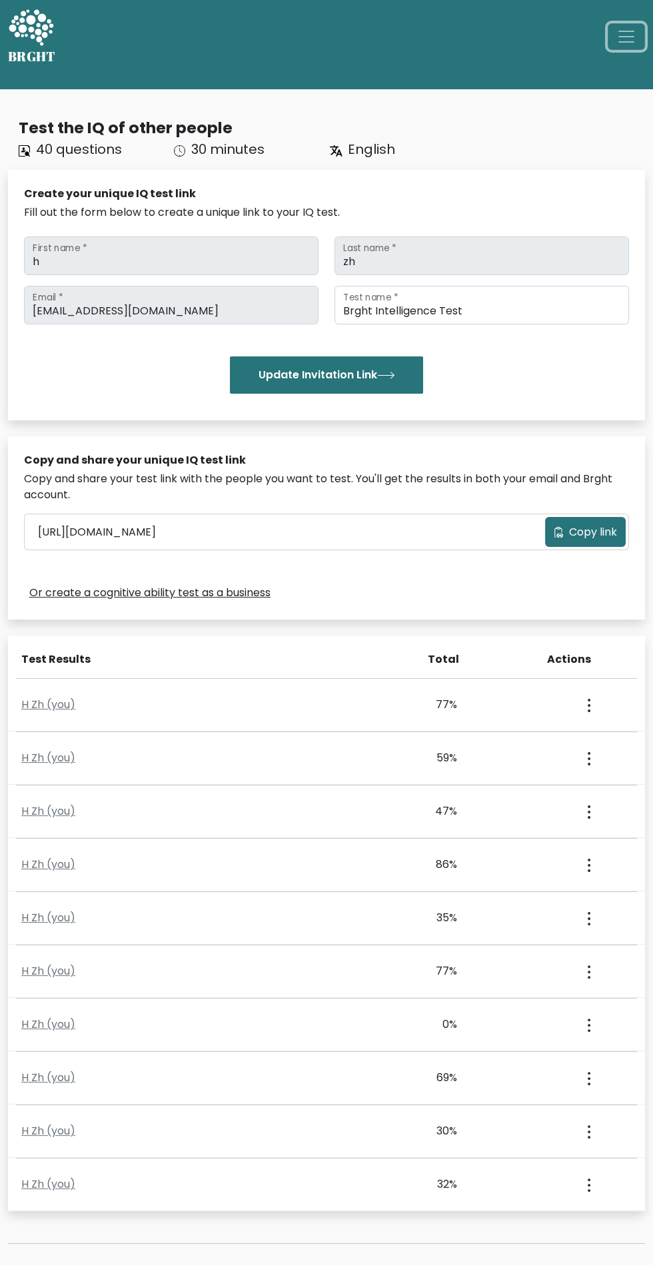
click at [634, 44] on span "Toggle navigation" at bounding box center [626, 37] width 20 height 20
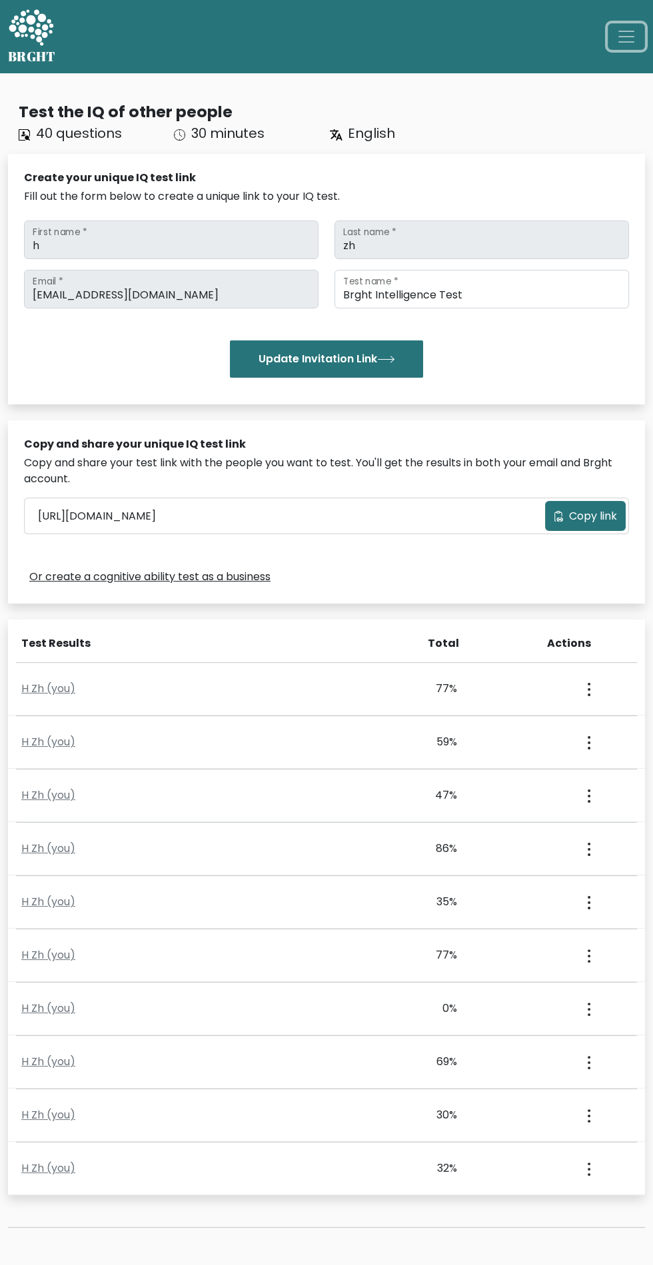
click at [627, 38] on span "Toggle navigation" at bounding box center [626, 37] width 20 height 20
click at [45, 41] on icon at bounding box center [31, 29] width 46 height 40
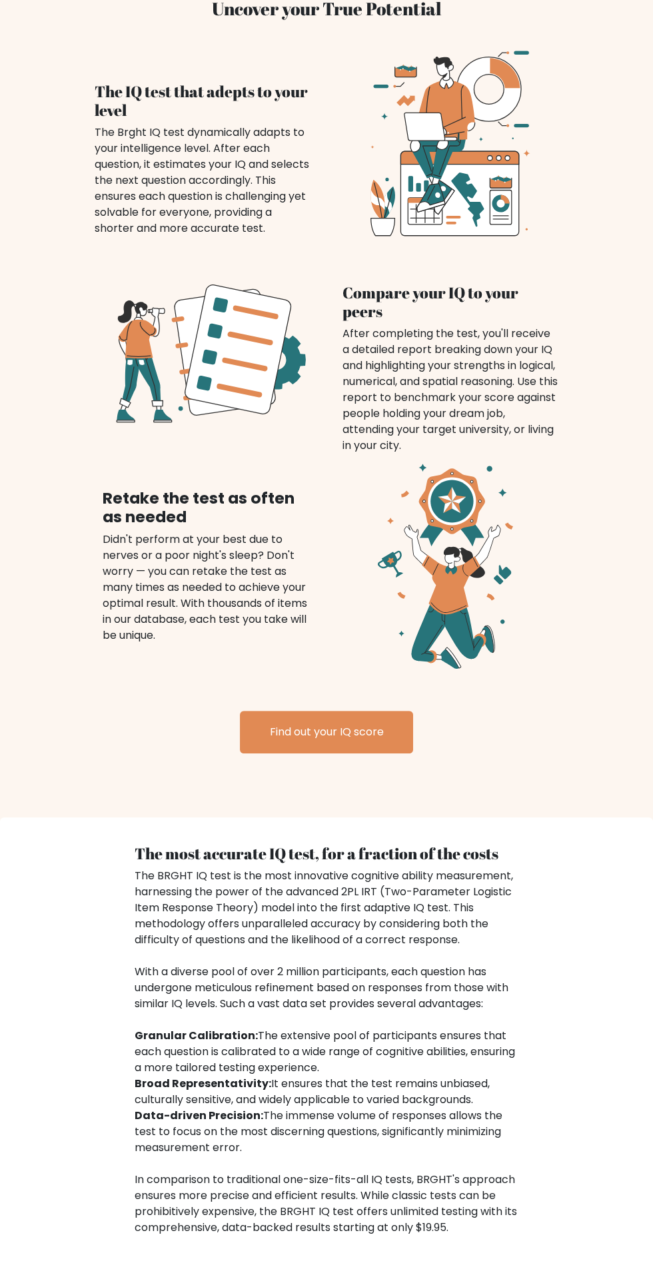
scroll to position [1094, 0]
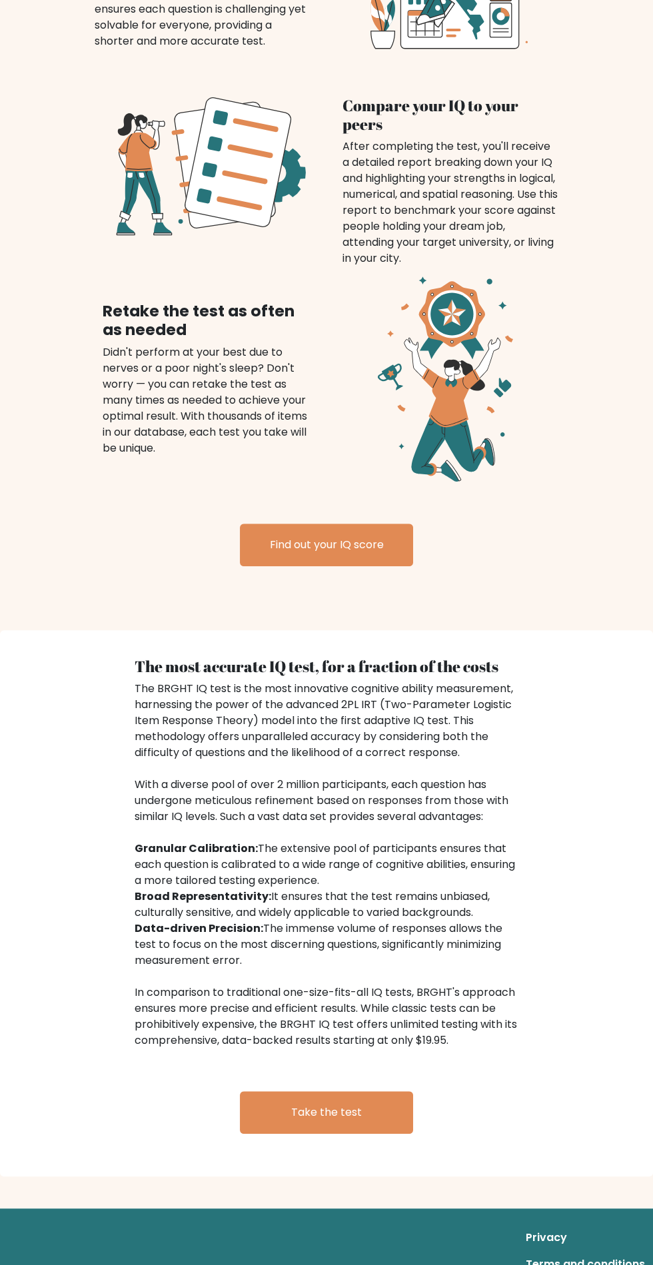
click at [285, 524] on link "Find out your IQ score" at bounding box center [326, 545] width 173 height 43
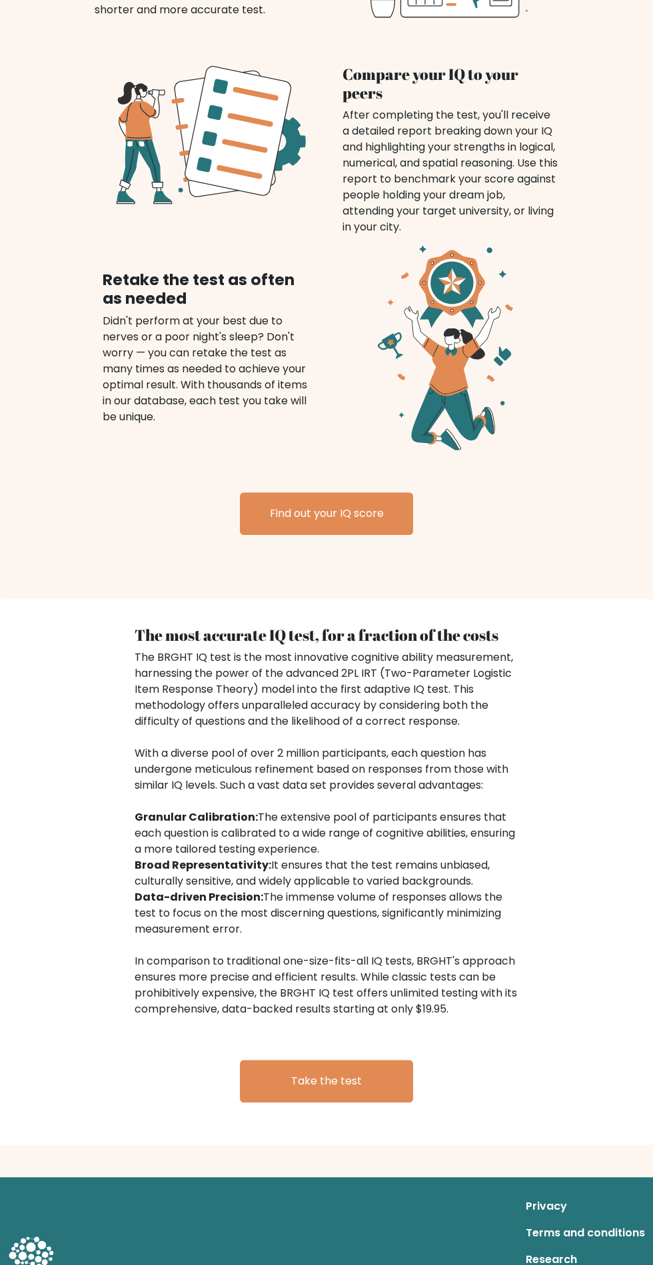
scroll to position [1185, 0]
